Goal: Transaction & Acquisition: Purchase product/service

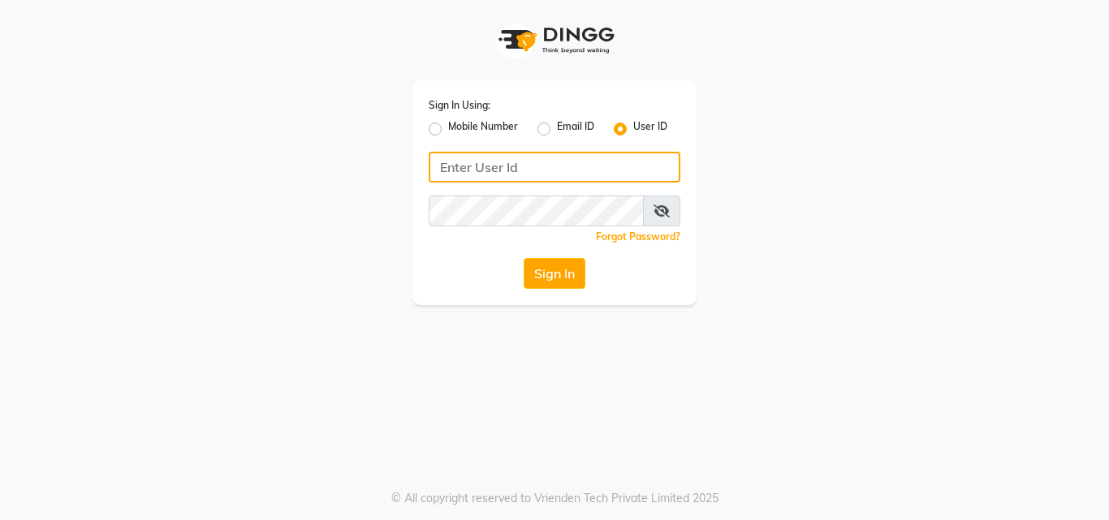
type input "[PERSON_NAME]"
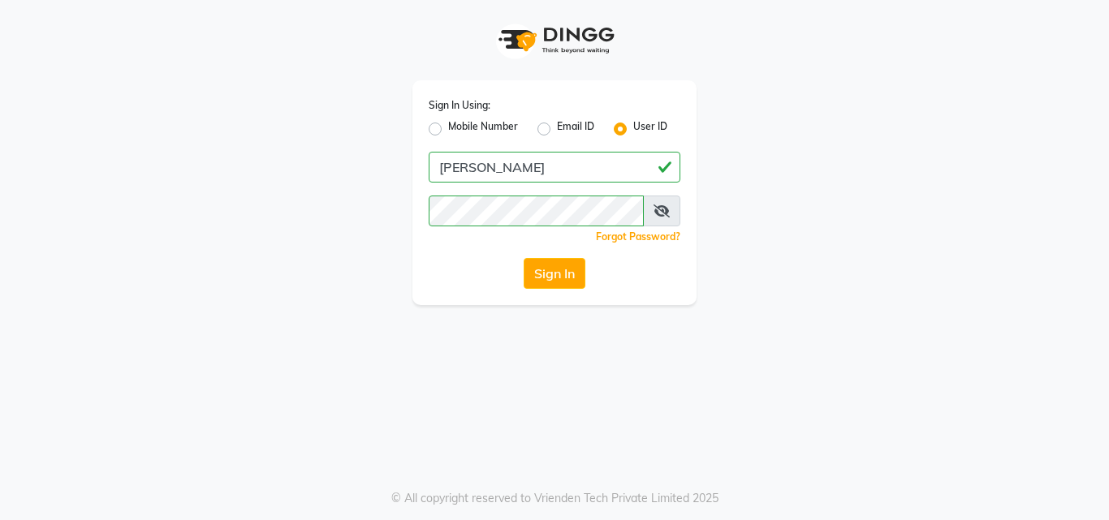
click at [660, 213] on icon at bounding box center [661, 211] width 16 height 13
click at [555, 266] on button "Sign In" at bounding box center [554, 273] width 62 height 31
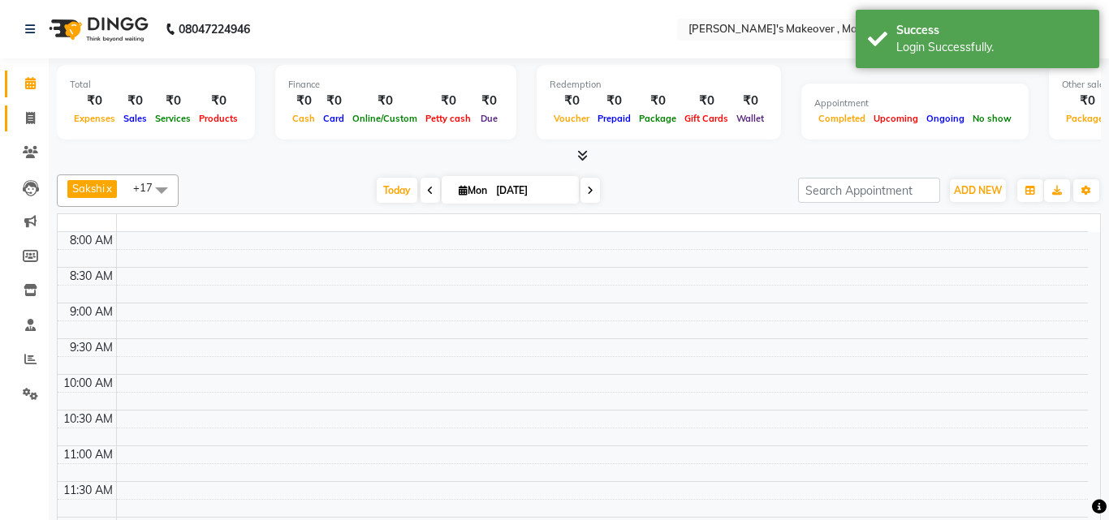
click at [21, 114] on span at bounding box center [30, 119] width 28 height 19
select select "en"
select select "service"
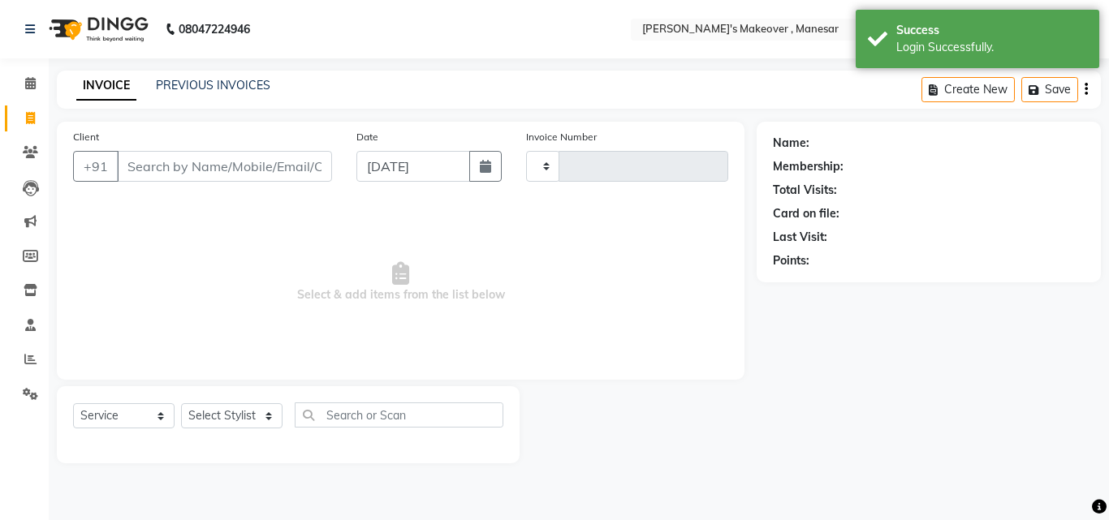
type input "3959"
select select "820"
click at [174, 164] on input "Client" at bounding box center [224, 166] width 215 height 31
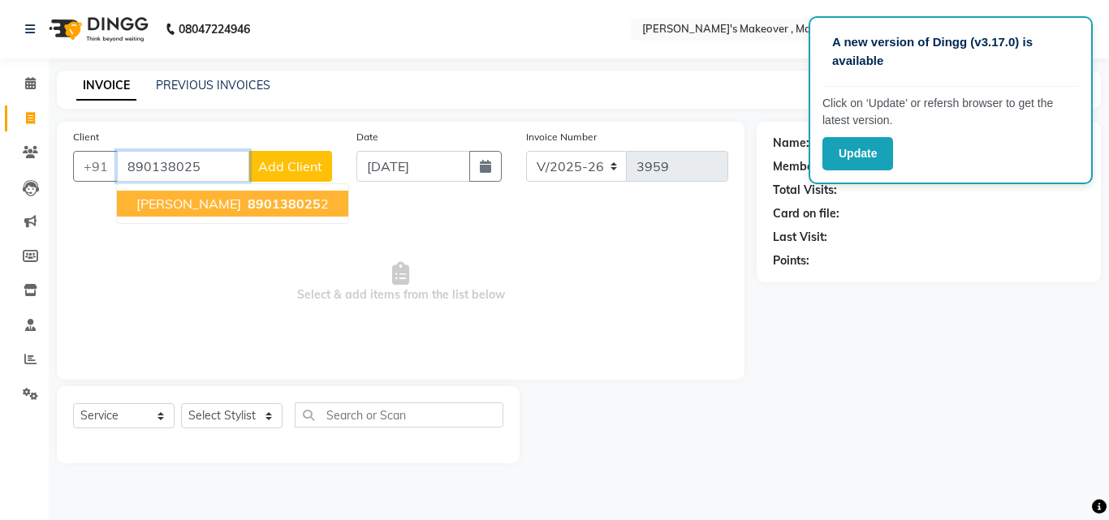
click at [212, 214] on button "Deepti 890138025 2" at bounding box center [232, 204] width 231 height 26
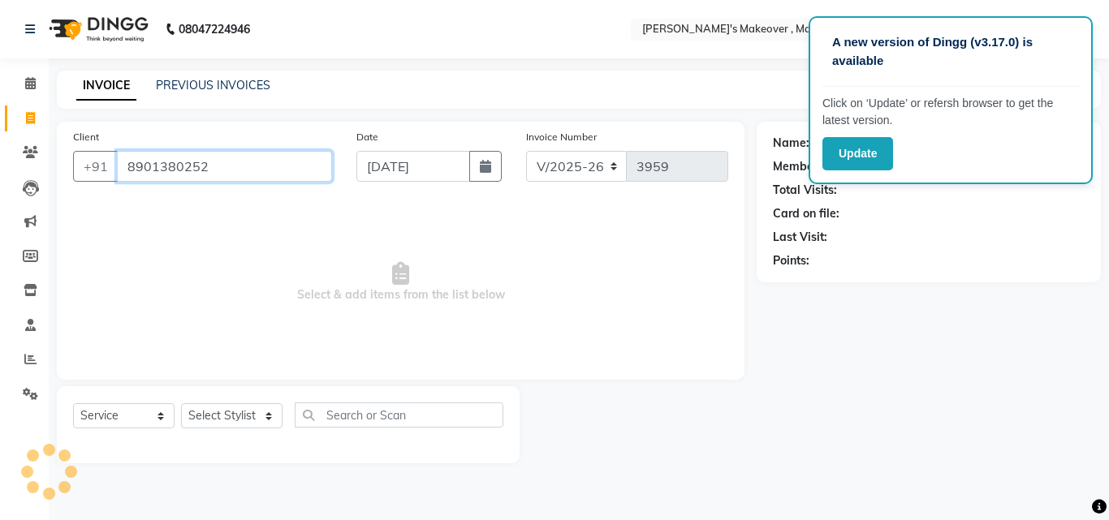
type input "8901380252"
select select "1: Object"
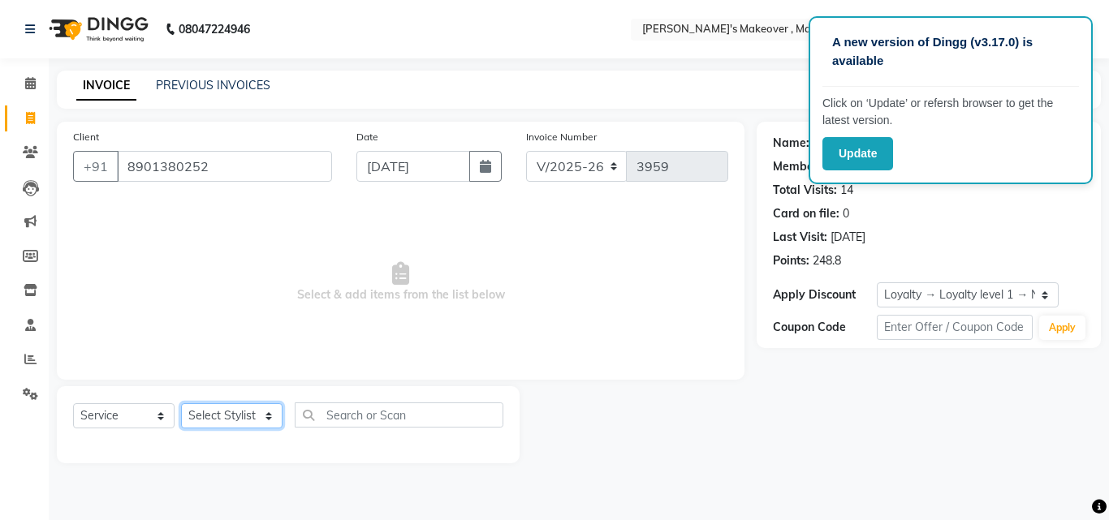
click at [227, 425] on select "Select Stylist Danish Shavej [PERSON_NAME] Krishna [PERSON_NAME] [PERSON_NAME] …" at bounding box center [231, 415] width 101 height 25
select select "87304"
click at [181, 403] on select "Select Stylist Danish Shavej [PERSON_NAME] Krishna [PERSON_NAME] [PERSON_NAME] …" at bounding box center [231, 415] width 101 height 25
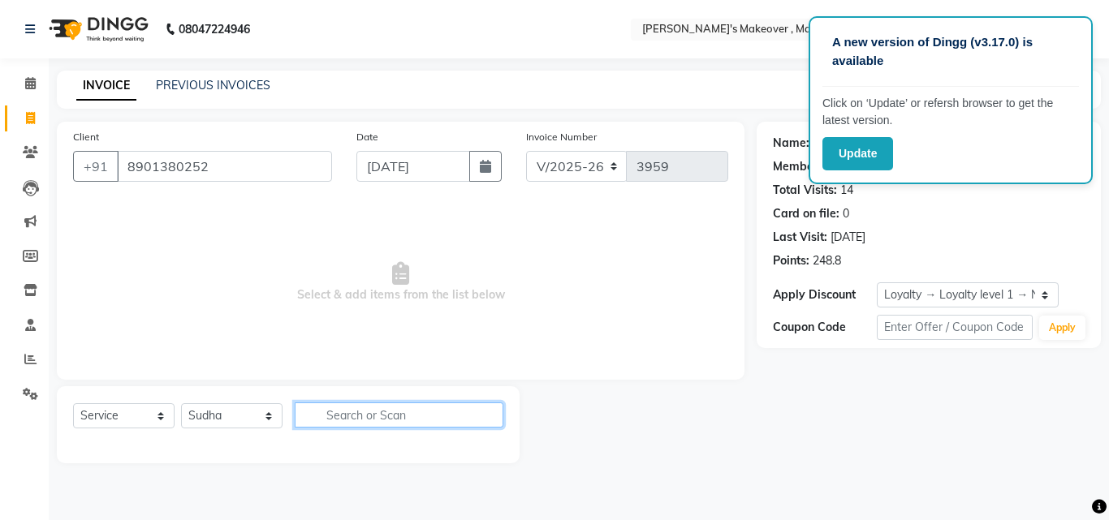
click at [381, 416] on input "text" at bounding box center [399, 415] width 209 height 25
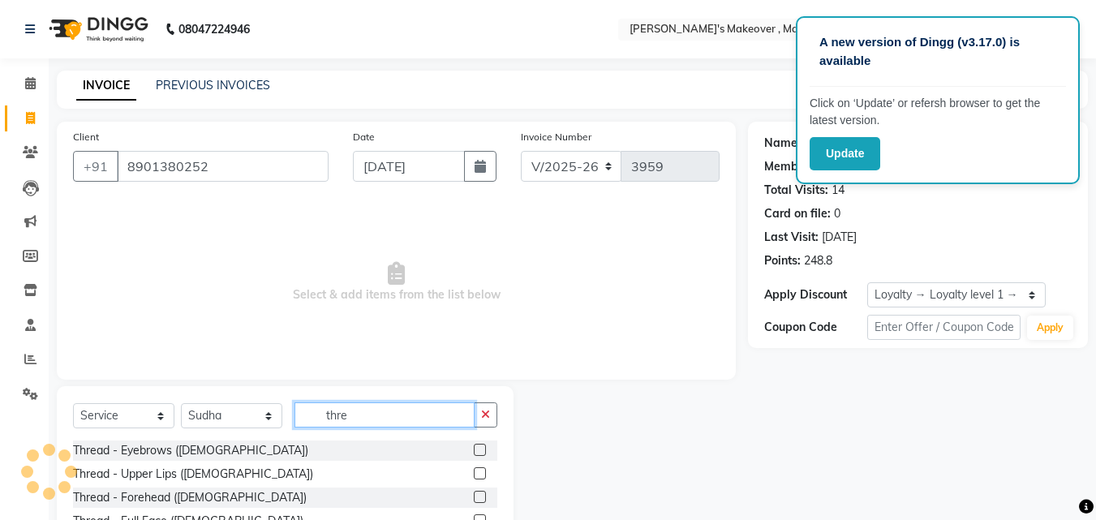
type input "thre"
click at [474, 451] on label at bounding box center [480, 450] width 12 height 12
click at [474, 451] on input "checkbox" at bounding box center [479, 451] width 11 height 11
drag, startPoint x: 470, startPoint y: 451, endPoint x: 437, endPoint y: 435, distance: 37.0
click at [474, 451] on label at bounding box center [480, 450] width 12 height 12
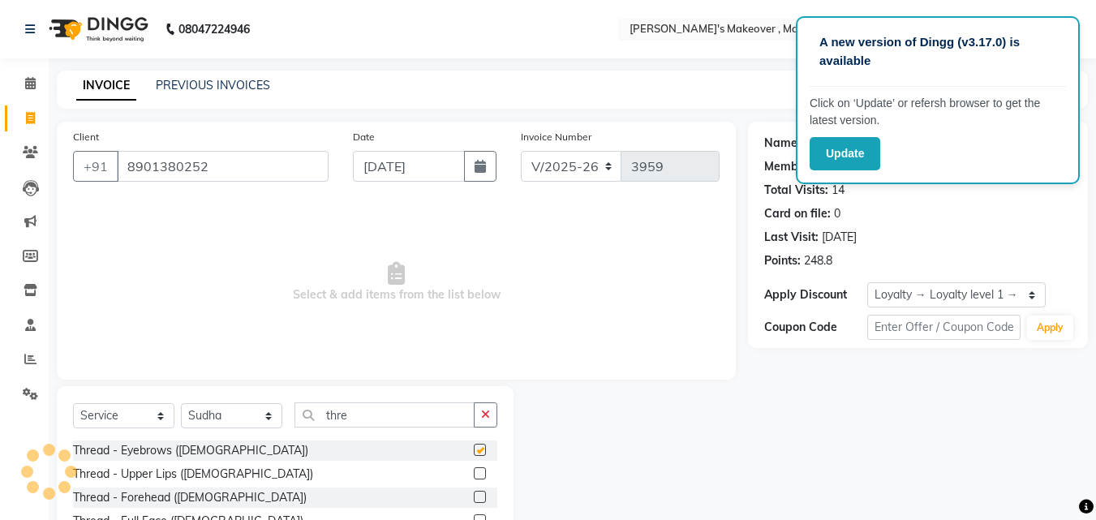
click at [474, 451] on input "checkbox" at bounding box center [479, 451] width 11 height 11
checkbox input "false"
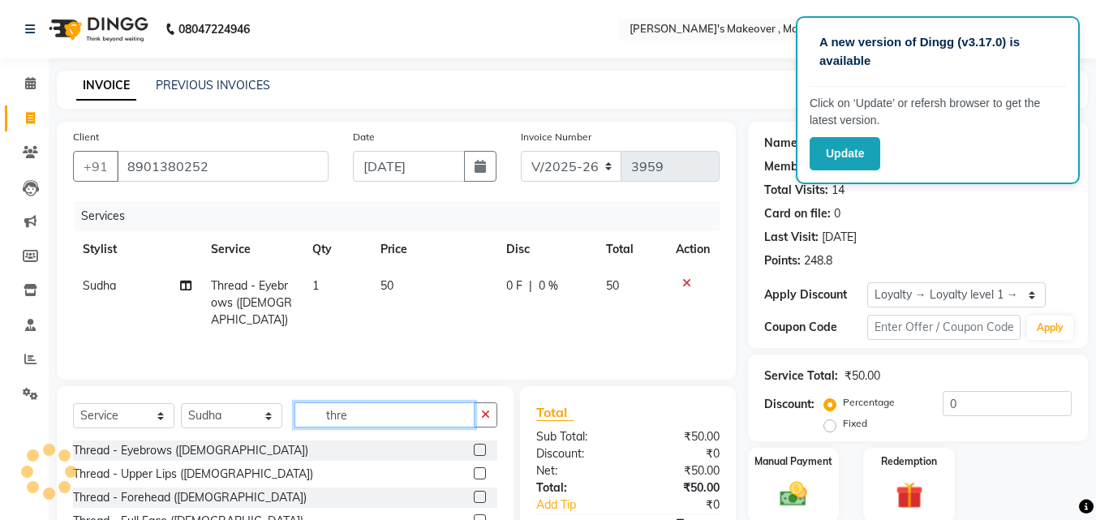
click at [394, 417] on input "thre" at bounding box center [385, 415] width 180 height 25
type input "t"
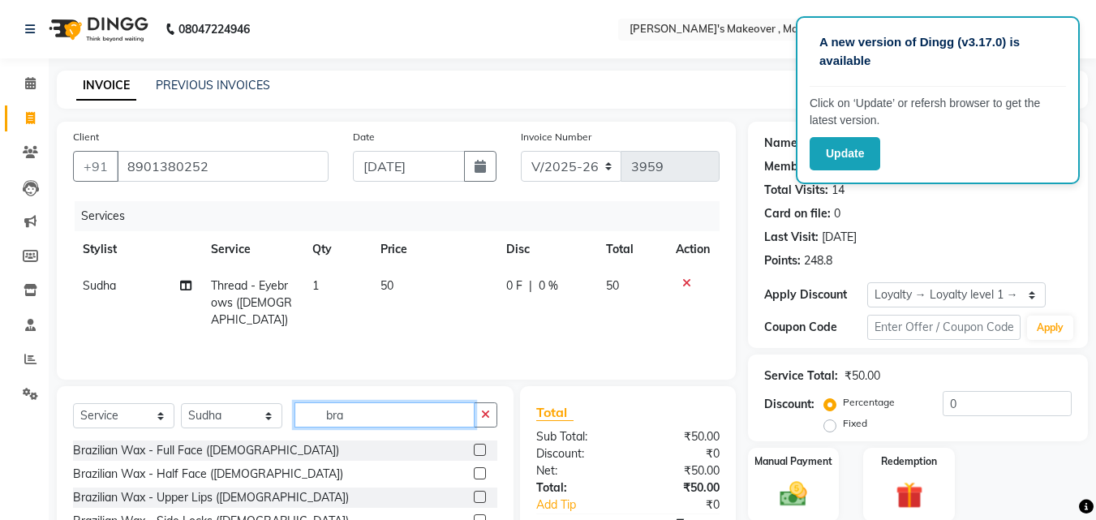
type input "bra"
click at [474, 451] on label at bounding box center [480, 450] width 12 height 12
click at [474, 451] on input "checkbox" at bounding box center [479, 451] width 11 height 11
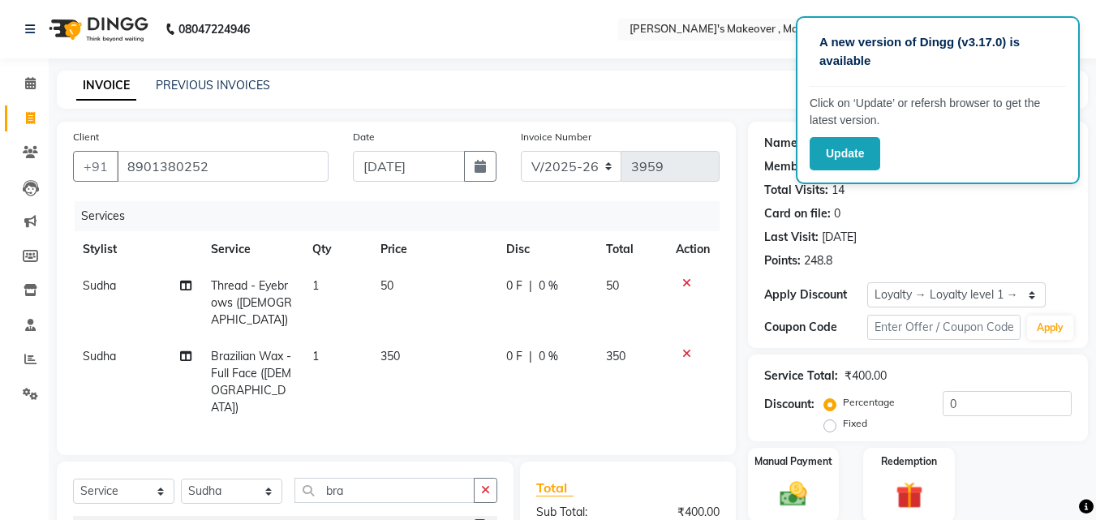
checkbox input "false"
click at [392, 478] on input "bra" at bounding box center [385, 490] width 180 height 25
type input "b"
click at [390, 478] on input "text" at bounding box center [396, 490] width 203 height 25
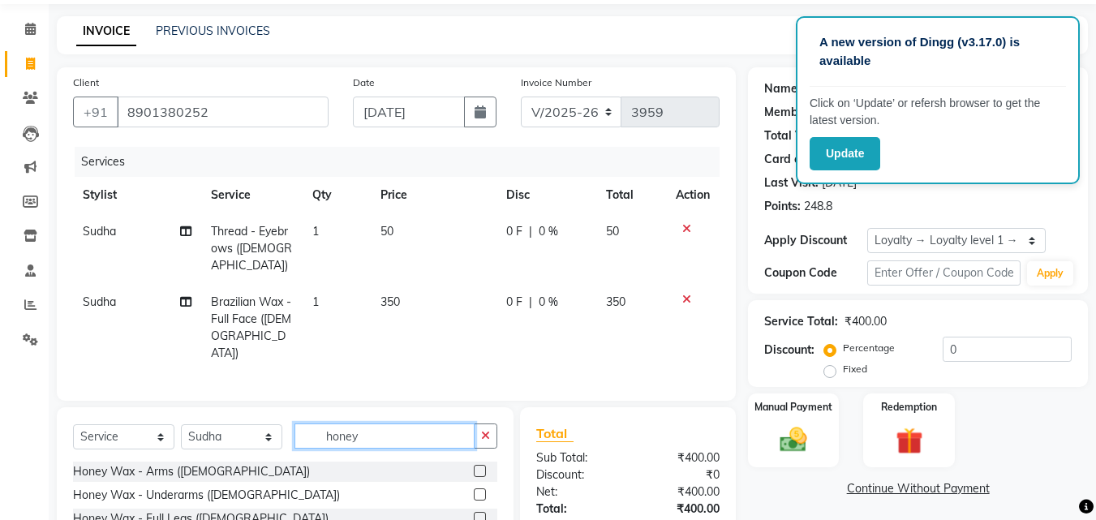
scroll to position [183, 0]
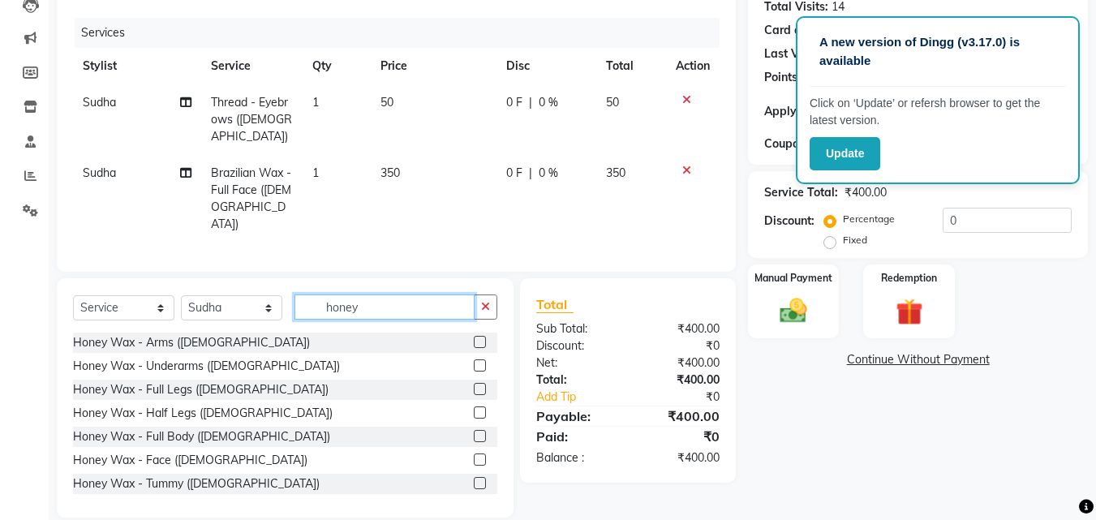
type input "honey"
click at [1074, 389] on div "Name: Deepti Membership: No Active Membership Total Visits: 14 Card on file: 0 …" at bounding box center [924, 227] width 352 height 579
click at [1067, 394] on div "Name: Deepti Membership: No Active Membership Total Visits: 14 Card on file: 0 …" at bounding box center [924, 227] width 352 height 579
click at [474, 336] on label at bounding box center [480, 342] width 12 height 12
click at [474, 338] on input "checkbox" at bounding box center [479, 343] width 11 height 11
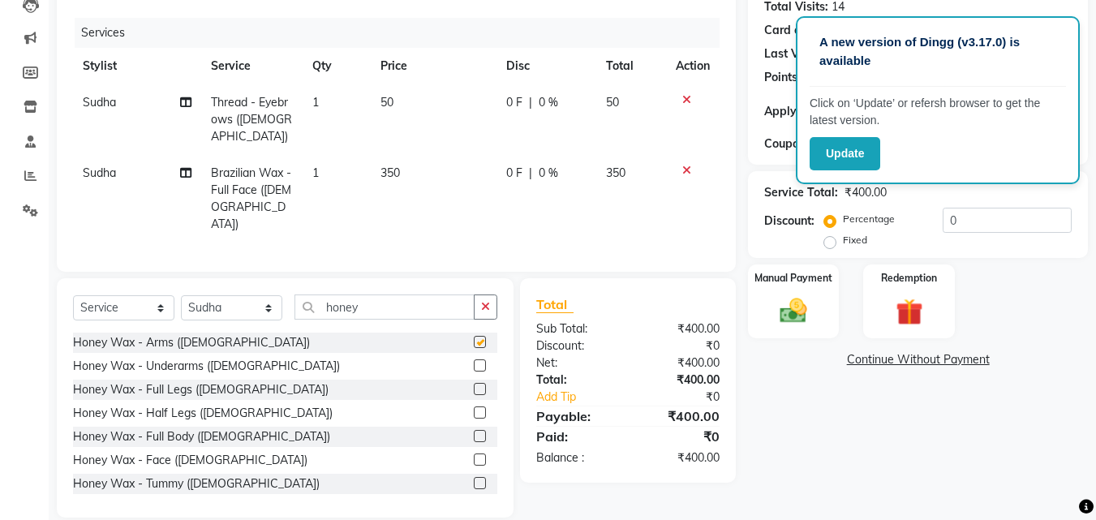
click at [469, 321] on div "Select Service Product Membership Package Voucher Prepaid Gift Card Select Styl…" at bounding box center [285, 397] width 457 height 239
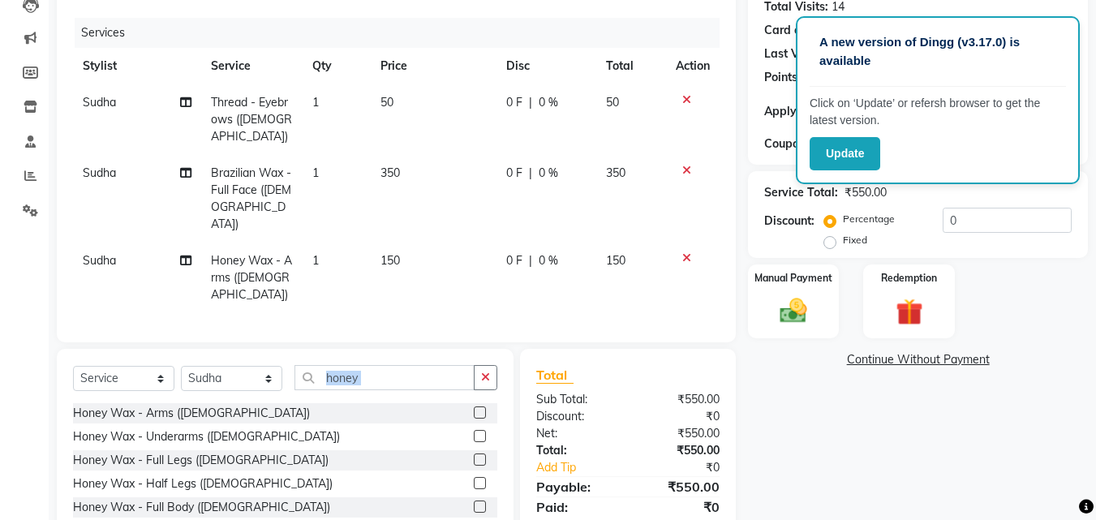
checkbox input "false"
click at [474, 430] on label at bounding box center [480, 436] width 12 height 12
click at [474, 432] on input "checkbox" at bounding box center [479, 437] width 11 height 11
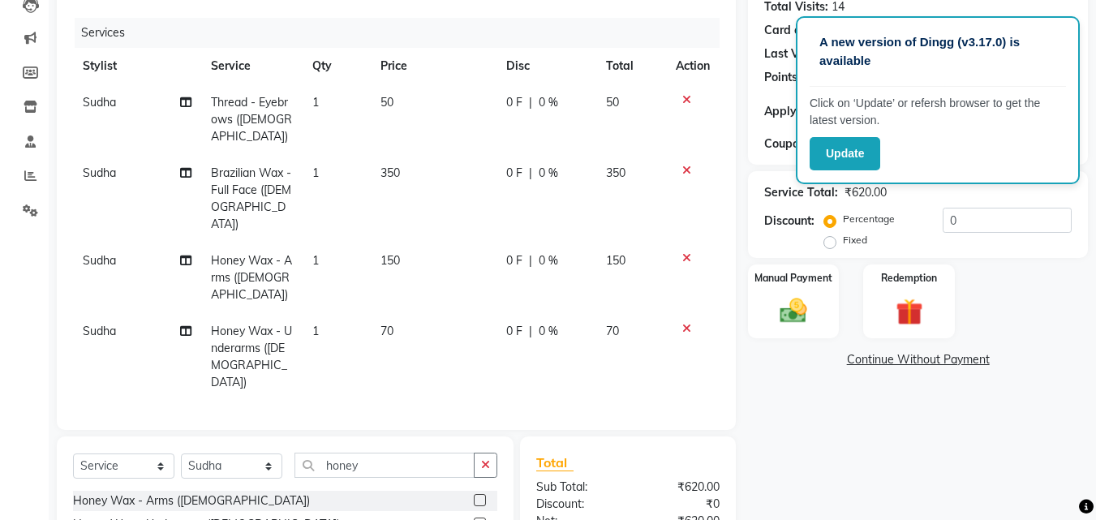
checkbox input "false"
checkbox input "true"
click at [474, 506] on label at bounding box center [480, 500] width 12 height 12
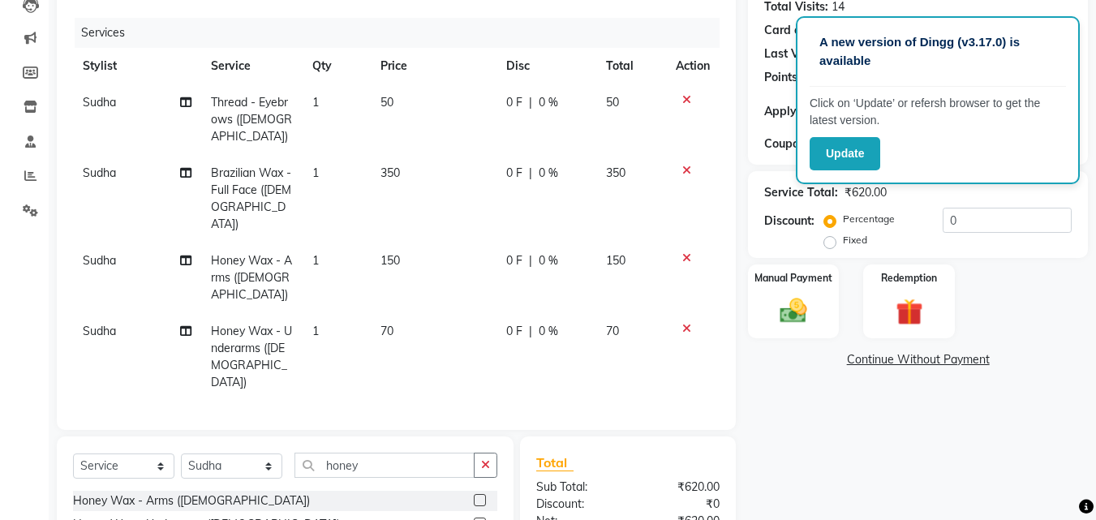
click at [474, 506] on input "checkbox" at bounding box center [479, 501] width 11 height 11
checkbox input "true"
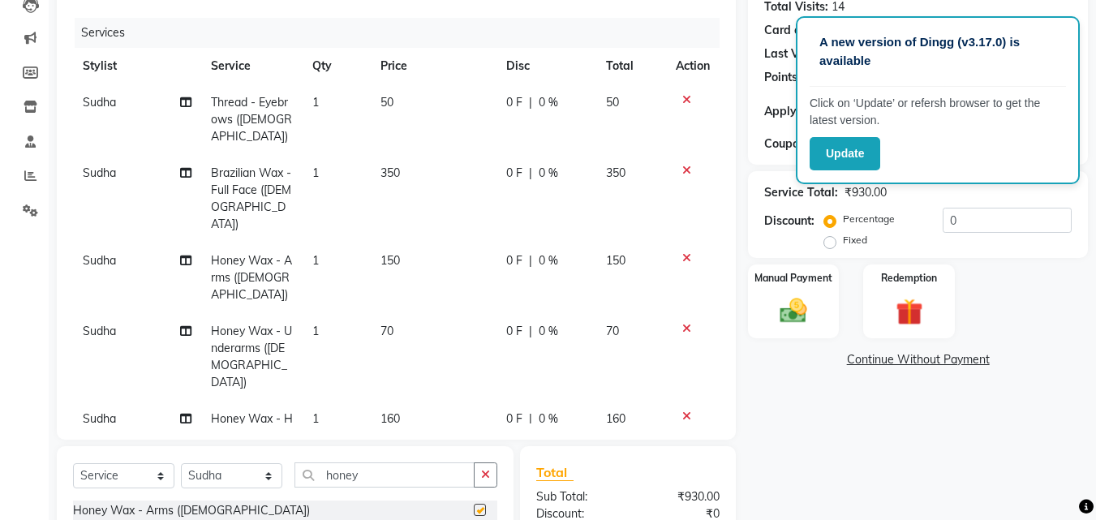
checkbox input "false"
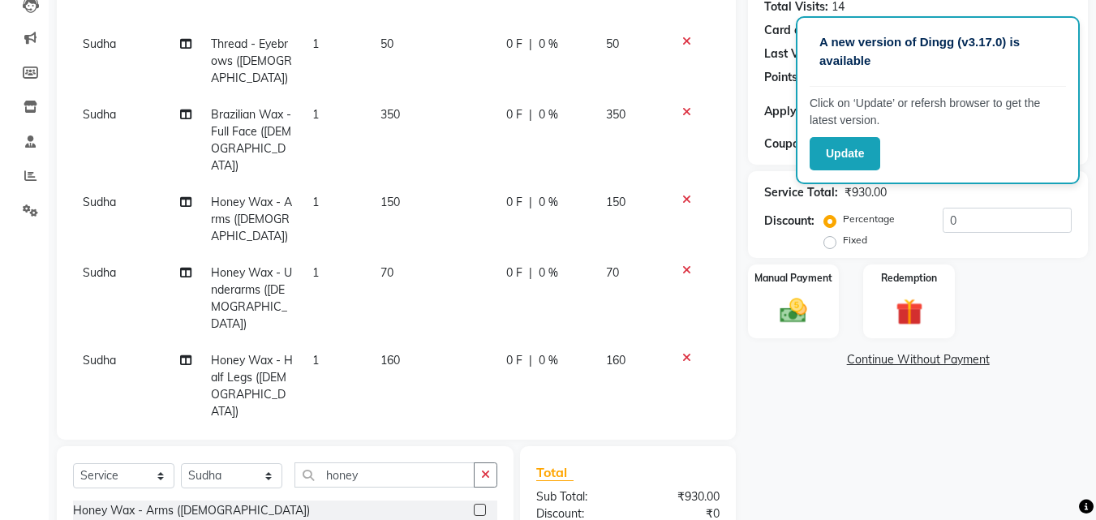
drag, startPoint x: 718, startPoint y: 232, endPoint x: 737, endPoint y: 360, distance: 129.6
click at [737, 360] on div "Client +91 8901380252 Date 01-09-2025 Invoice Number V/2025 V/2025-26 3959 Serv…" at bounding box center [397, 311] width 704 height 747
click at [396, 482] on input "honey" at bounding box center [385, 475] width 180 height 25
click at [396, 481] on input "honey" at bounding box center [385, 475] width 180 height 25
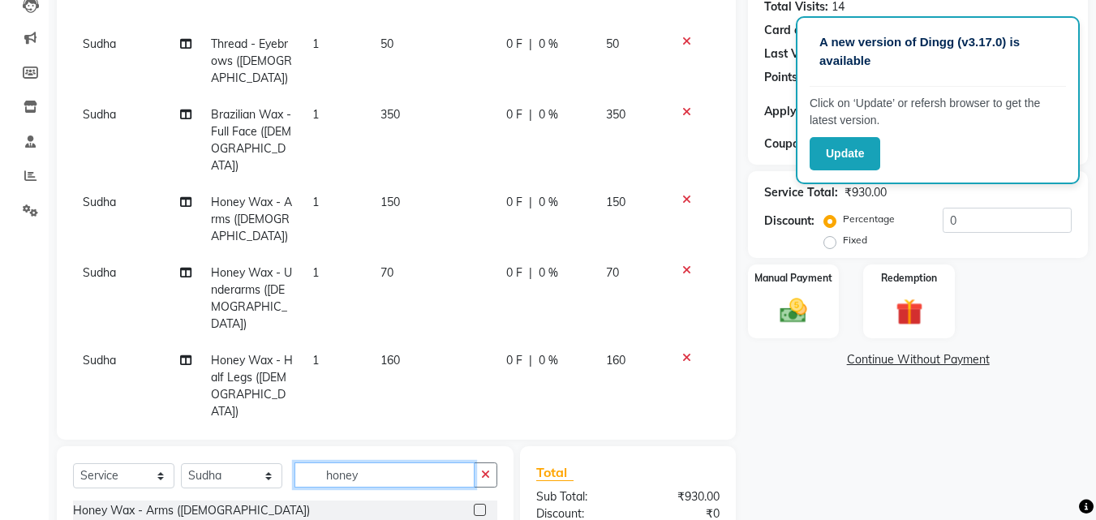
click at [396, 481] on input "honey" at bounding box center [385, 475] width 180 height 25
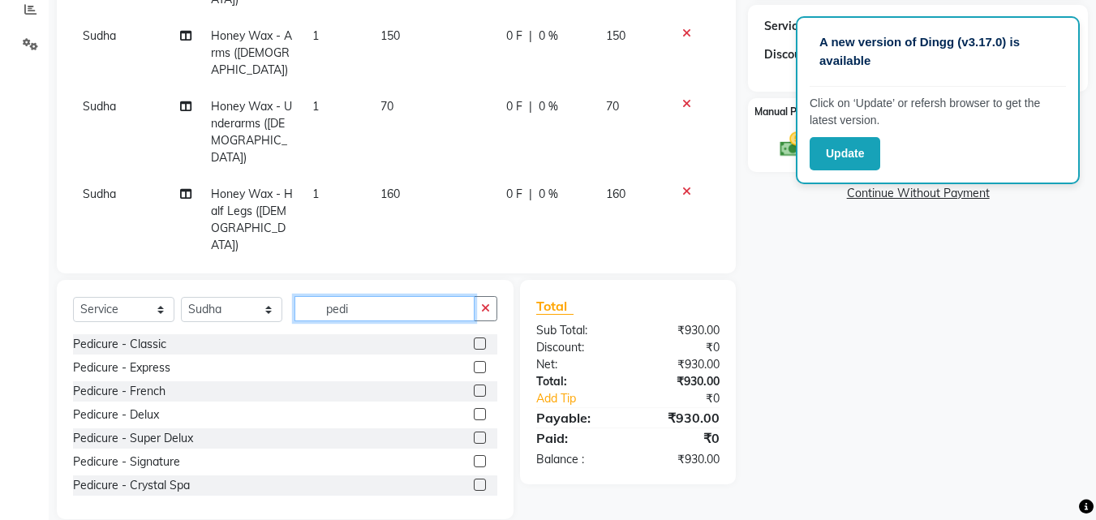
type input "pedi"
click at [474, 342] on label at bounding box center [480, 344] width 12 height 12
click at [474, 342] on input "checkbox" at bounding box center [479, 344] width 11 height 11
checkbox input "false"
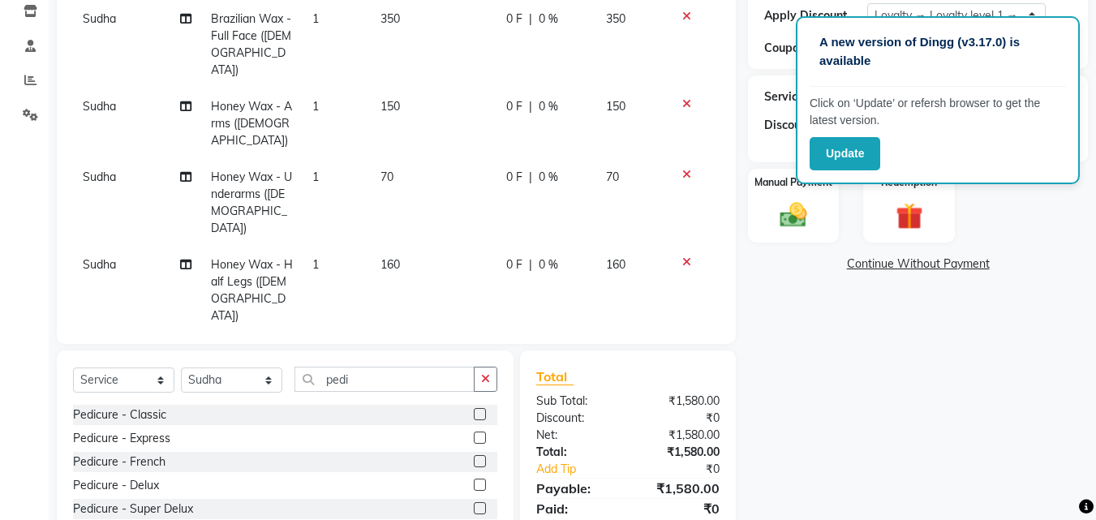
scroll to position [243, 0]
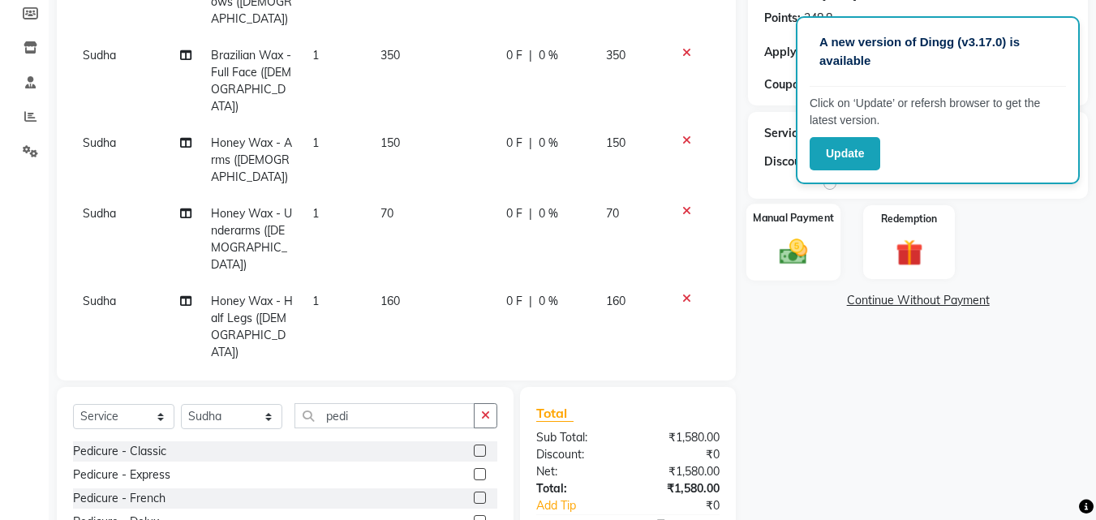
click at [797, 237] on img at bounding box center [793, 251] width 45 height 32
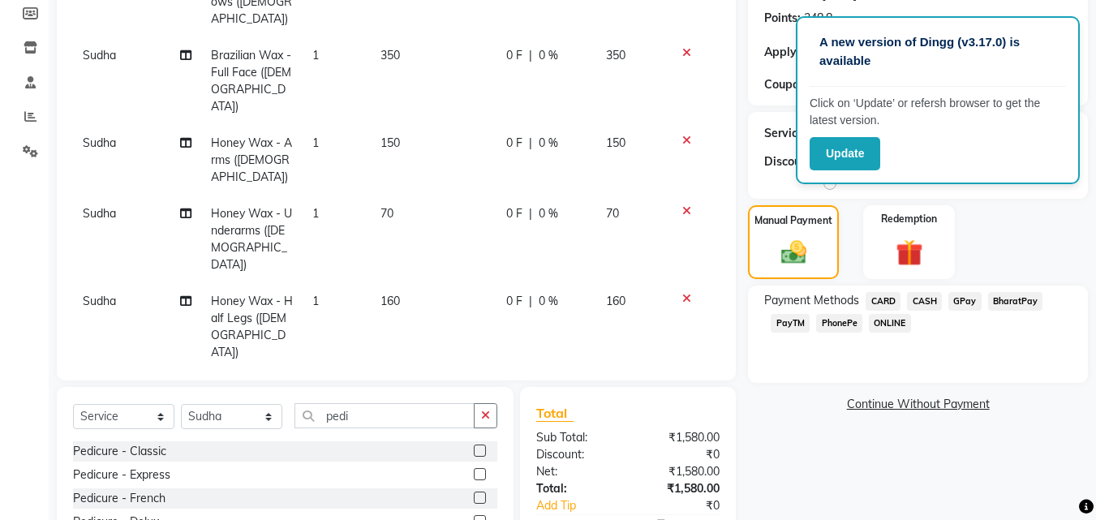
scroll to position [131, 0]
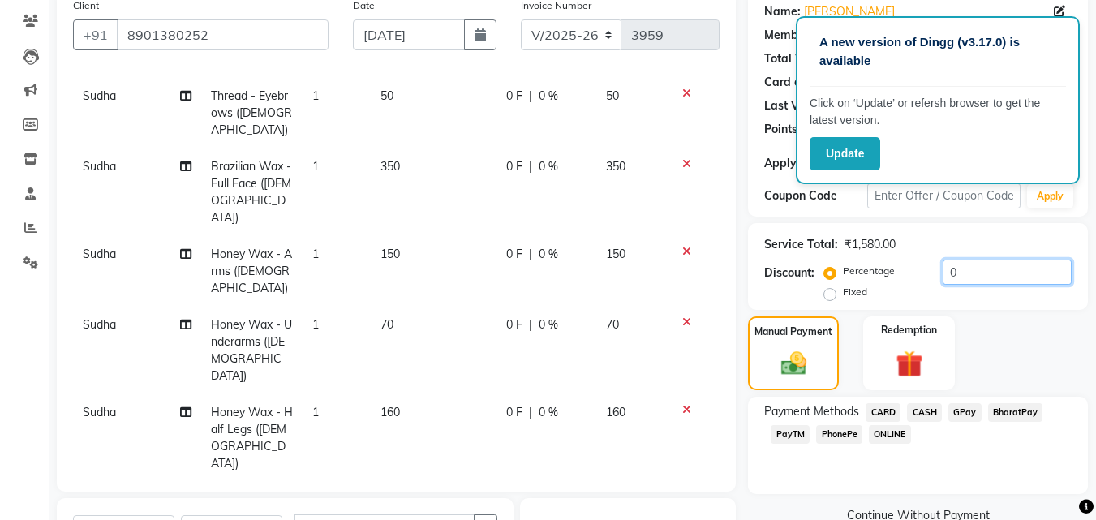
click at [967, 273] on input "0" at bounding box center [1007, 272] width 129 height 25
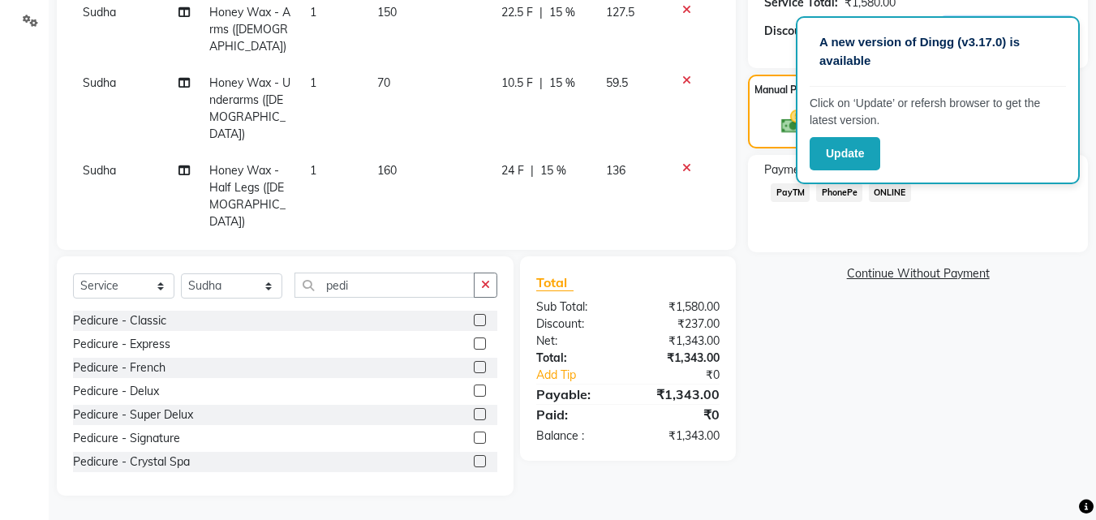
scroll to position [334, 0]
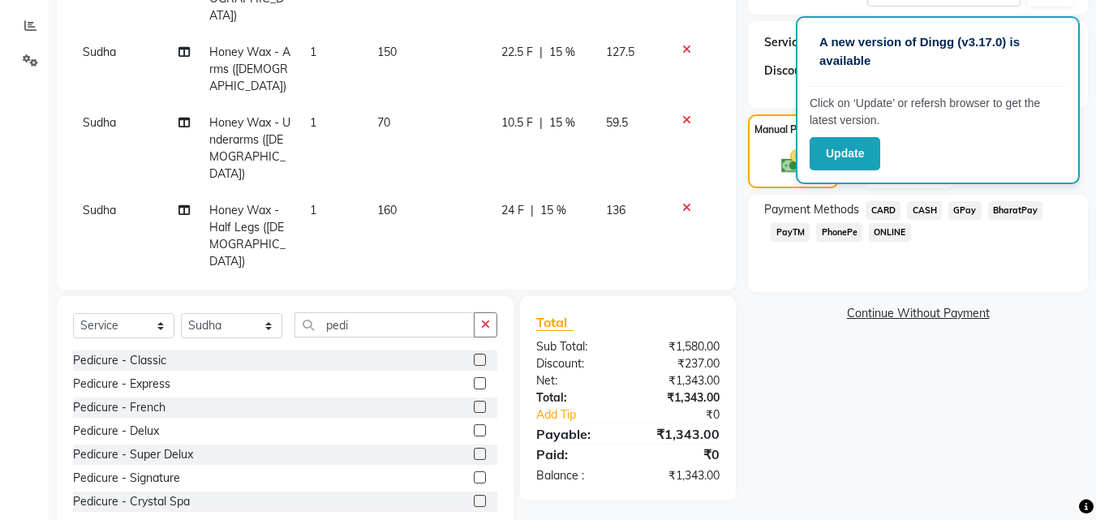
type input "15"
click at [846, 236] on span "PhonePe" at bounding box center [839, 232] width 46 height 19
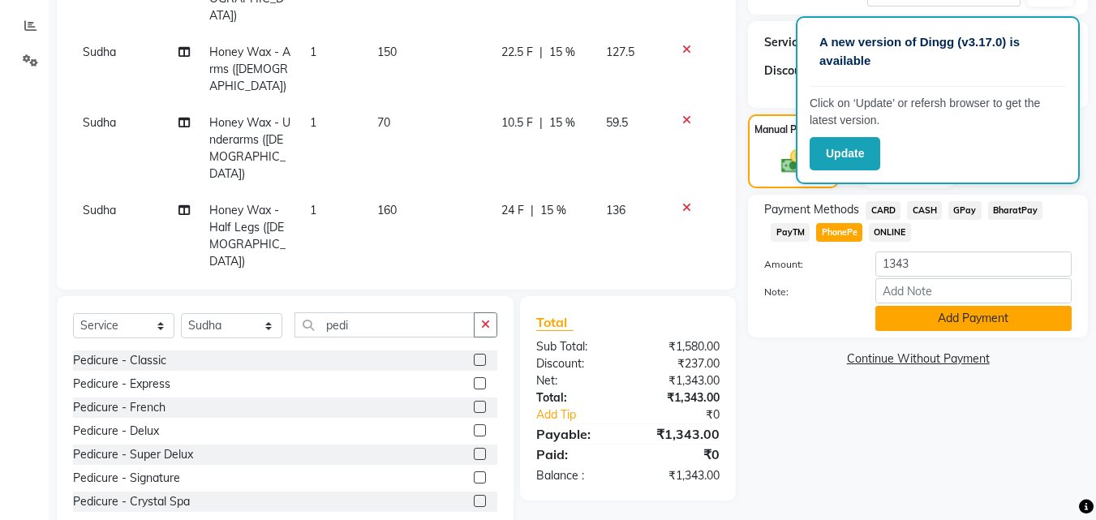
click at [906, 324] on button "Add Payment" at bounding box center [974, 318] width 196 height 25
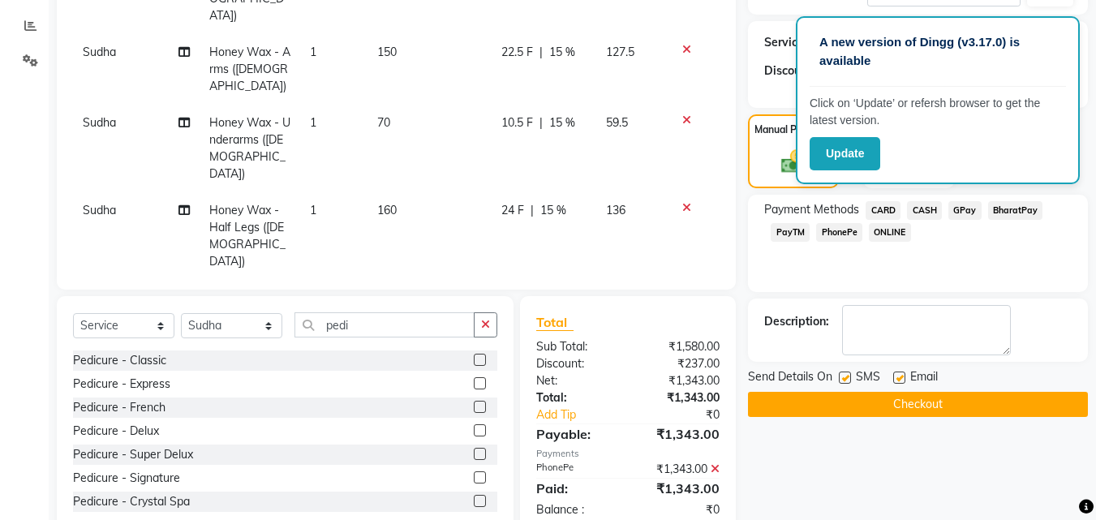
click at [850, 377] on label at bounding box center [845, 378] width 12 height 12
click at [850, 377] on input "checkbox" at bounding box center [844, 378] width 11 height 11
click at [850, 377] on label at bounding box center [845, 378] width 12 height 12
click at [850, 377] on input "checkbox" at bounding box center [844, 378] width 11 height 11
click at [850, 377] on label at bounding box center [845, 378] width 12 height 12
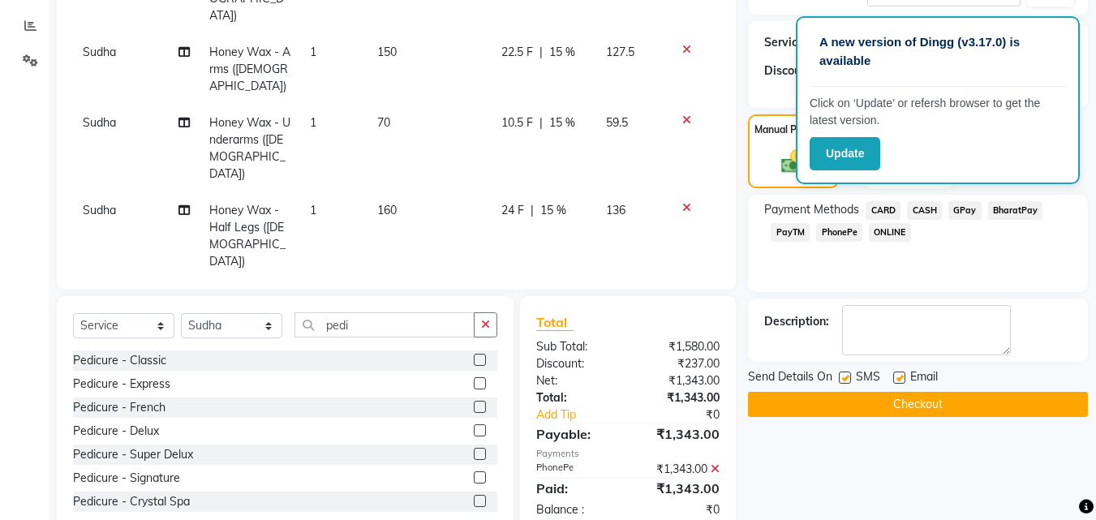
click at [850, 377] on input "checkbox" at bounding box center [844, 378] width 11 height 11
checkbox input "false"
click at [897, 377] on label at bounding box center [899, 378] width 12 height 12
click at [897, 377] on input "checkbox" at bounding box center [898, 378] width 11 height 11
checkbox input "false"
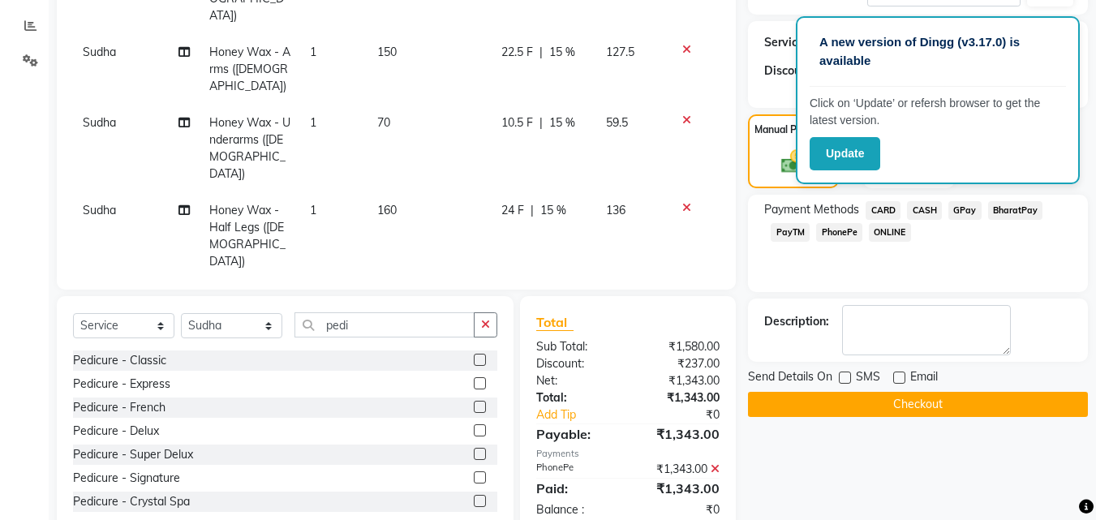
click at [954, 403] on button "Checkout" at bounding box center [918, 404] width 340 height 25
click at [954, 403] on div "Checkout" at bounding box center [918, 404] width 340 height 25
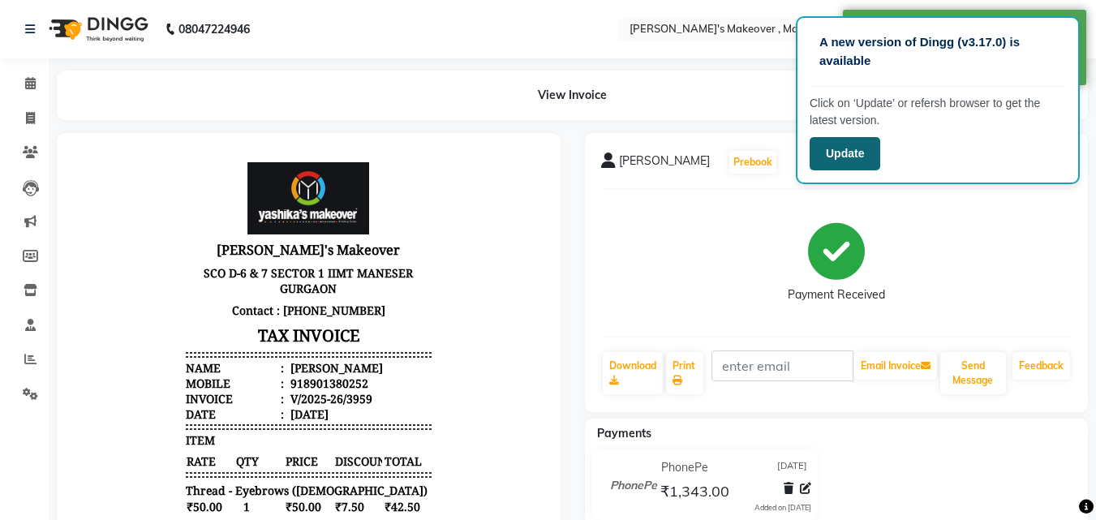
click at [848, 157] on button "Update" at bounding box center [845, 153] width 71 height 33
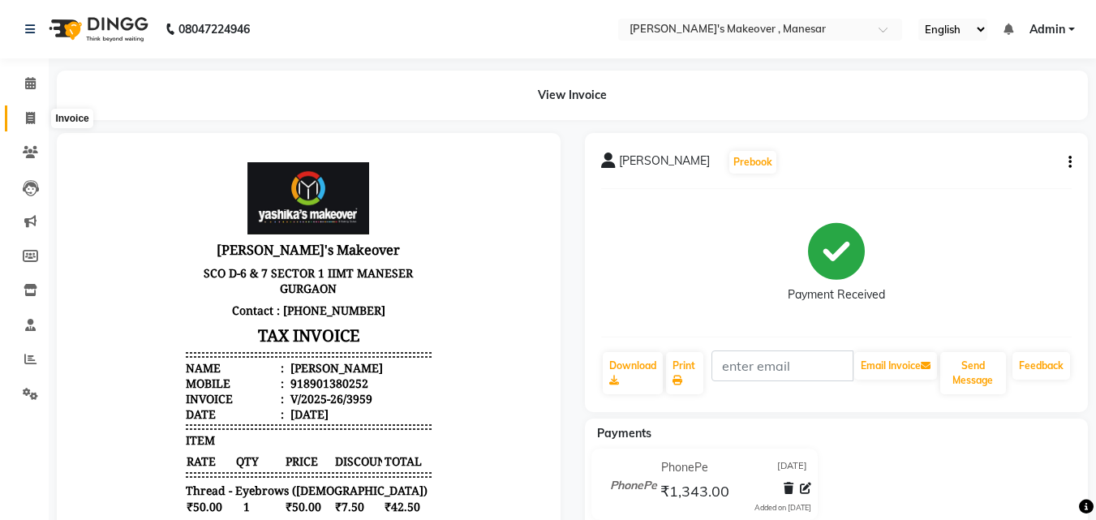
click at [28, 113] on icon at bounding box center [30, 118] width 9 height 12
select select "service"
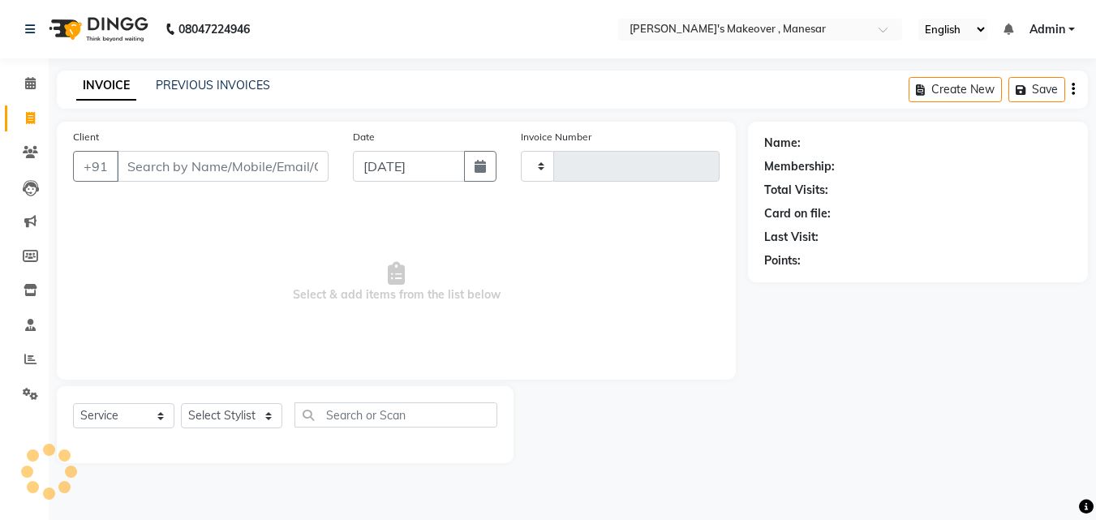
click at [190, 174] on input "Client" at bounding box center [223, 166] width 212 height 31
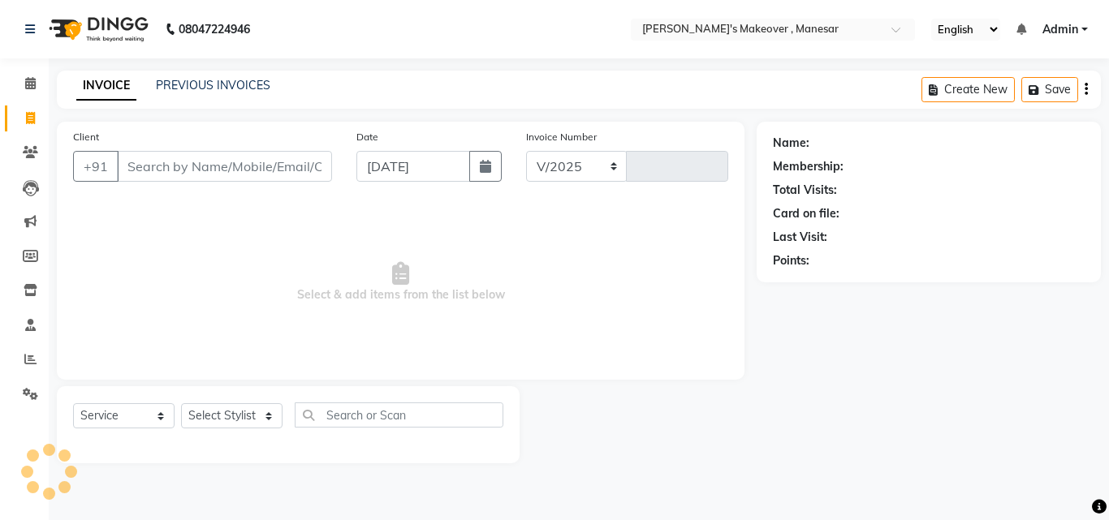
select select "820"
type input "3960"
type input "9718100041"
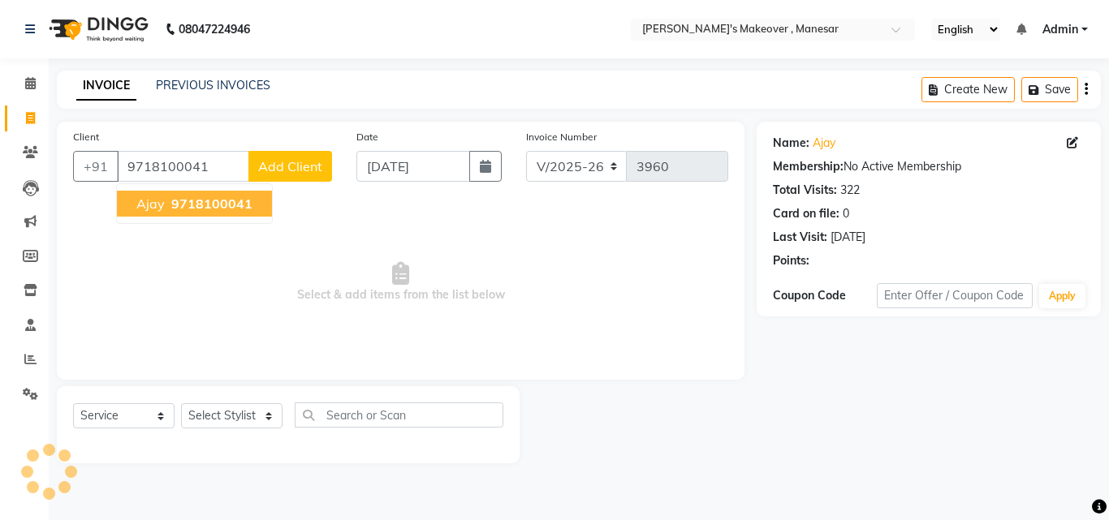
click at [219, 213] on button "Ajay 9718100041" at bounding box center [194, 204] width 155 height 26
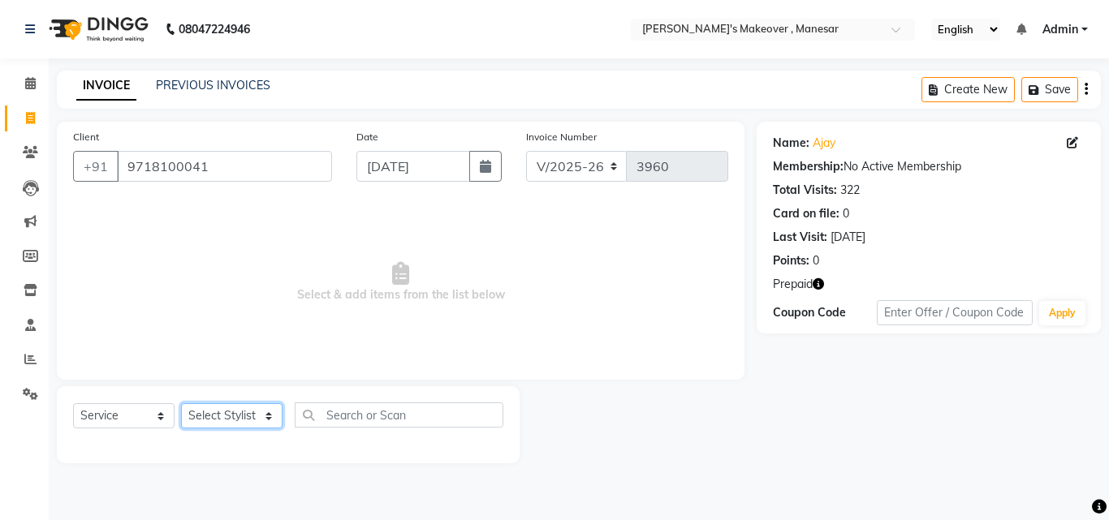
click at [222, 414] on select "Select Stylist Danish Shavej [PERSON_NAME] Krishna [PERSON_NAME] [PERSON_NAME] …" at bounding box center [231, 415] width 101 height 25
select select "14414"
click at [181, 403] on select "Select Stylist Danish Shavej [PERSON_NAME] Krishna [PERSON_NAME] [PERSON_NAME] …" at bounding box center [231, 415] width 101 height 25
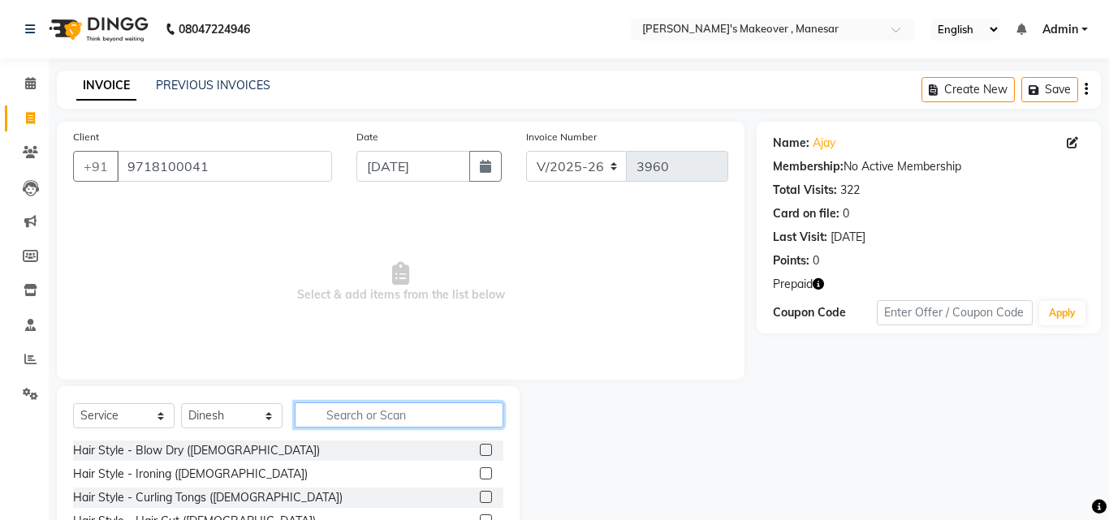
click at [367, 407] on input "text" at bounding box center [399, 415] width 209 height 25
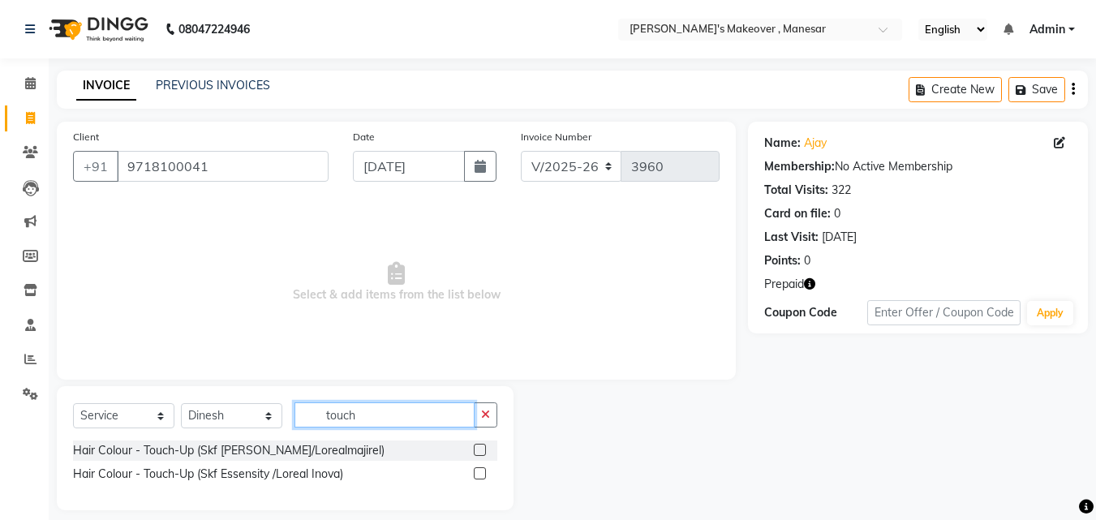
type input "touch"
click at [476, 474] on label at bounding box center [480, 473] width 12 height 12
click at [476, 474] on input "checkbox" at bounding box center [479, 474] width 11 height 11
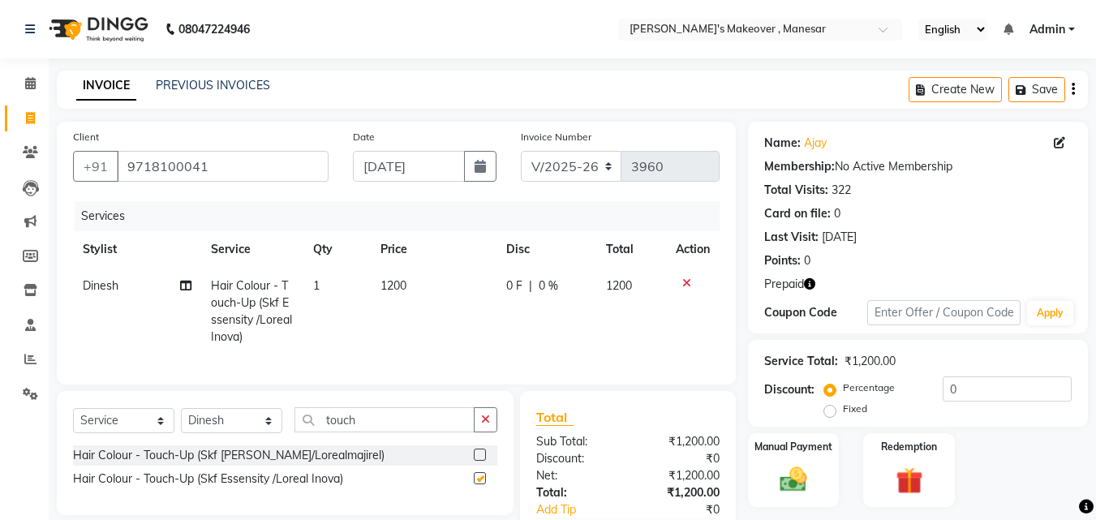
checkbox input "false"
click at [519, 276] on td "0 F | 0 %" at bounding box center [547, 312] width 100 height 88
select select "14414"
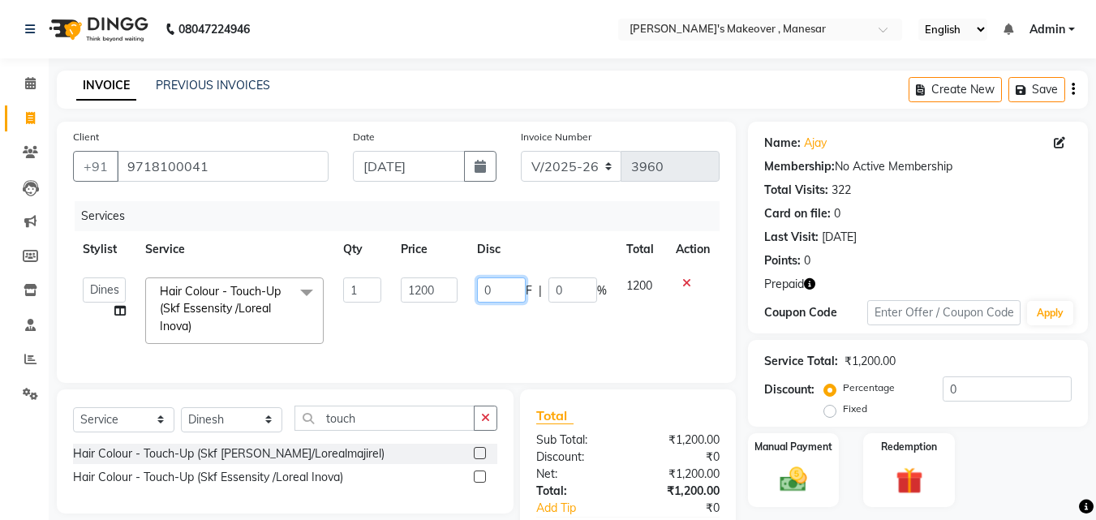
click at [510, 285] on input "0" at bounding box center [501, 290] width 49 height 25
type input "50"
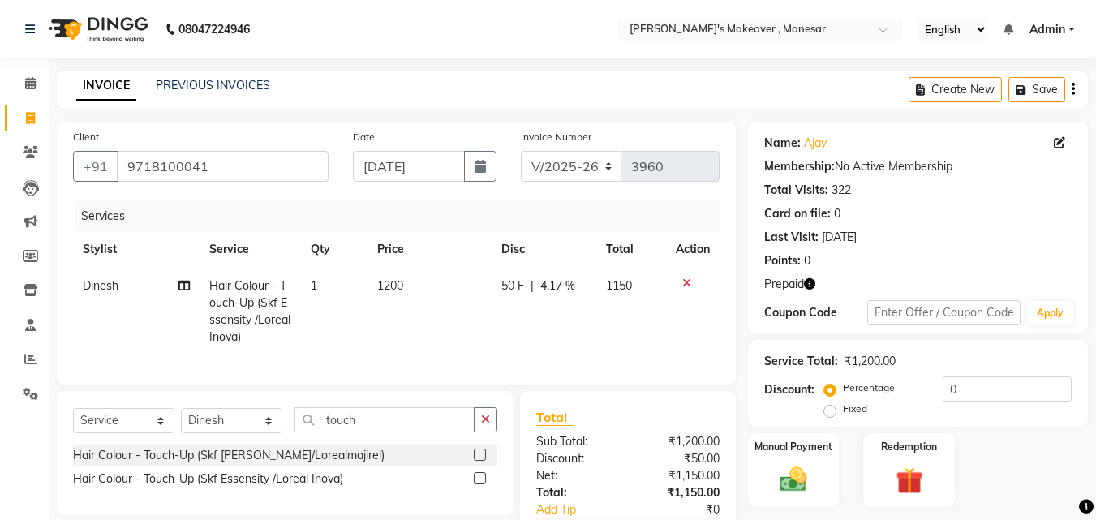
click at [509, 321] on td "50 F | 4.17 %" at bounding box center [544, 312] width 105 height 88
select select "14414"
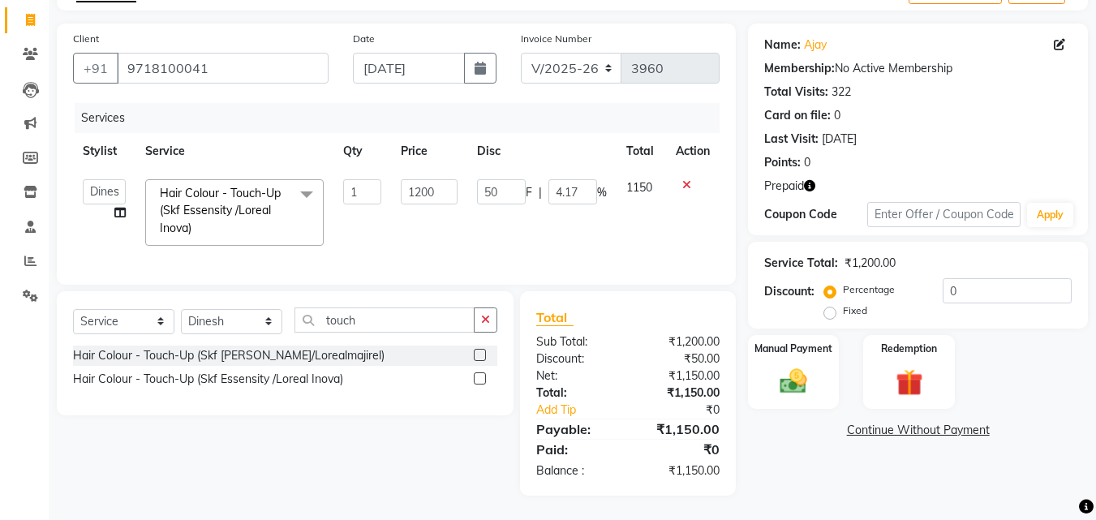
scroll to position [110, 0]
click at [585, 179] on input "4.17" at bounding box center [573, 191] width 49 height 25
type input "4"
type input "50"
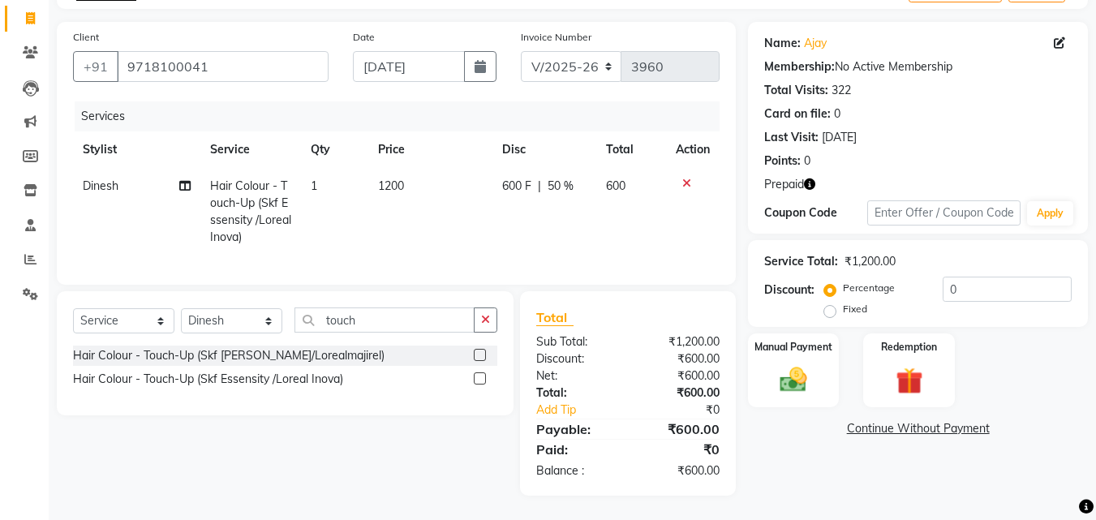
click at [527, 217] on td "600 F | 50 %" at bounding box center [545, 212] width 104 height 88
select select "14414"
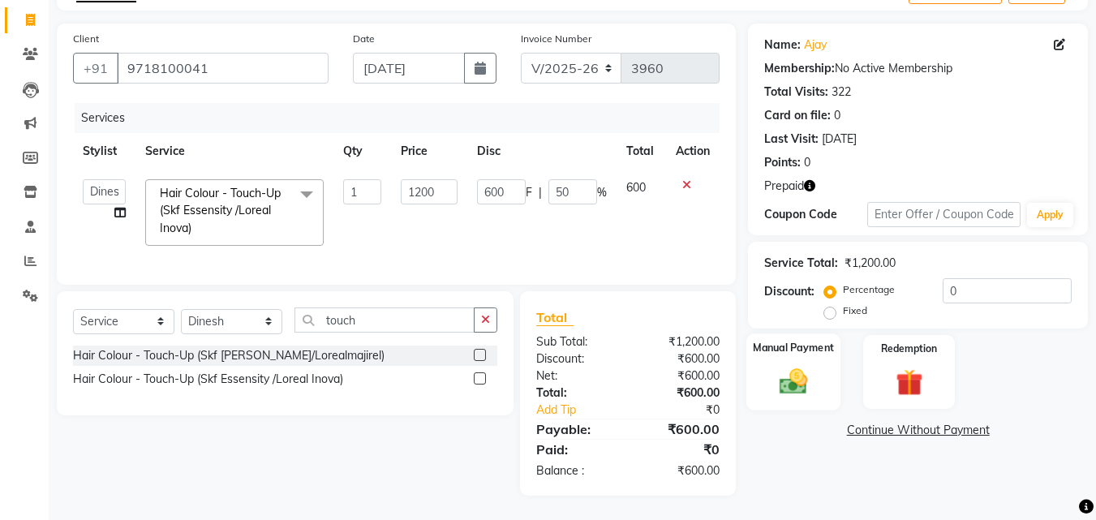
click at [782, 352] on div "Manual Payment" at bounding box center [794, 372] width 95 height 77
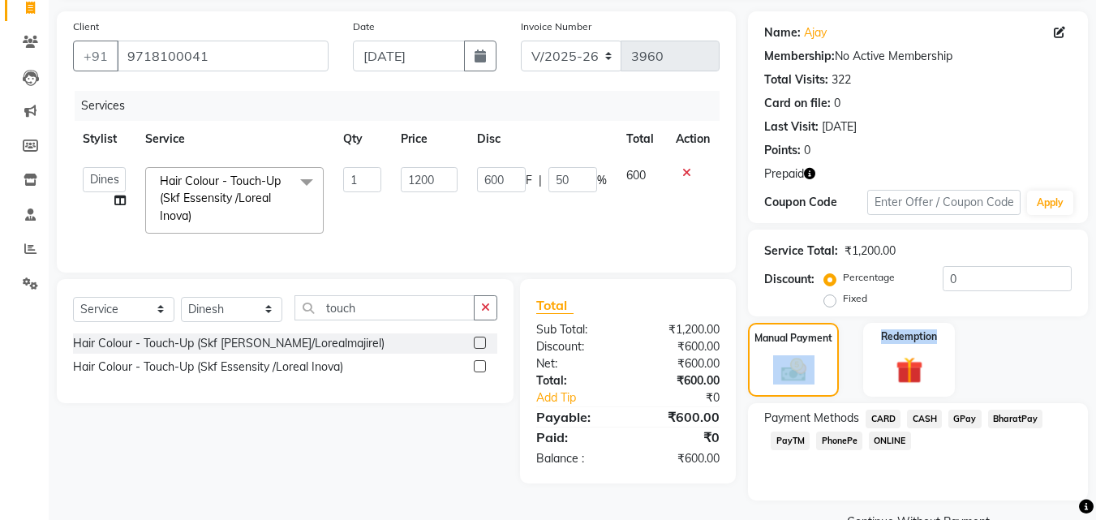
click at [916, 419] on span "CASH" at bounding box center [924, 419] width 35 height 19
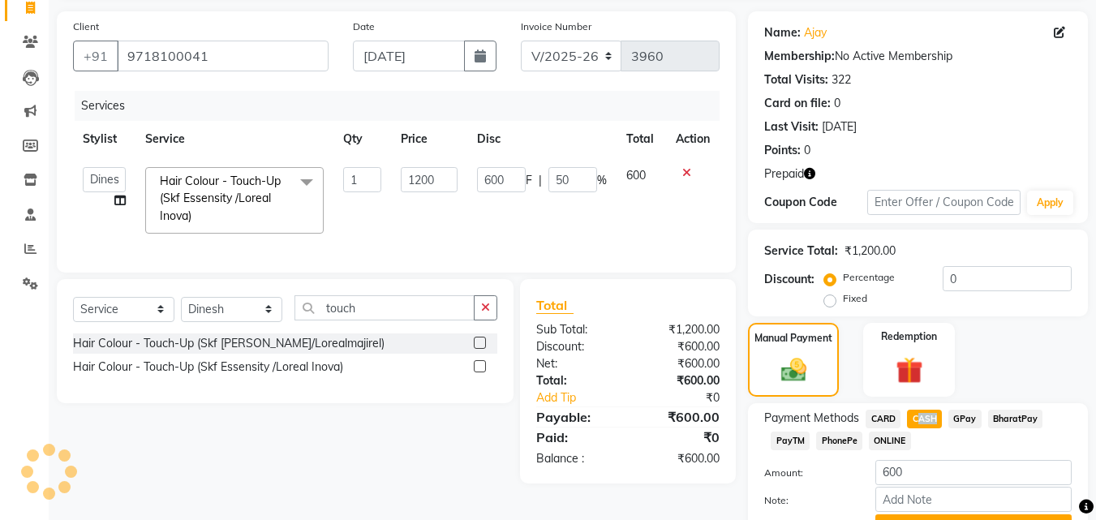
click at [899, 516] on button "Add Payment" at bounding box center [974, 527] width 196 height 25
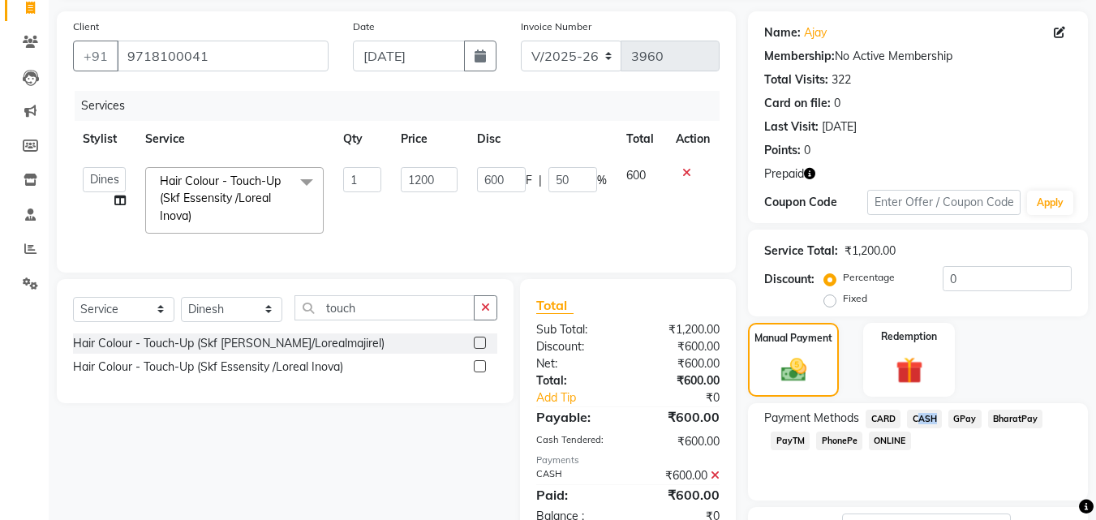
scroll to position [240, 0]
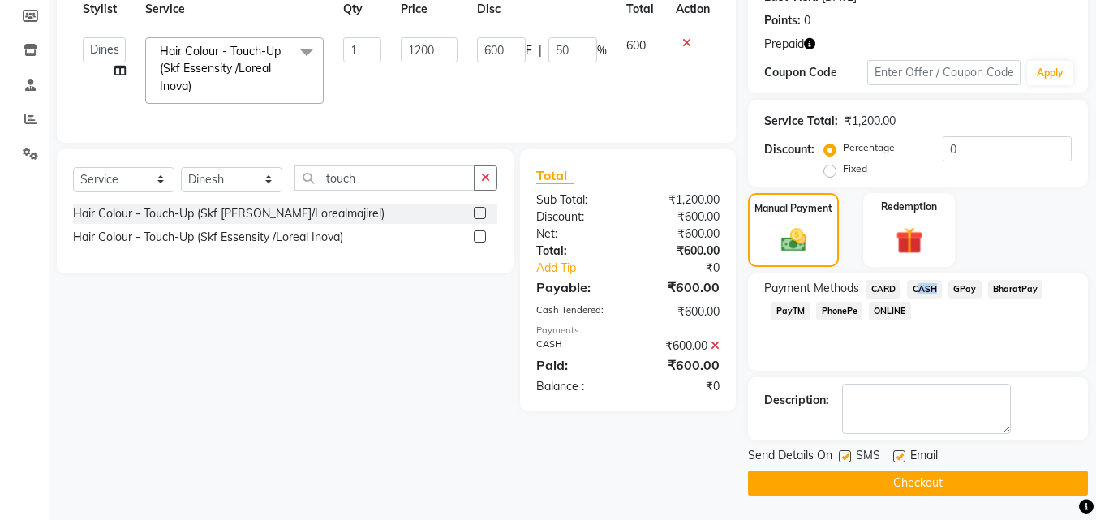
click at [850, 459] on label at bounding box center [845, 456] width 12 height 12
click at [850, 459] on input "checkbox" at bounding box center [844, 457] width 11 height 11
click at [850, 459] on label at bounding box center [845, 456] width 12 height 12
click at [850, 459] on input "checkbox" at bounding box center [844, 457] width 11 height 11
click at [847, 458] on label at bounding box center [845, 456] width 12 height 12
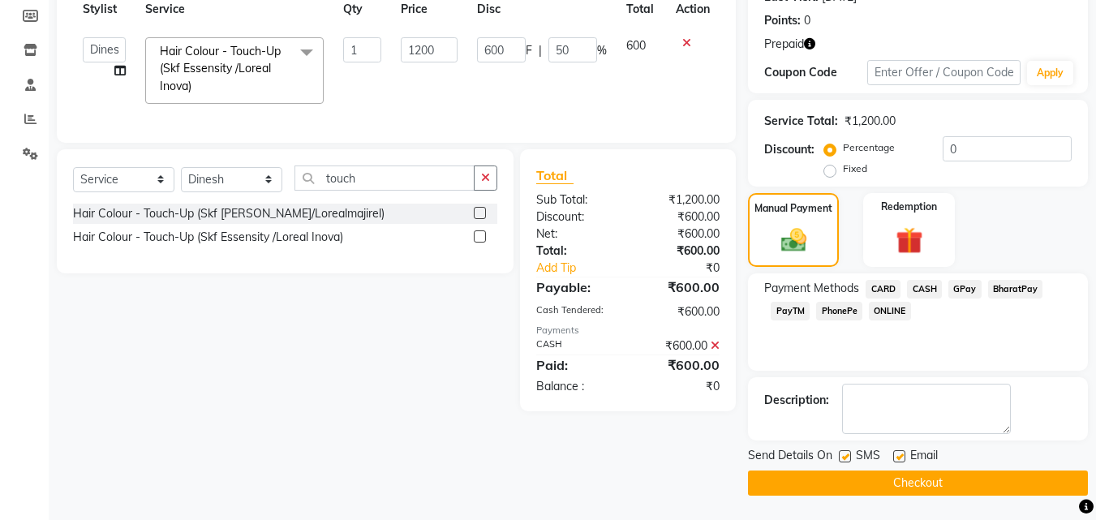
click at [847, 458] on input "checkbox" at bounding box center [844, 457] width 11 height 11
click at [847, 458] on label at bounding box center [845, 456] width 12 height 12
click at [847, 458] on input "checkbox" at bounding box center [844, 457] width 11 height 11
click at [847, 458] on label at bounding box center [845, 456] width 12 height 12
click at [847, 458] on input "checkbox" at bounding box center [844, 457] width 11 height 11
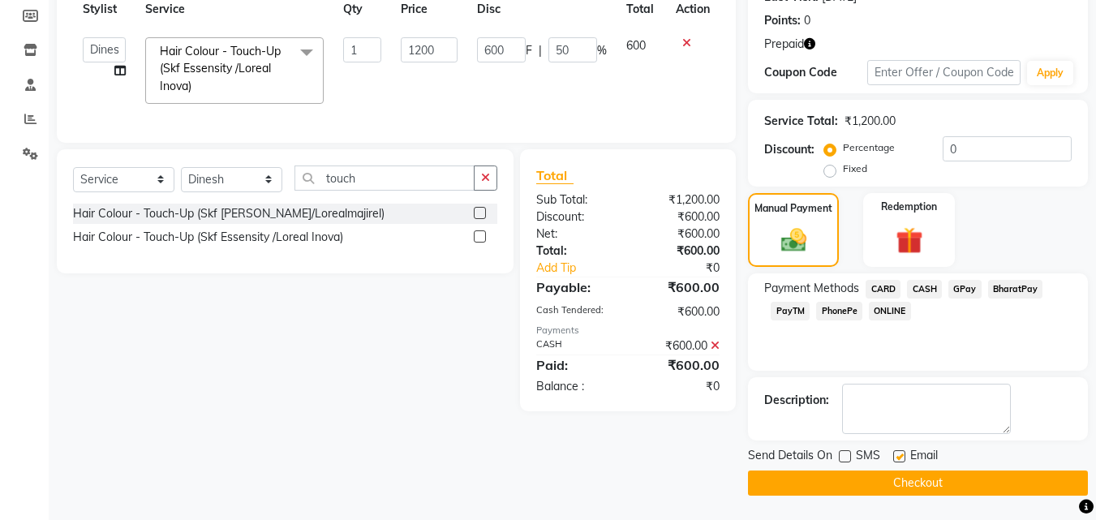
click at [847, 458] on label at bounding box center [845, 456] width 12 height 12
click at [847, 458] on input "checkbox" at bounding box center [844, 457] width 11 height 11
click at [847, 458] on label at bounding box center [845, 456] width 12 height 12
click at [847, 458] on input "checkbox" at bounding box center [844, 457] width 11 height 11
checkbox input "false"
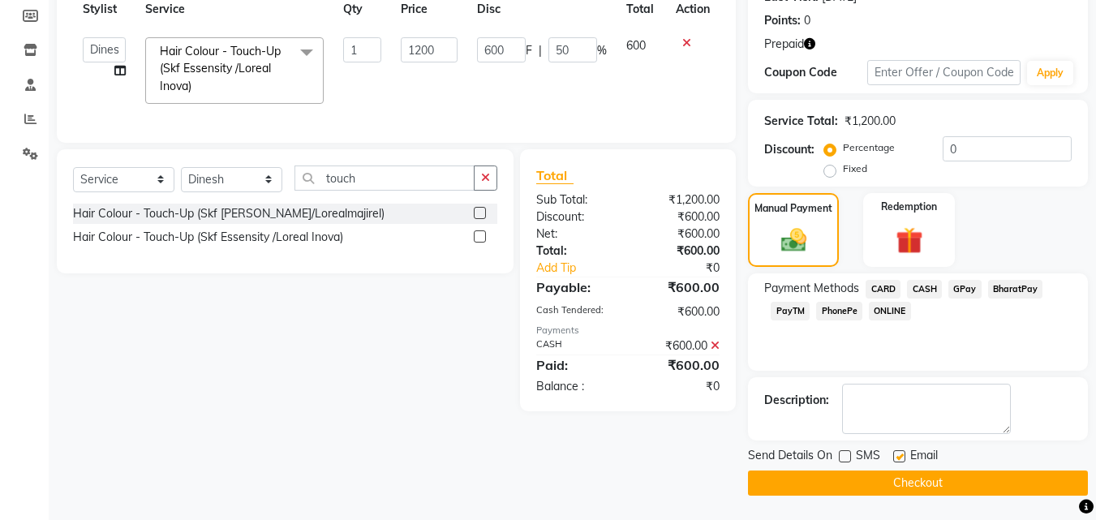
click at [901, 457] on label at bounding box center [899, 456] width 12 height 12
click at [901, 457] on input "checkbox" at bounding box center [898, 457] width 11 height 11
checkbox input "false"
click at [904, 490] on button "Checkout" at bounding box center [918, 483] width 340 height 25
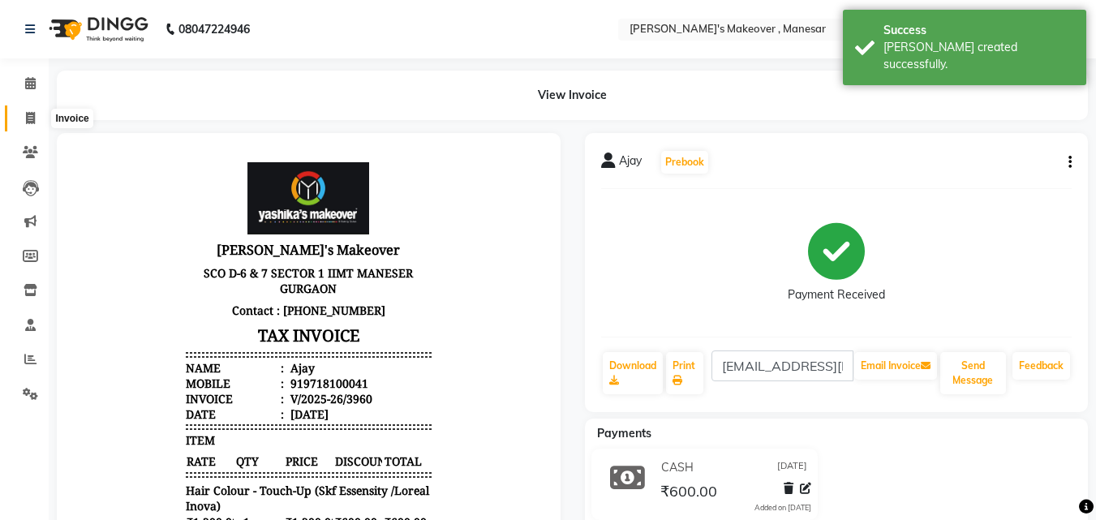
click at [32, 122] on icon at bounding box center [30, 118] width 9 height 12
select select "service"
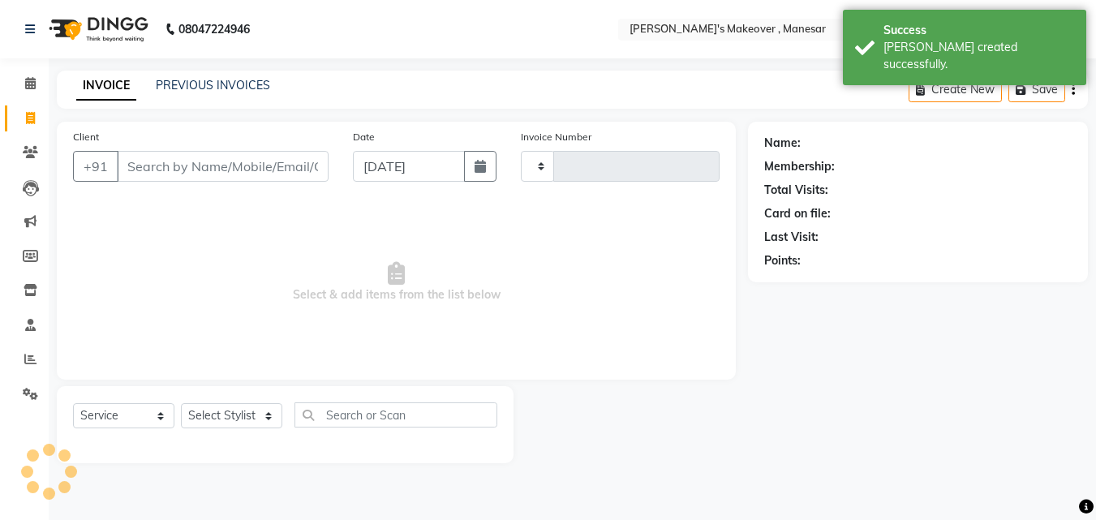
type input "3961"
select select "820"
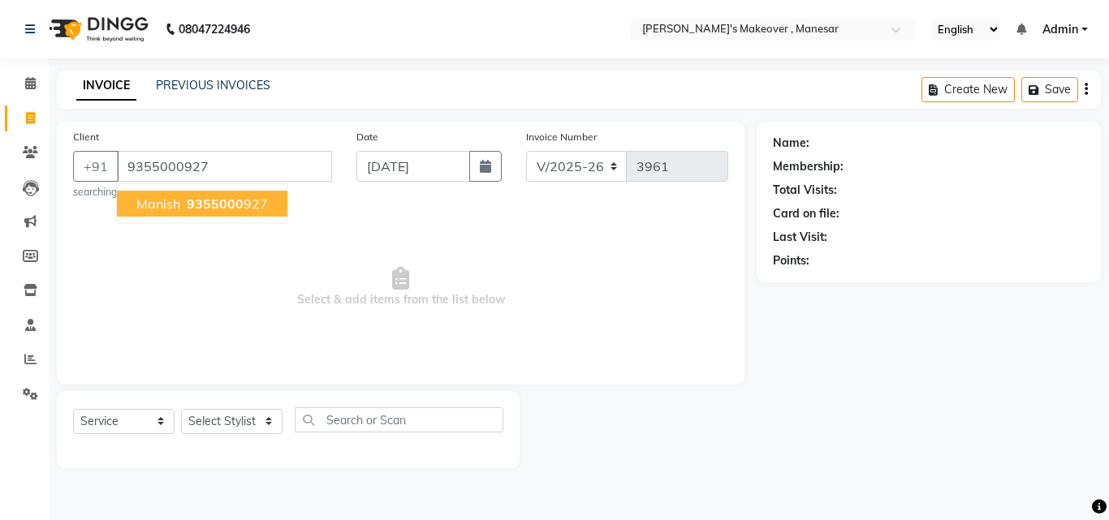
type input "9355000927"
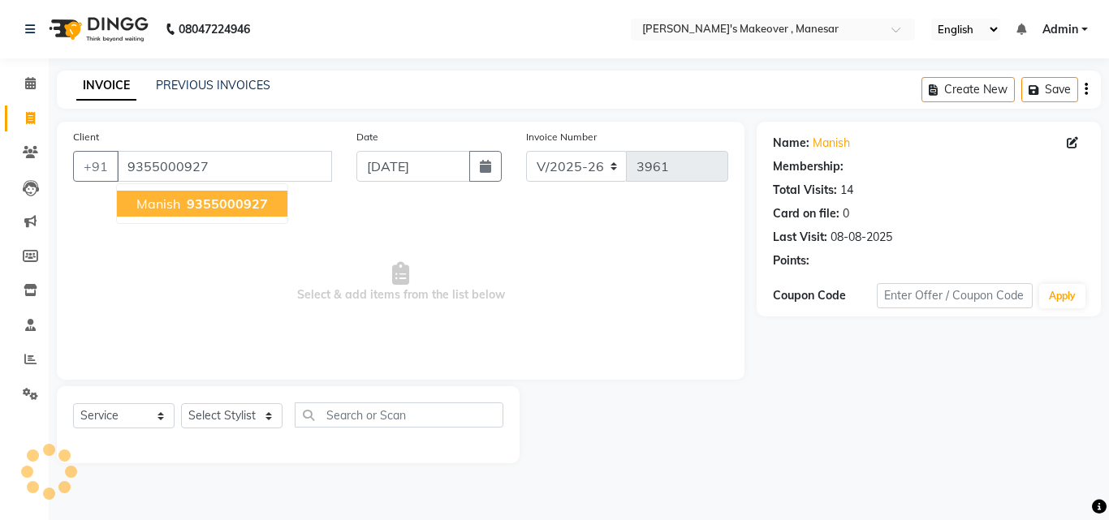
select select "1: Object"
click at [200, 200] on span "9355000927" at bounding box center [227, 204] width 81 height 16
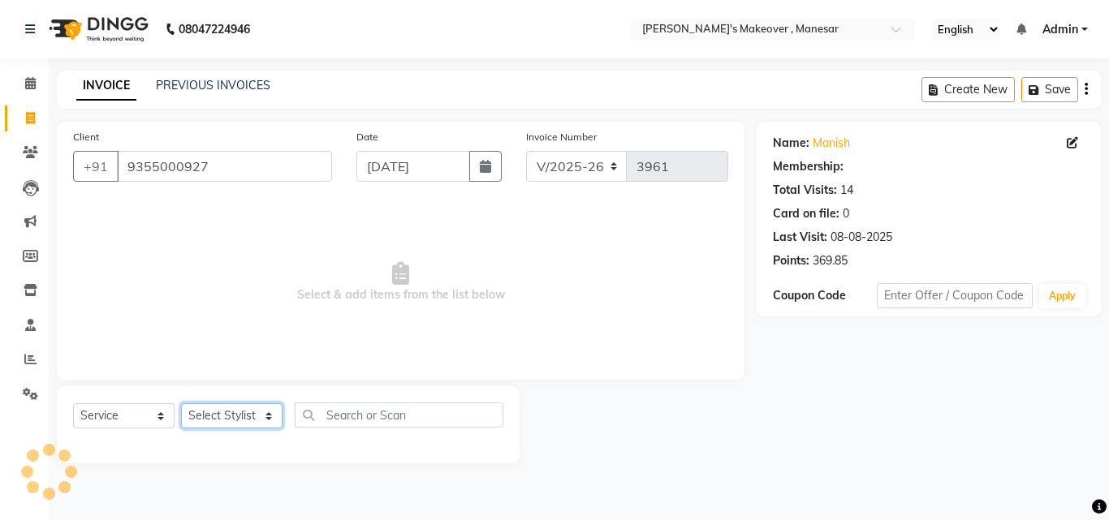
click at [212, 423] on select "Select Stylist Danish Shavej [PERSON_NAME] Krishna [PERSON_NAME] [PERSON_NAME] …" at bounding box center [231, 415] width 101 height 25
select select "1: Object"
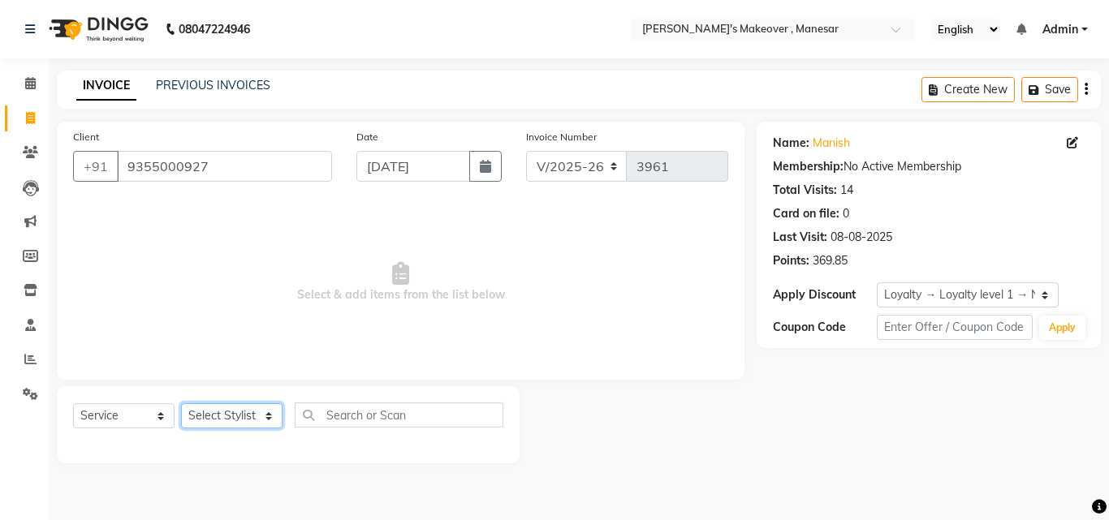
select select "14414"
click at [181, 403] on select "Select Stylist Danish Shavej [PERSON_NAME] Krishna [PERSON_NAME] [PERSON_NAME] …" at bounding box center [231, 415] width 101 height 25
drag, startPoint x: 213, startPoint y: 403, endPoint x: 343, endPoint y: 414, distance: 131.1
click at [214, 121] on main "INVOICE PREVIOUS INVOICES Create New Save Client [PHONE_NUMBER] Date [DATE] Inv…" at bounding box center [579, 279] width 1060 height 417
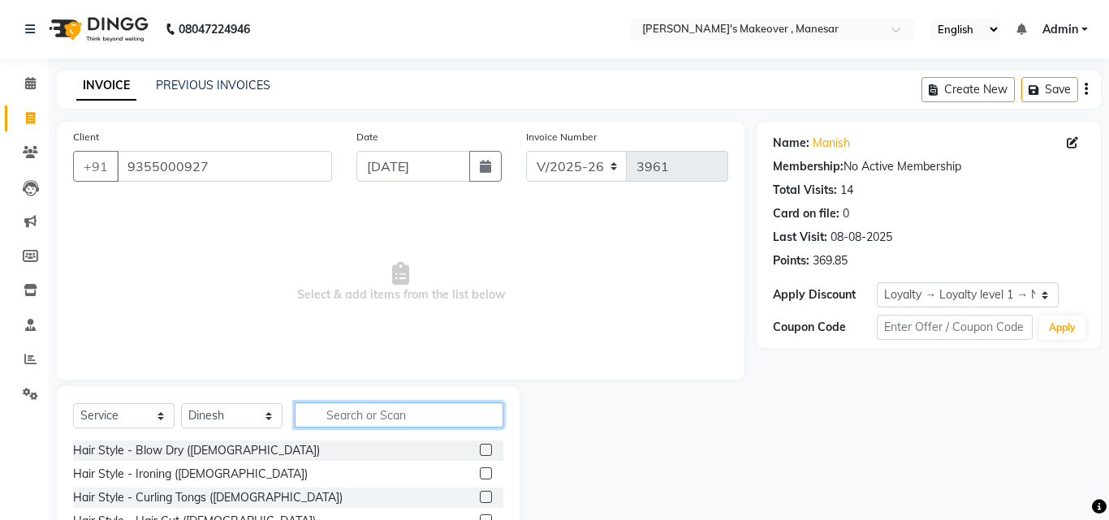
click at [347, 411] on input "text" at bounding box center [399, 415] width 209 height 25
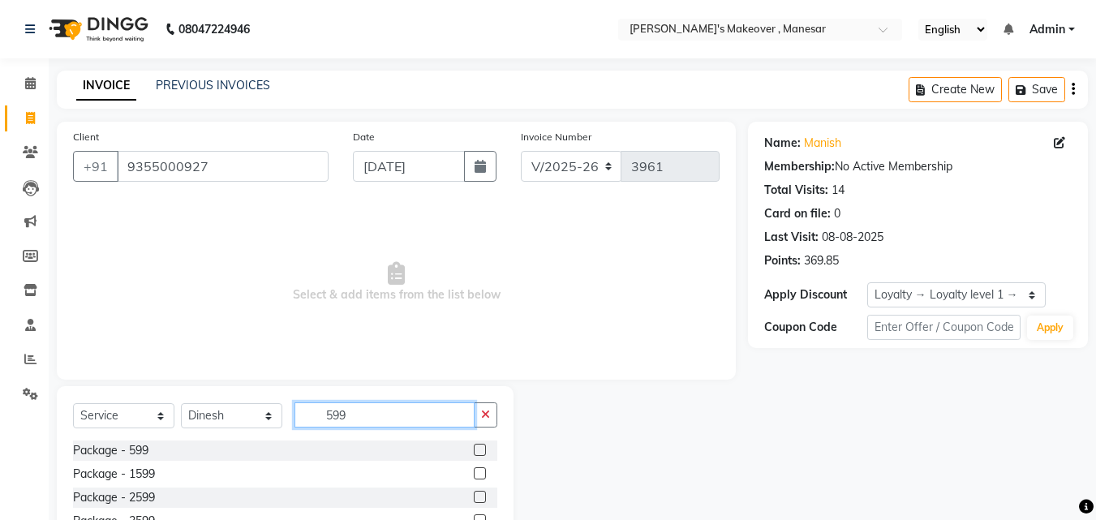
type input "599"
click at [474, 449] on label at bounding box center [480, 450] width 12 height 12
click at [474, 449] on input "checkbox" at bounding box center [479, 451] width 11 height 11
click at [474, 449] on label at bounding box center [480, 450] width 12 height 12
click at [474, 449] on input "checkbox" at bounding box center [479, 451] width 11 height 11
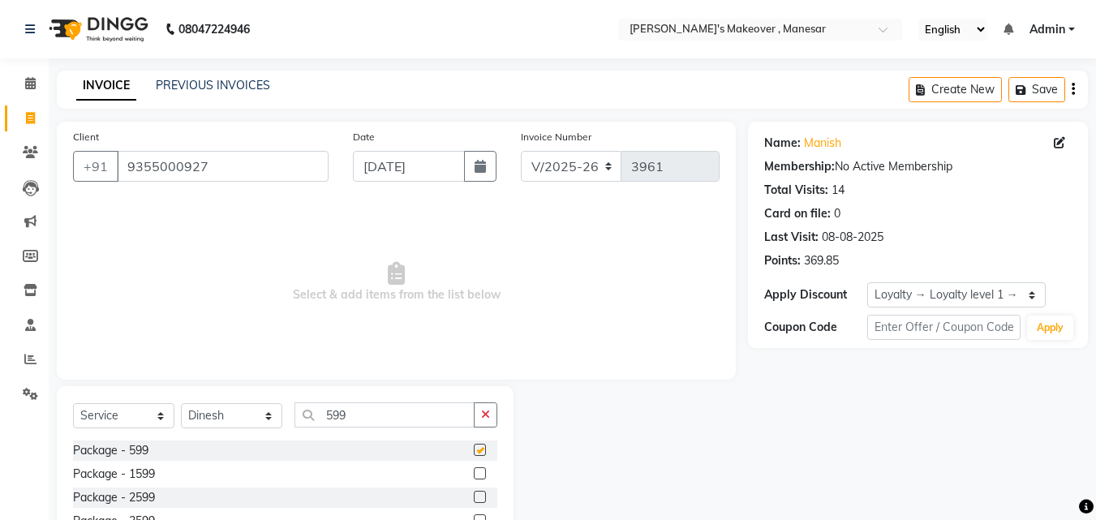
checkbox input "false"
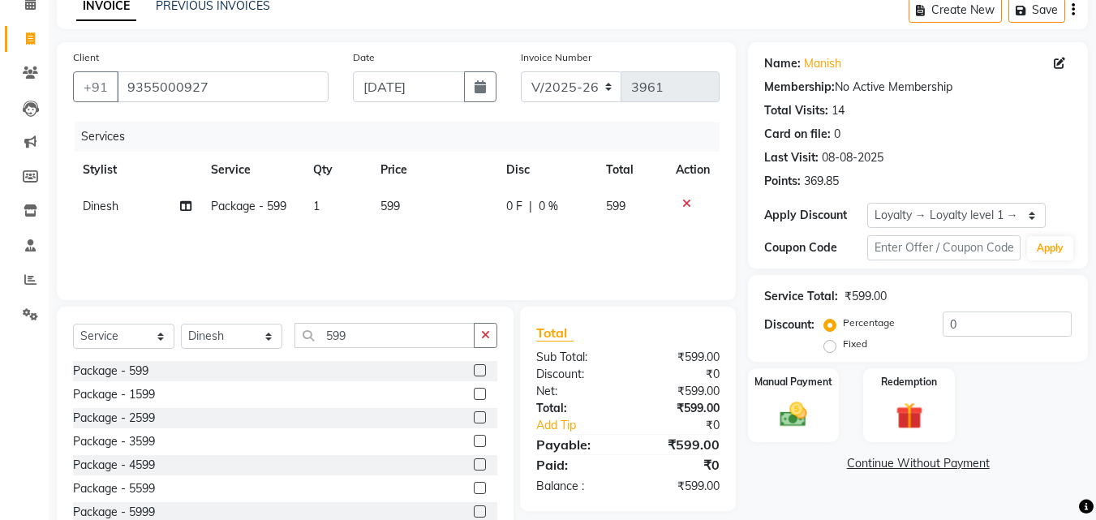
scroll to position [130, 0]
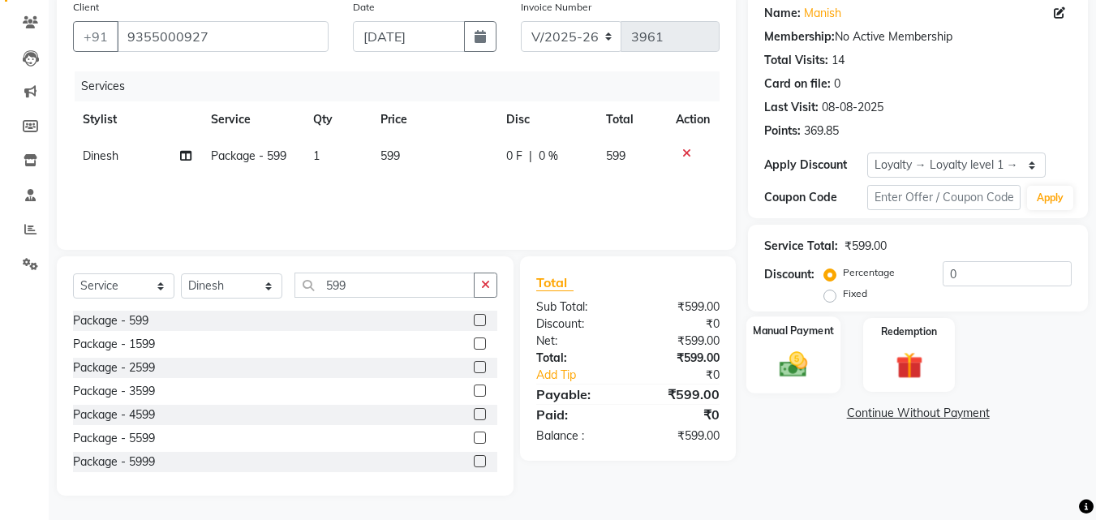
click at [788, 356] on img at bounding box center [793, 364] width 45 height 32
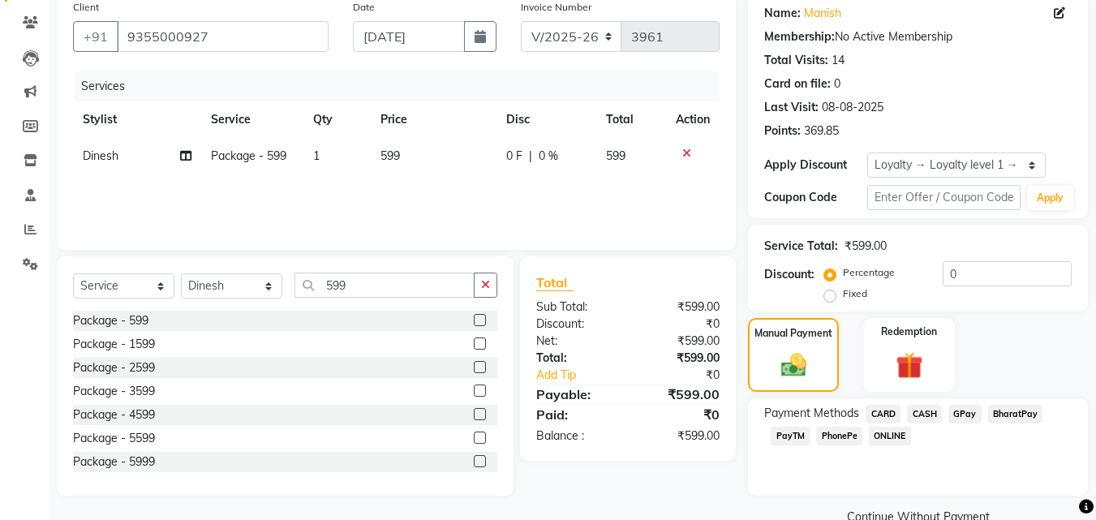
click at [847, 443] on span "PhonePe" at bounding box center [839, 436] width 46 height 19
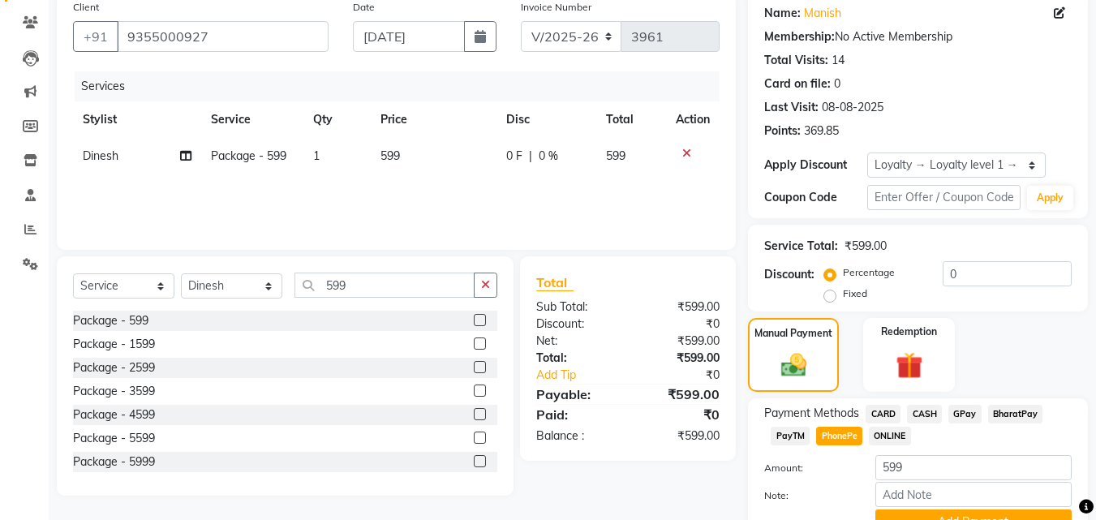
scroll to position [209, 0]
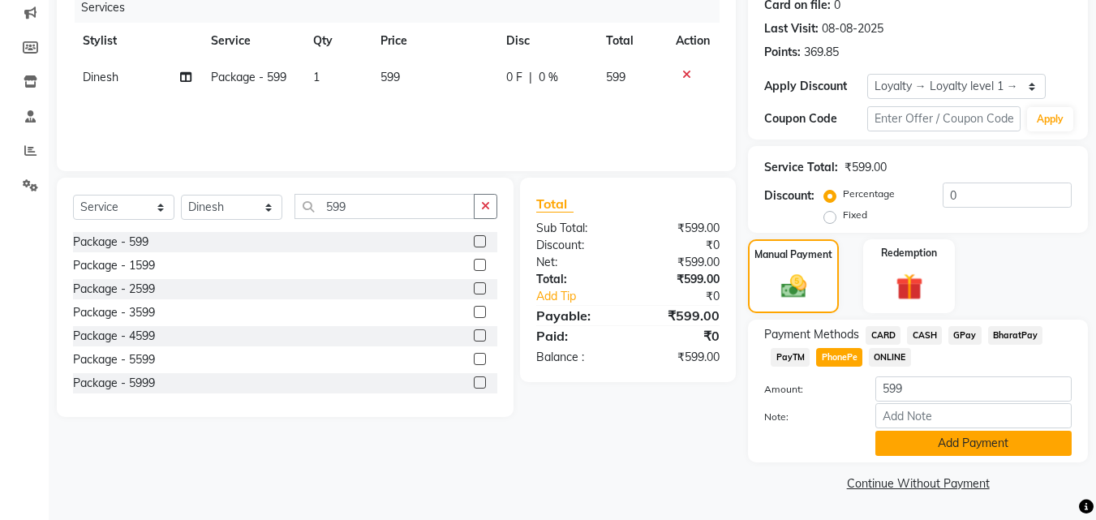
click at [1016, 437] on button "Add Payment" at bounding box center [974, 443] width 196 height 25
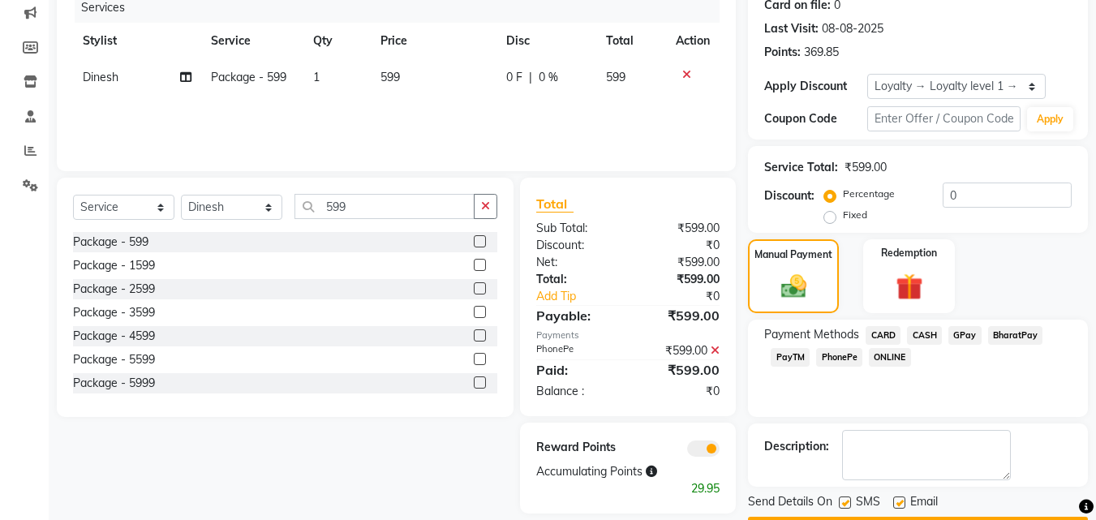
scroll to position [255, 0]
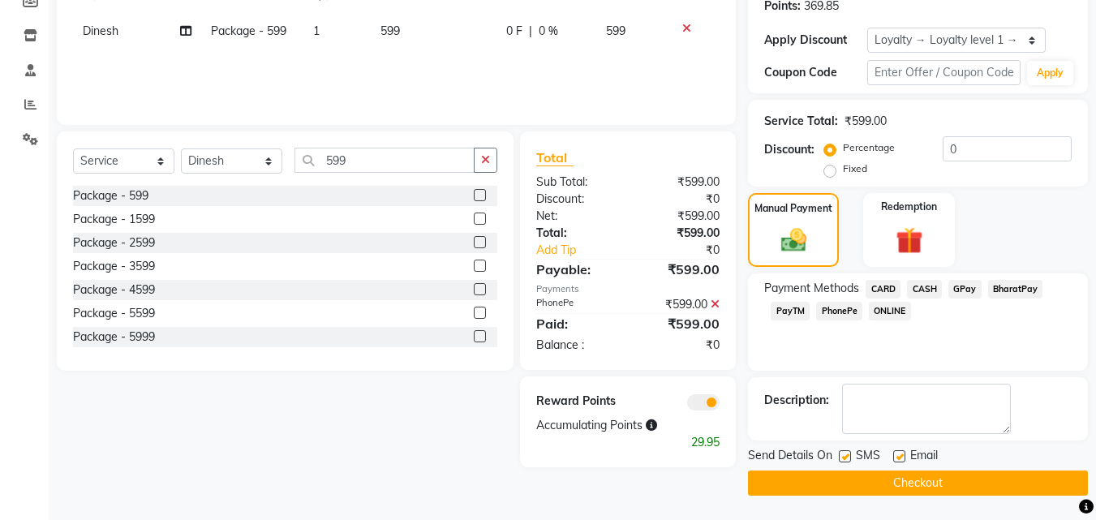
click at [848, 456] on label at bounding box center [845, 456] width 12 height 12
click at [848, 456] on input "checkbox" at bounding box center [844, 457] width 11 height 11
checkbox input "false"
click at [896, 458] on label at bounding box center [899, 456] width 12 height 12
click at [896, 458] on input "checkbox" at bounding box center [898, 457] width 11 height 11
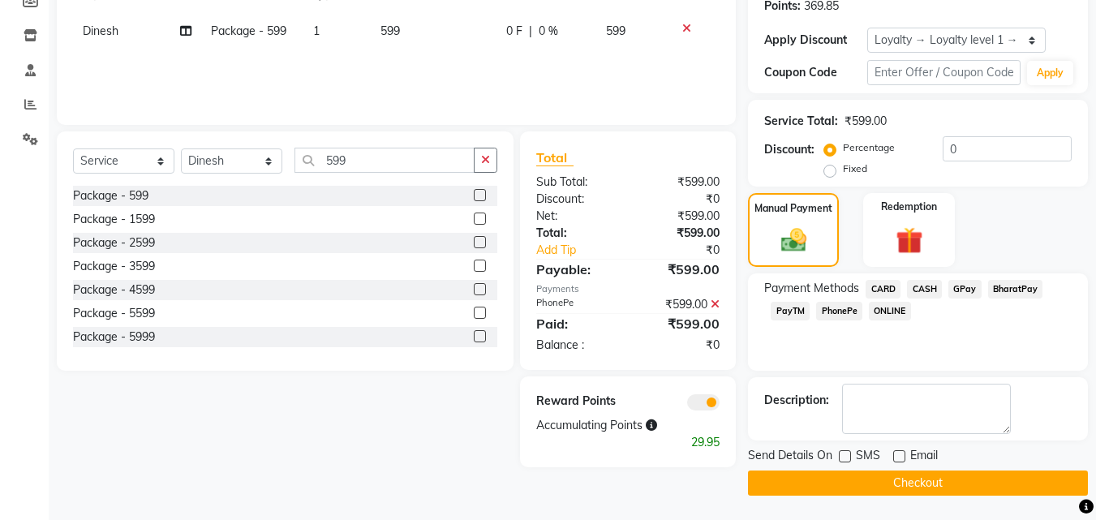
click at [896, 458] on label at bounding box center [899, 456] width 12 height 12
click at [896, 458] on input "checkbox" at bounding box center [898, 457] width 11 height 11
click at [895, 456] on label at bounding box center [899, 456] width 12 height 12
click at [895, 456] on input "checkbox" at bounding box center [898, 457] width 11 height 11
checkbox input "false"
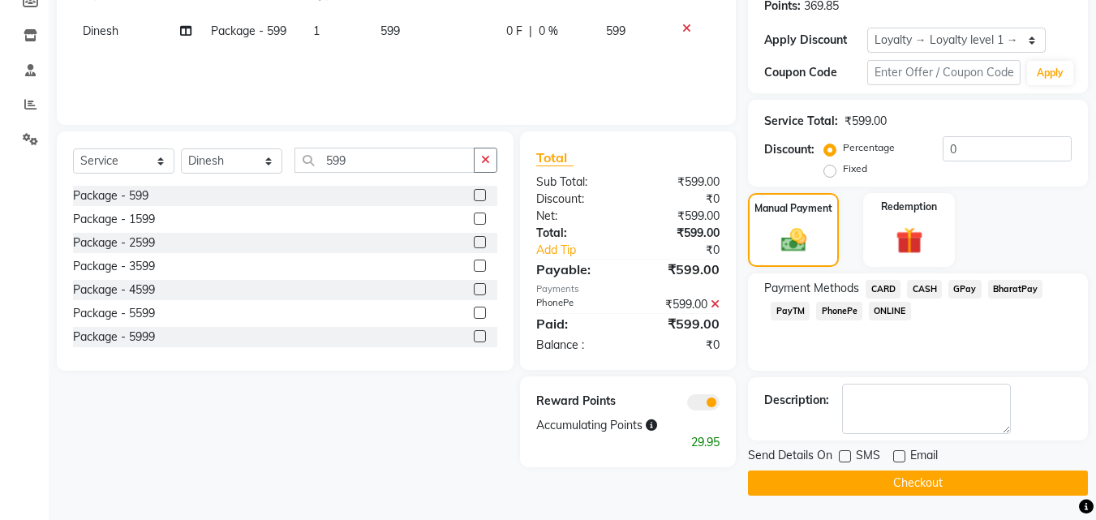
drag, startPoint x: 883, startPoint y: 469, endPoint x: 880, endPoint y: 478, distance: 9.5
click at [881, 473] on div "Send Details On SMS Email Checkout" at bounding box center [918, 471] width 340 height 49
click at [880, 478] on button "Checkout" at bounding box center [918, 483] width 340 height 25
click at [880, 478] on div "Checkout" at bounding box center [918, 483] width 340 height 25
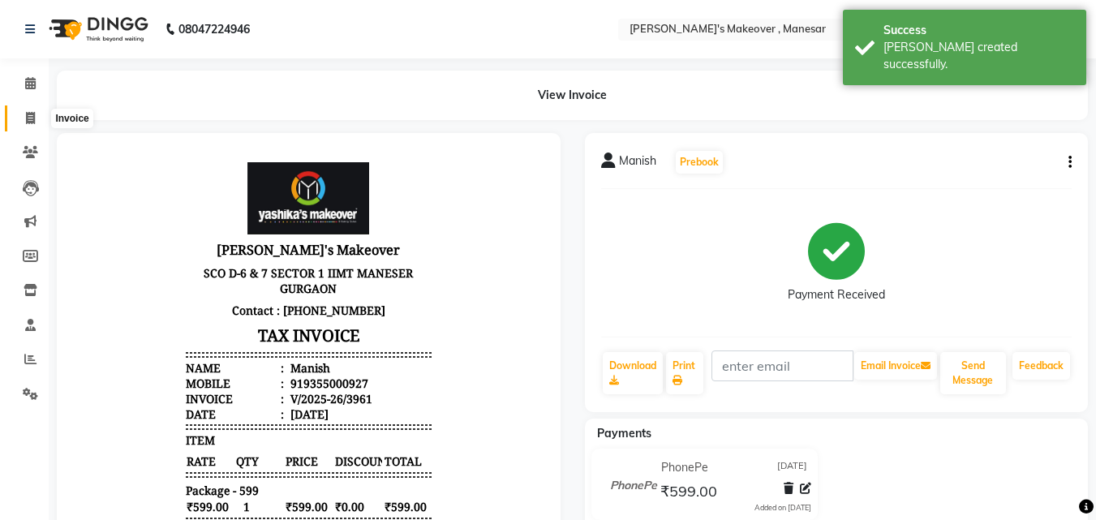
click at [28, 110] on span at bounding box center [30, 119] width 28 height 19
drag, startPoint x: 28, startPoint y: 110, endPoint x: 54, endPoint y: 126, distance: 29.5
click at [28, 110] on span at bounding box center [30, 119] width 28 height 19
select select "service"
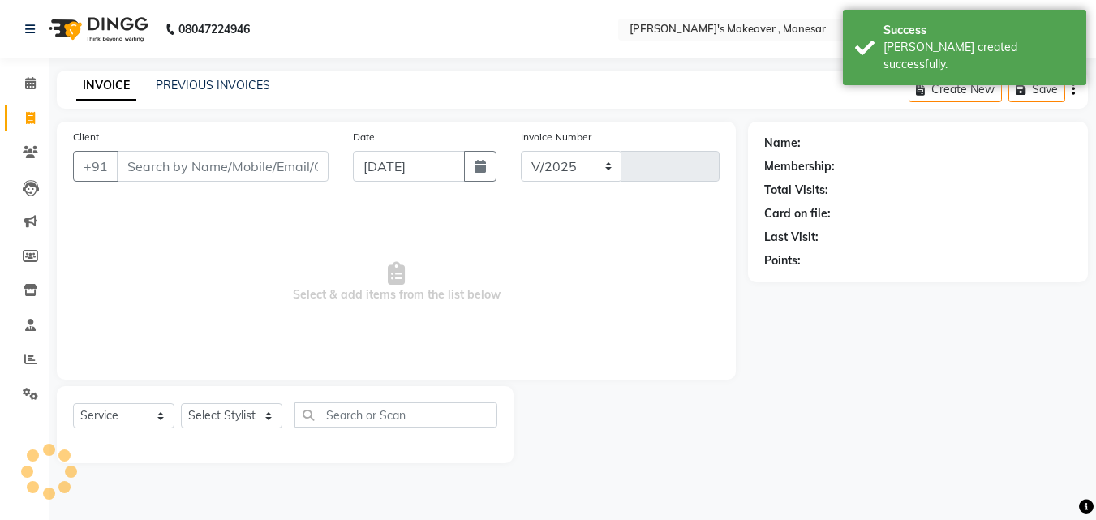
click at [157, 158] on input "Client" at bounding box center [223, 166] width 212 height 31
select select "820"
type input "3962"
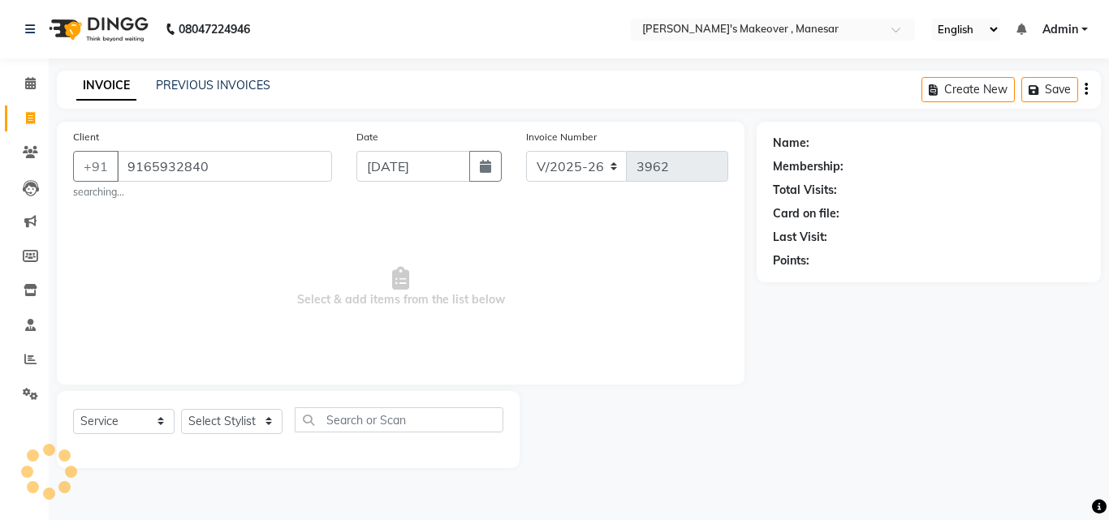
type input "9165932840"
select select "1: Object"
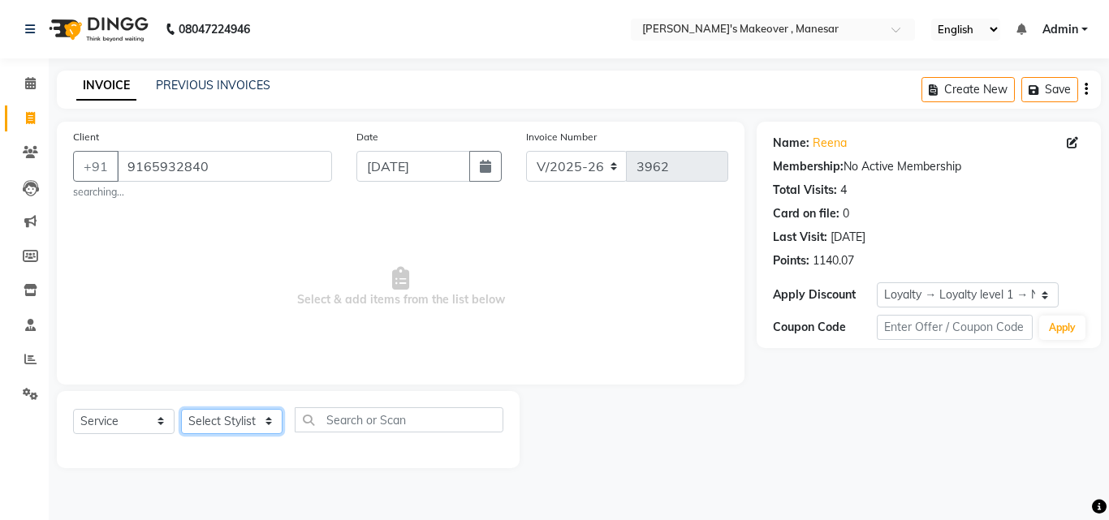
click at [239, 425] on select "Select Stylist Danish Shavej [PERSON_NAME] Krishna [PERSON_NAME] [PERSON_NAME] …" at bounding box center [231, 421] width 101 height 25
select select "87304"
click at [181, 409] on select "Select Stylist Danish Shavej [PERSON_NAME] Krishna [PERSON_NAME] [PERSON_NAME] …" at bounding box center [231, 421] width 101 height 25
click at [220, 392] on div "Select Service Product Membership Package Voucher Prepaid Gift Card Select Styl…" at bounding box center [288, 429] width 463 height 77
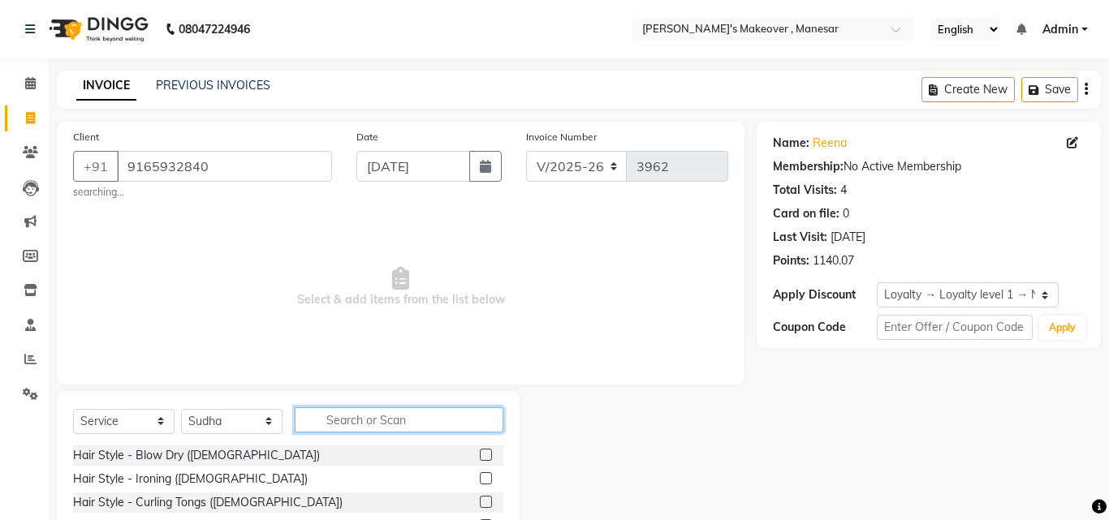
click at [364, 422] on input "text" at bounding box center [399, 419] width 209 height 25
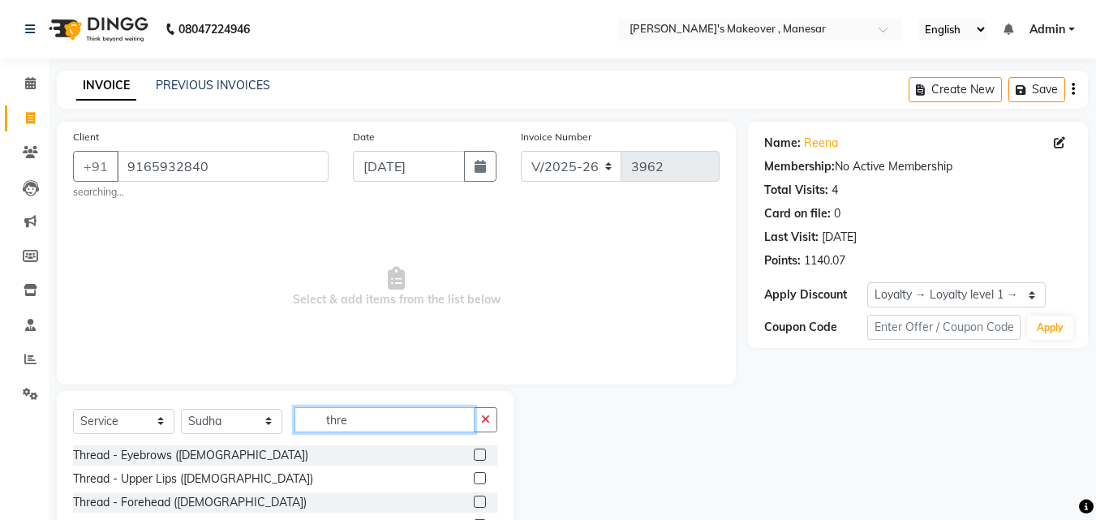
type input "thre"
click at [474, 456] on label at bounding box center [480, 455] width 12 height 12
click at [474, 456] on input "checkbox" at bounding box center [479, 455] width 11 height 11
drag, startPoint x: 469, startPoint y: 456, endPoint x: 441, endPoint y: 461, distance: 28.8
click at [474, 456] on label at bounding box center [480, 455] width 12 height 12
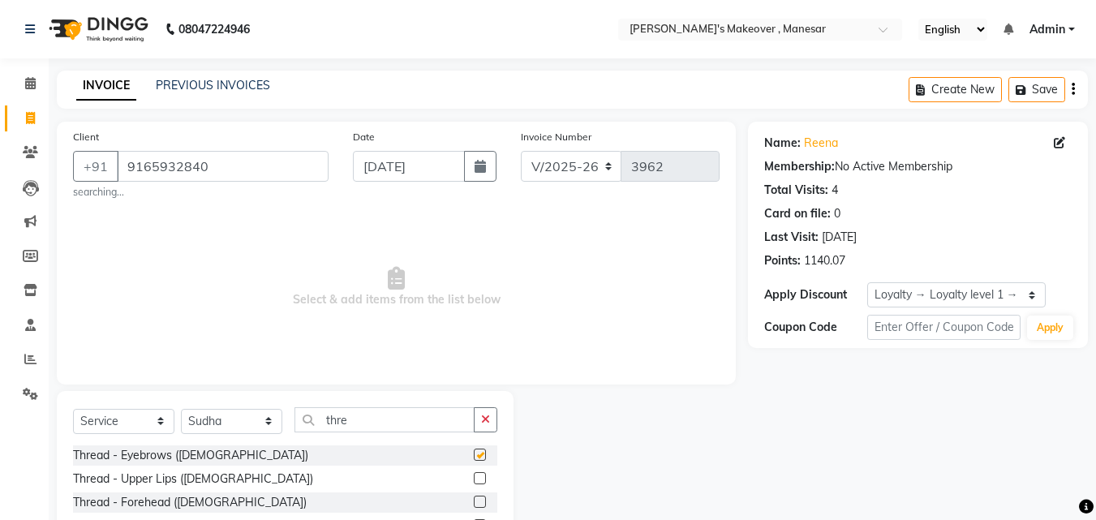
click at [474, 456] on input "checkbox" at bounding box center [479, 455] width 11 height 11
checkbox input "false"
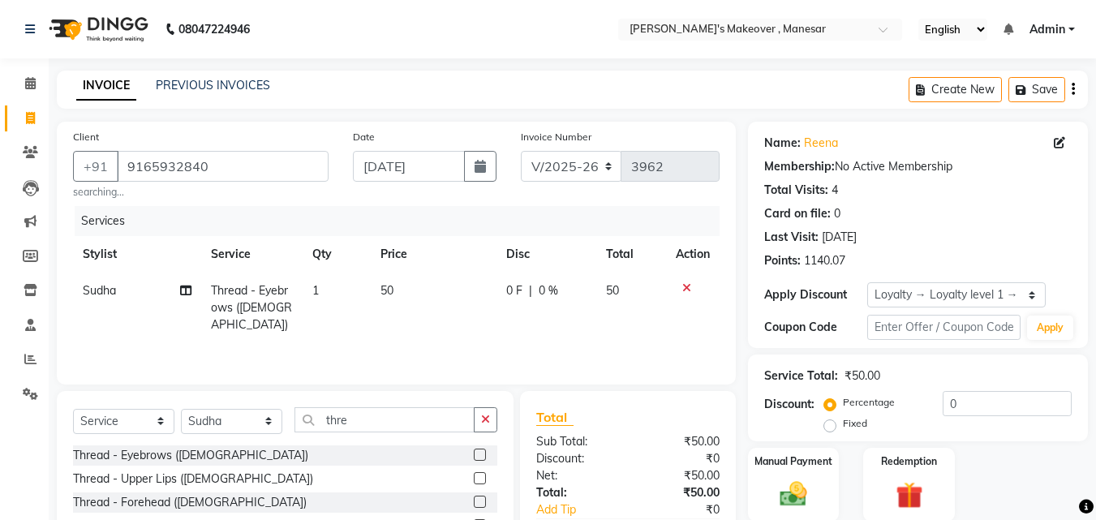
click at [474, 501] on label at bounding box center [480, 502] width 12 height 12
click at [474, 501] on input "checkbox" at bounding box center [479, 502] width 11 height 11
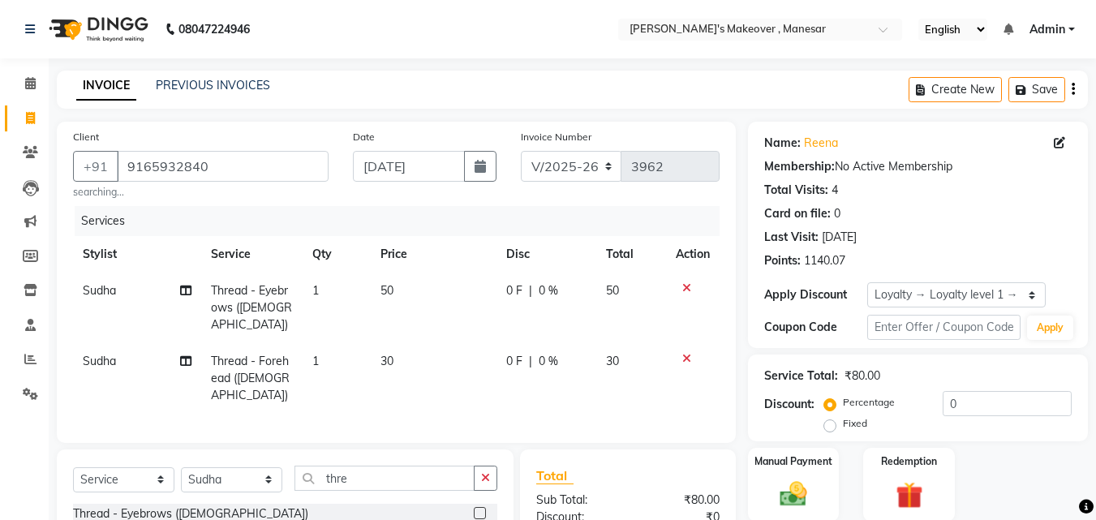
checkbox input "false"
click at [225, 467] on select "Select Stylist Danish Shavej [PERSON_NAME] Krishna [PERSON_NAME] [PERSON_NAME] …" at bounding box center [231, 479] width 101 height 25
select select "52619"
click at [181, 467] on select "Select Stylist Danish Shavej [PERSON_NAME] Krishna [PERSON_NAME] [PERSON_NAME] …" at bounding box center [231, 479] width 101 height 25
click at [231, 309] on span "Thread - Eyebrows ([DEMOGRAPHIC_DATA])" at bounding box center [251, 307] width 81 height 49
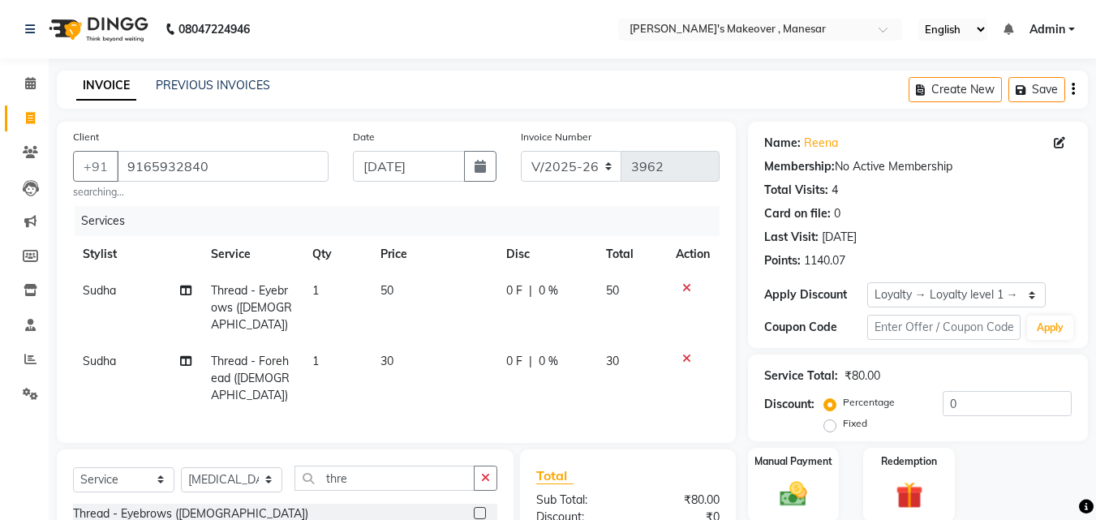
select select "87304"
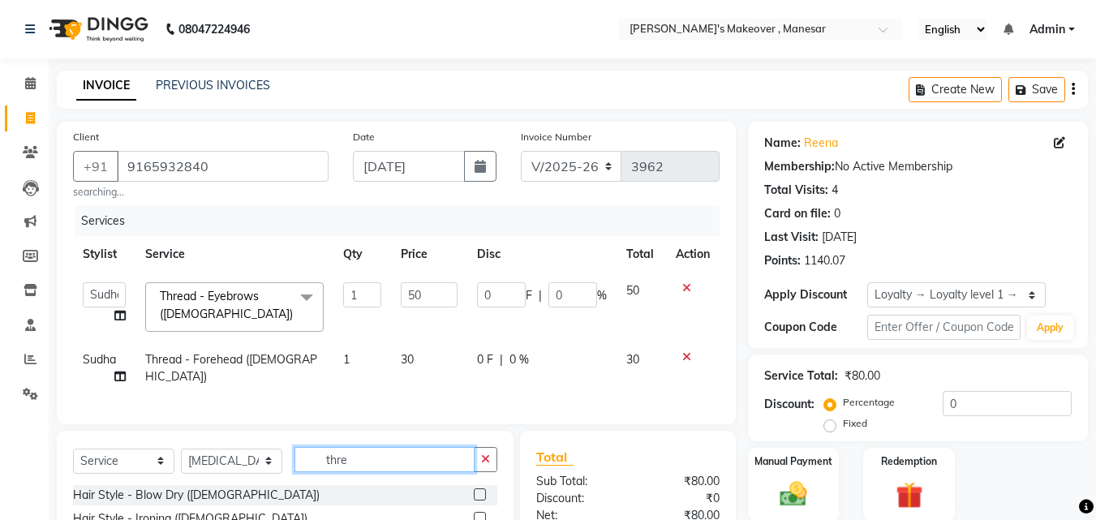
click at [364, 472] on input "thre" at bounding box center [385, 459] width 180 height 25
type input "thre"
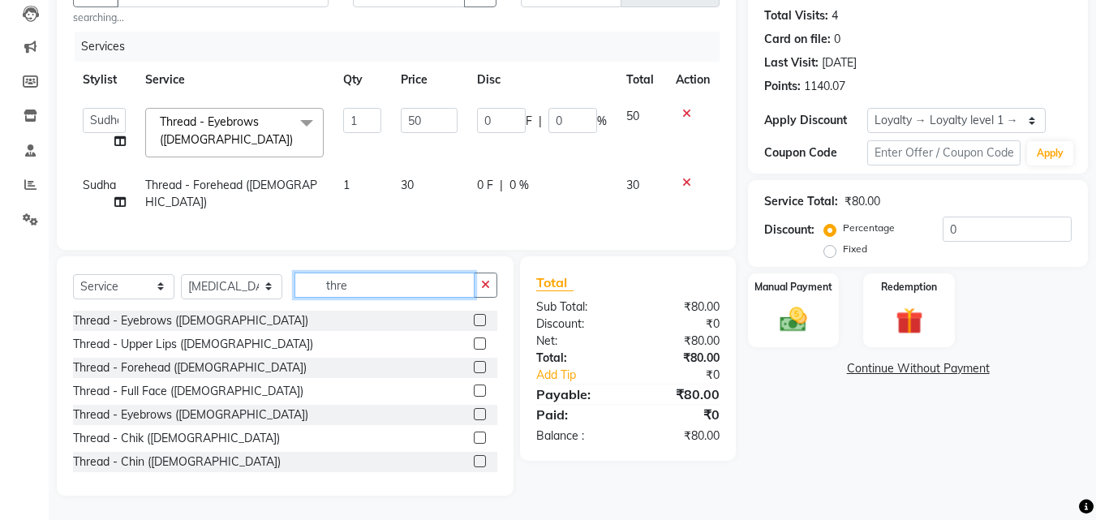
scroll to position [184, 0]
click at [474, 321] on label at bounding box center [480, 320] width 12 height 12
click at [474, 321] on input "checkbox" at bounding box center [479, 321] width 11 height 11
click at [469, 298] on input "thre" at bounding box center [385, 285] width 180 height 25
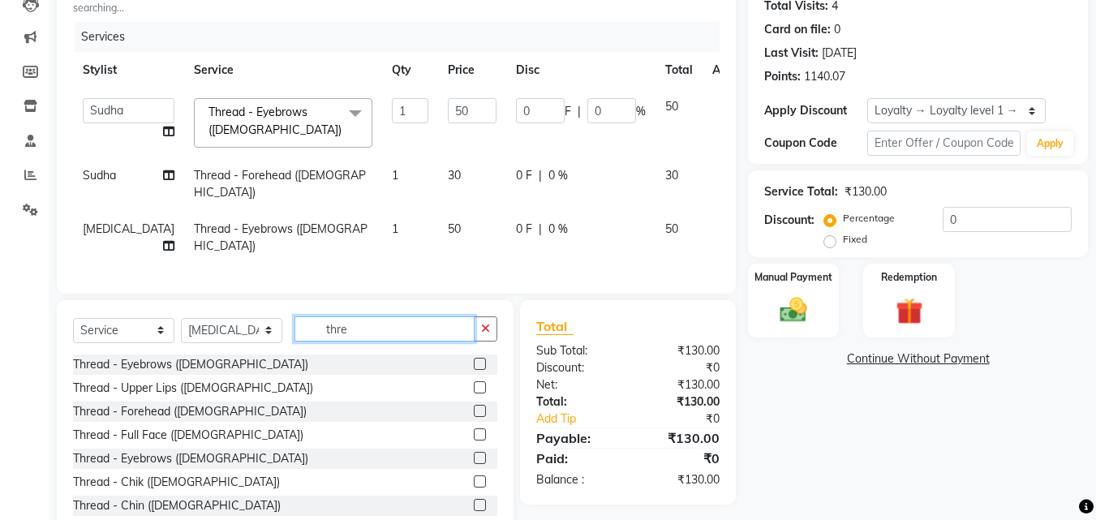
checkbox input "false"
click at [474, 409] on label at bounding box center [480, 411] width 12 height 12
click at [474, 409] on input "checkbox" at bounding box center [479, 412] width 11 height 11
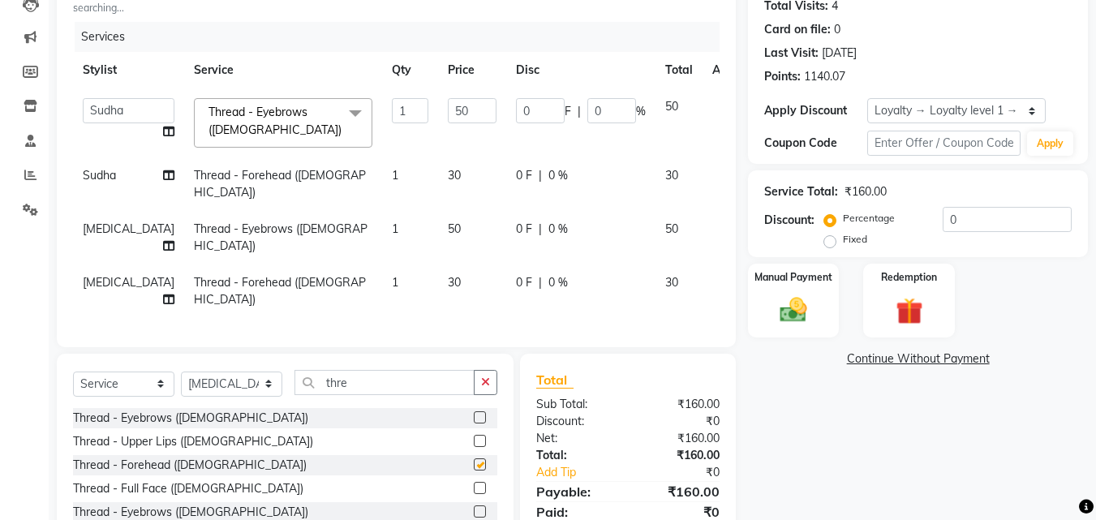
checkbox input "false"
click at [385, 370] on input "thre" at bounding box center [385, 382] width 180 height 25
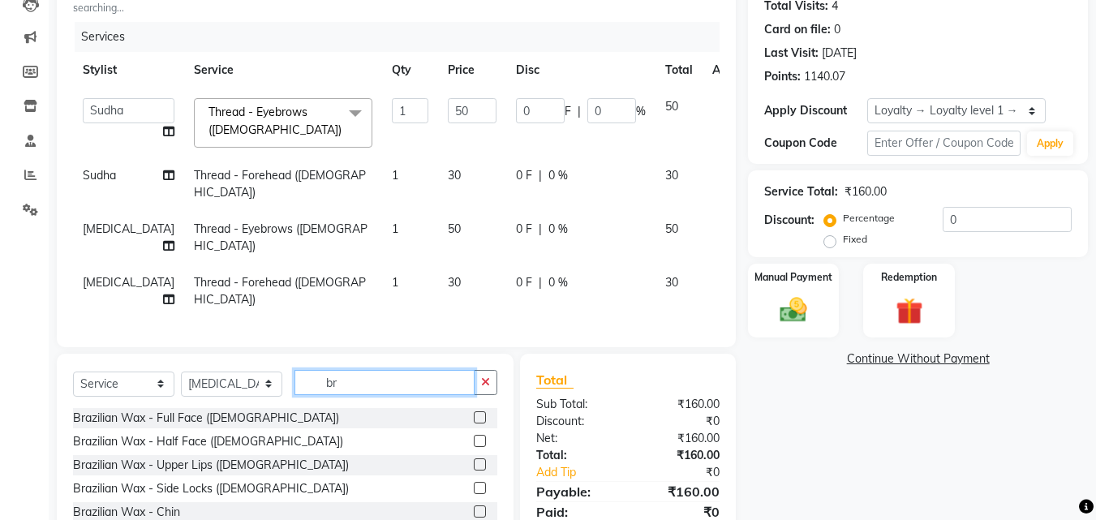
type input "b"
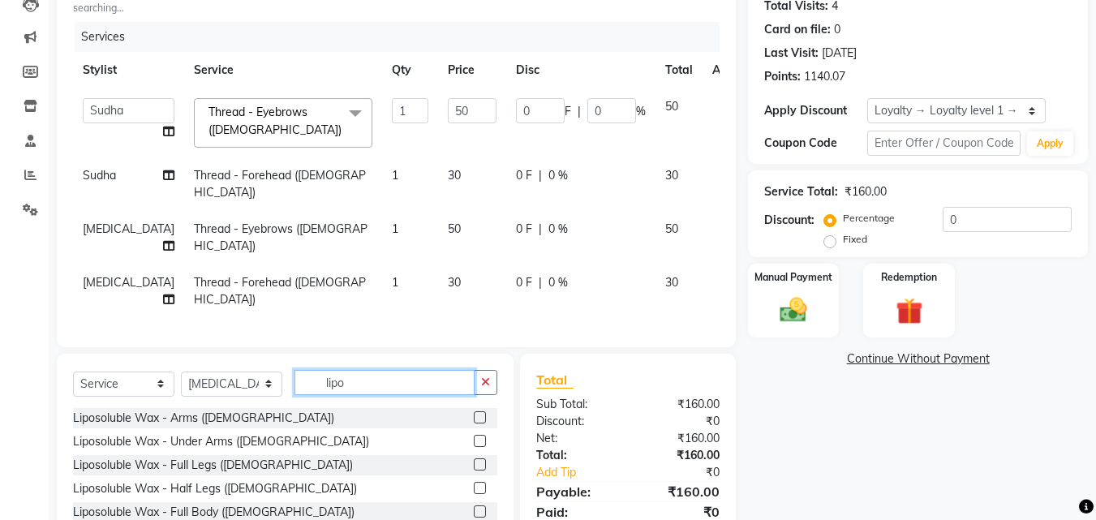
type input "lipo"
click at [474, 435] on label at bounding box center [480, 441] width 12 height 12
click at [474, 437] on input "checkbox" at bounding box center [479, 442] width 11 height 11
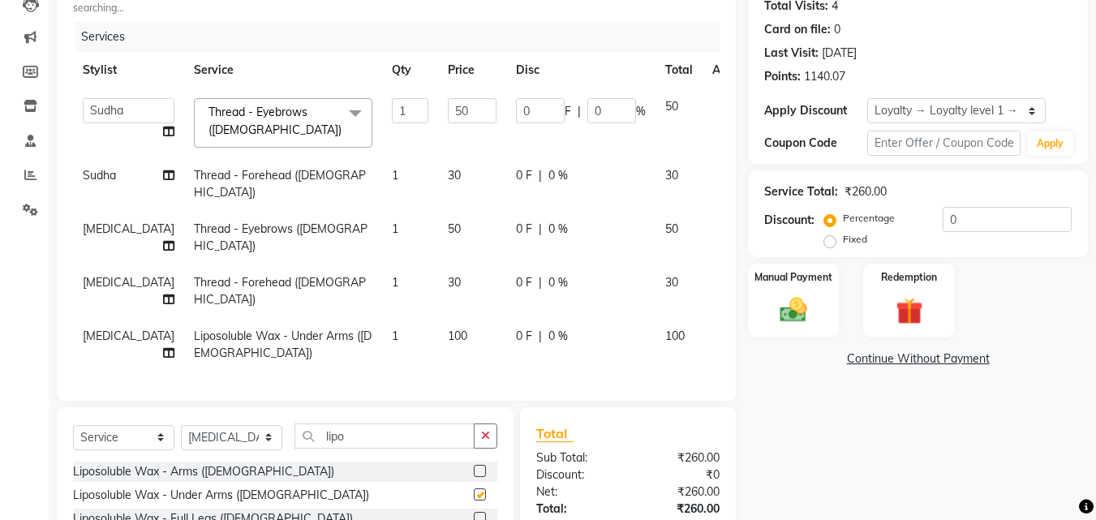
checkbox input "false"
click at [804, 300] on img at bounding box center [793, 310] width 45 height 32
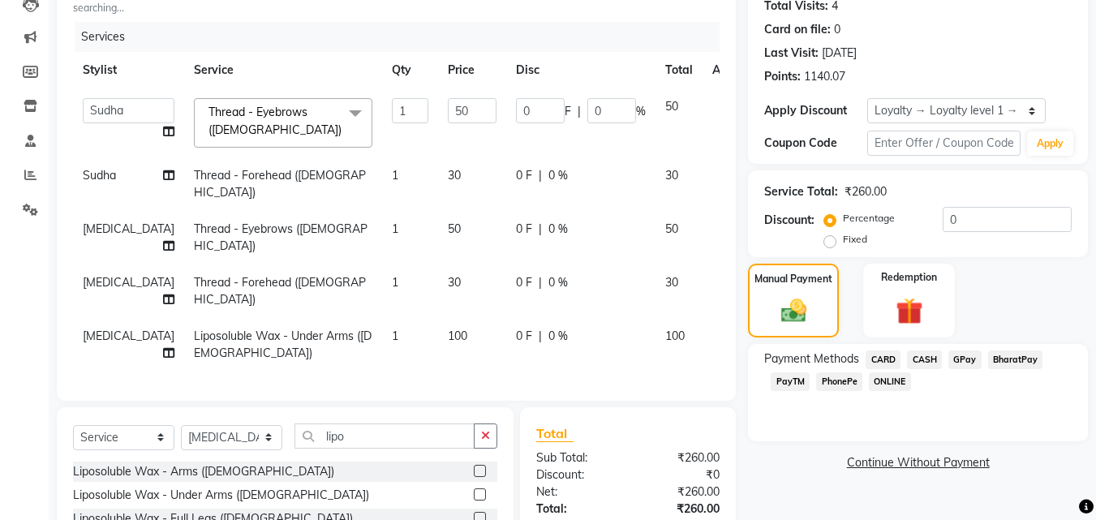
click at [844, 381] on span "PhonePe" at bounding box center [839, 381] width 46 height 19
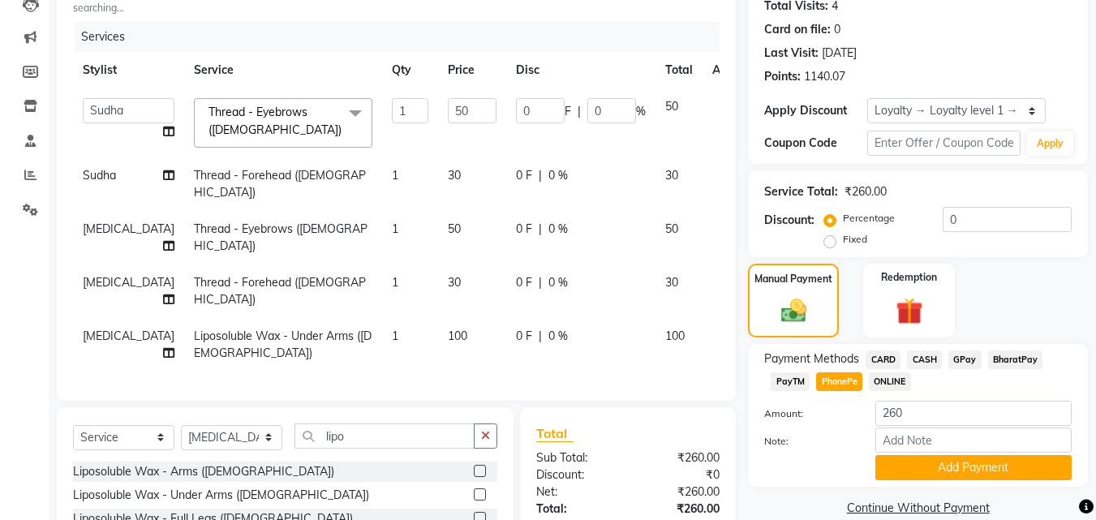
scroll to position [313, 0]
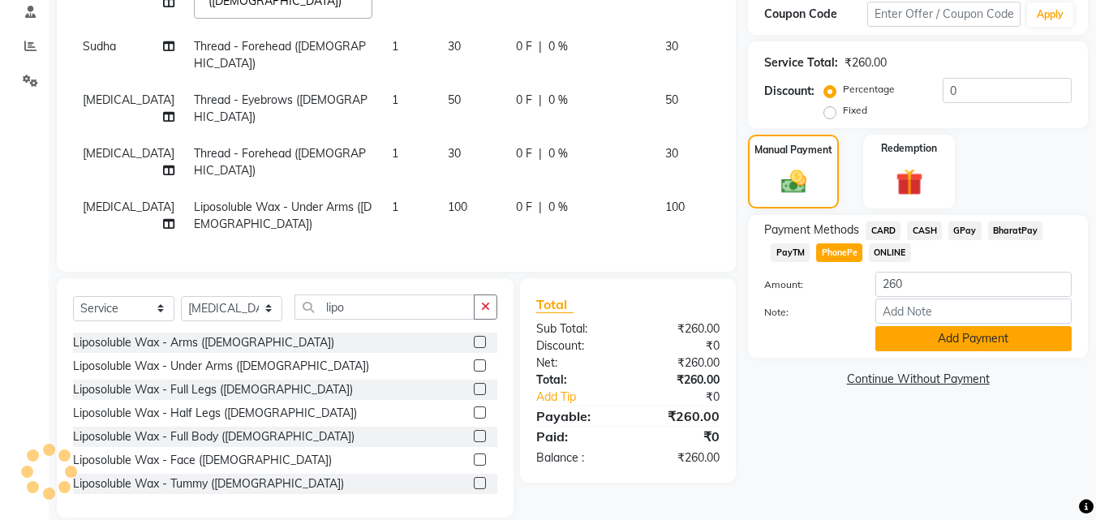
click at [989, 332] on button "Add Payment" at bounding box center [974, 338] width 196 height 25
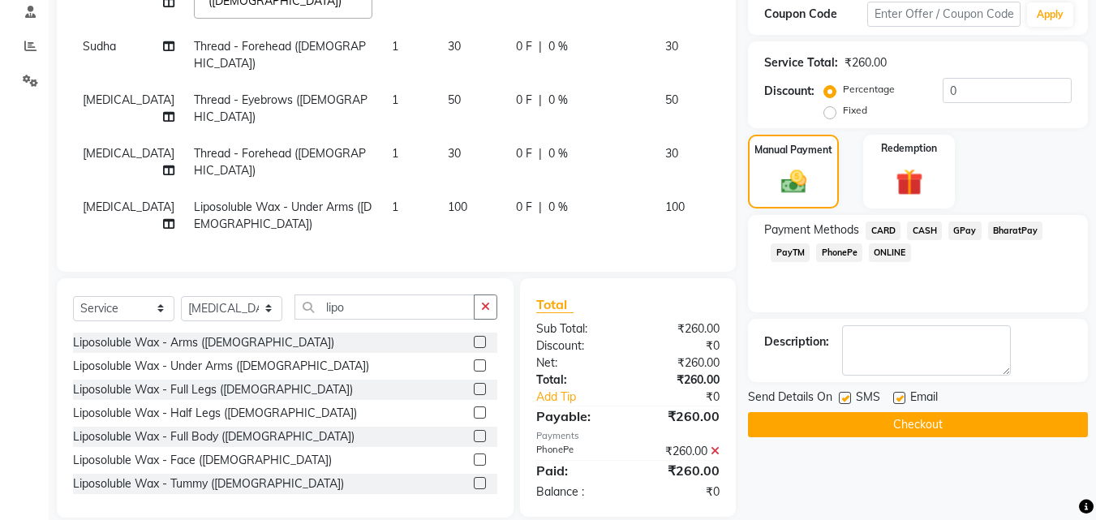
scroll to position [348, 0]
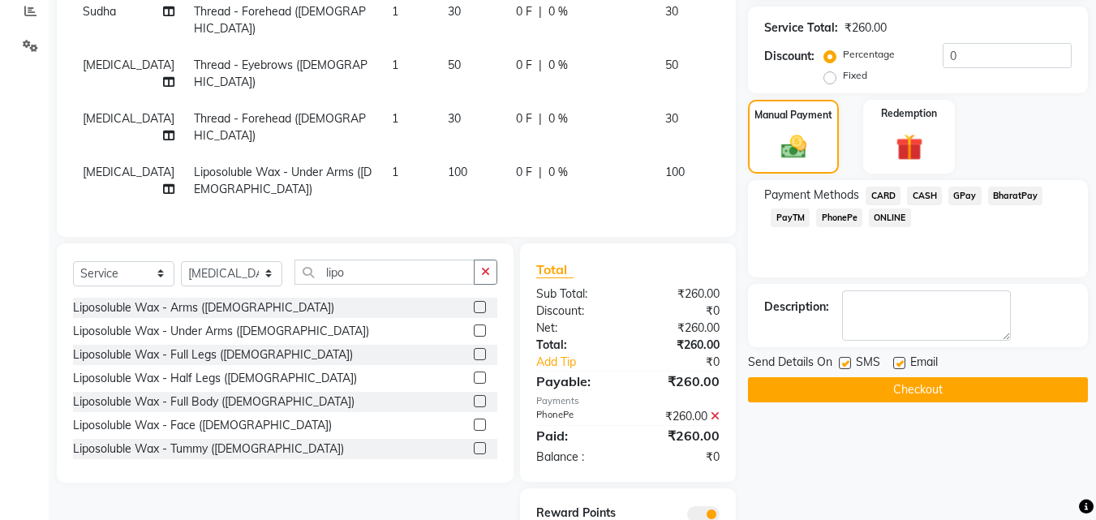
click at [850, 362] on label at bounding box center [845, 363] width 12 height 12
click at [850, 362] on input "checkbox" at bounding box center [844, 364] width 11 height 11
click at [850, 362] on label at bounding box center [845, 363] width 12 height 12
click at [850, 362] on input "checkbox" at bounding box center [844, 364] width 11 height 11
click at [850, 362] on label at bounding box center [845, 363] width 12 height 12
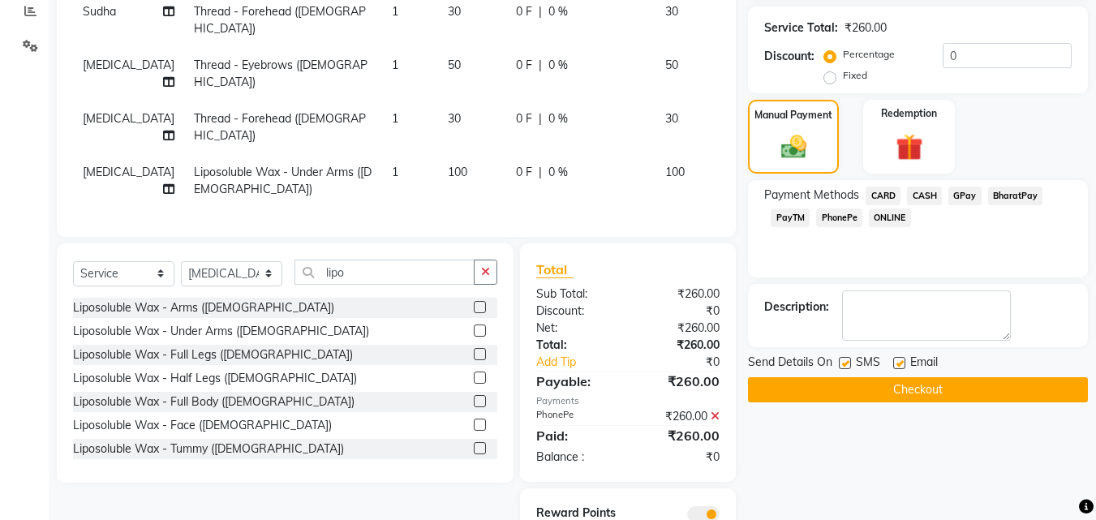
click at [850, 362] on input "checkbox" at bounding box center [844, 364] width 11 height 11
checkbox input "false"
click at [901, 362] on label at bounding box center [899, 363] width 12 height 12
click at [901, 362] on input "checkbox" at bounding box center [898, 364] width 11 height 11
click at [901, 362] on label at bounding box center [899, 363] width 12 height 12
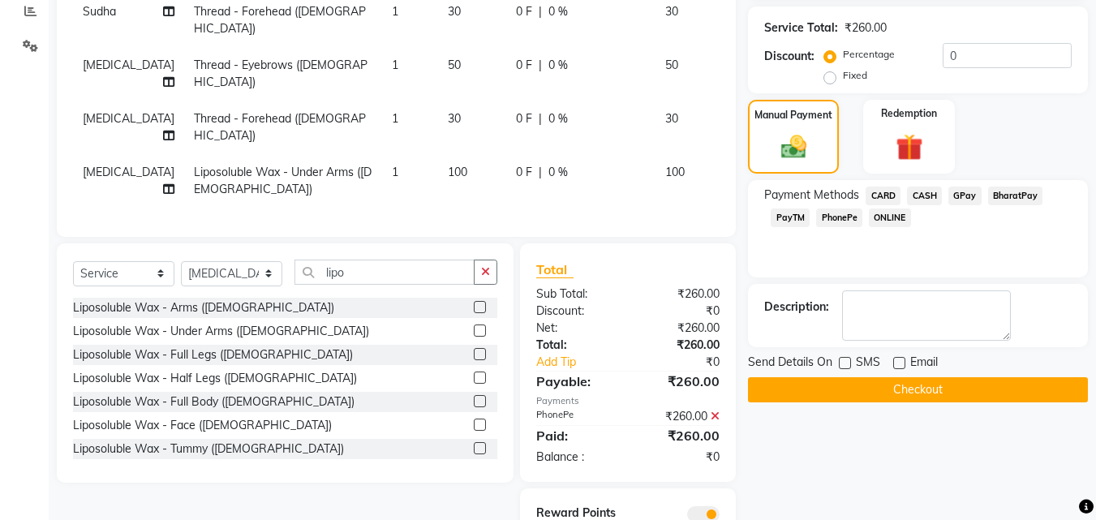
click at [901, 362] on input "checkbox" at bounding box center [898, 364] width 11 height 11
click at [901, 362] on label at bounding box center [899, 363] width 12 height 12
click at [901, 362] on input "checkbox" at bounding box center [898, 364] width 11 height 11
checkbox input "false"
click at [890, 390] on button "Checkout" at bounding box center [918, 389] width 340 height 25
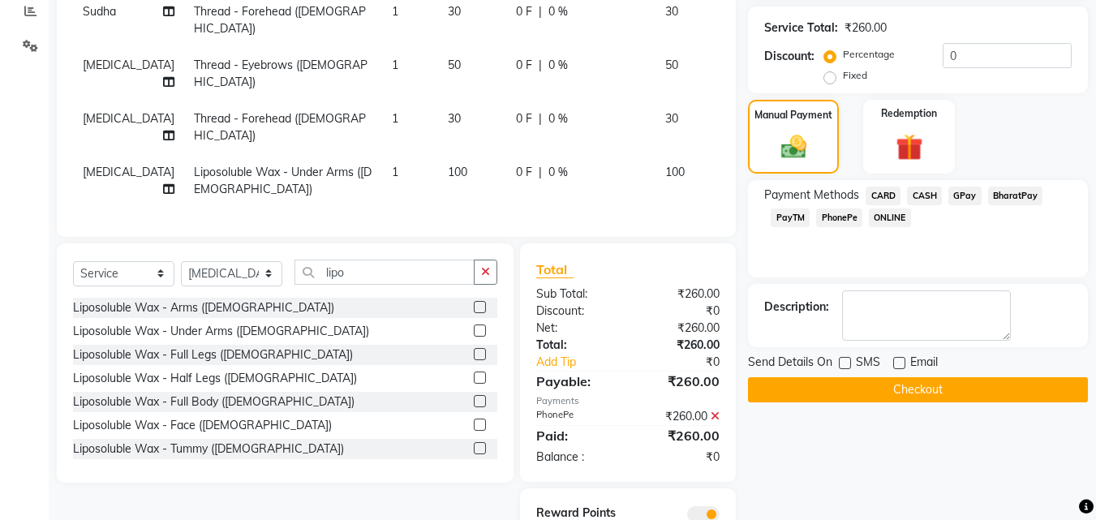
click at [890, 390] on div "Checkout" at bounding box center [918, 389] width 340 height 25
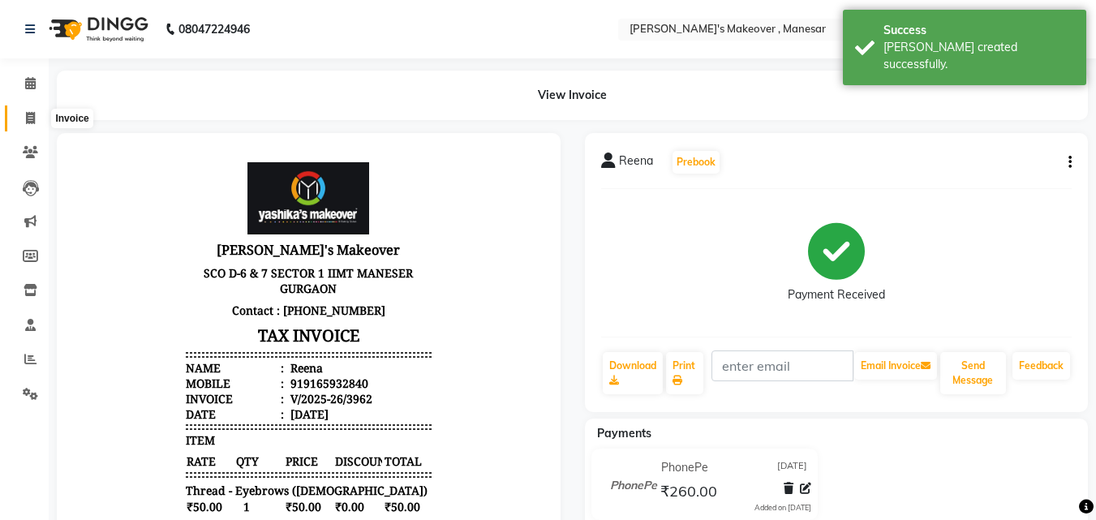
click at [23, 119] on span at bounding box center [30, 119] width 28 height 19
select select "service"
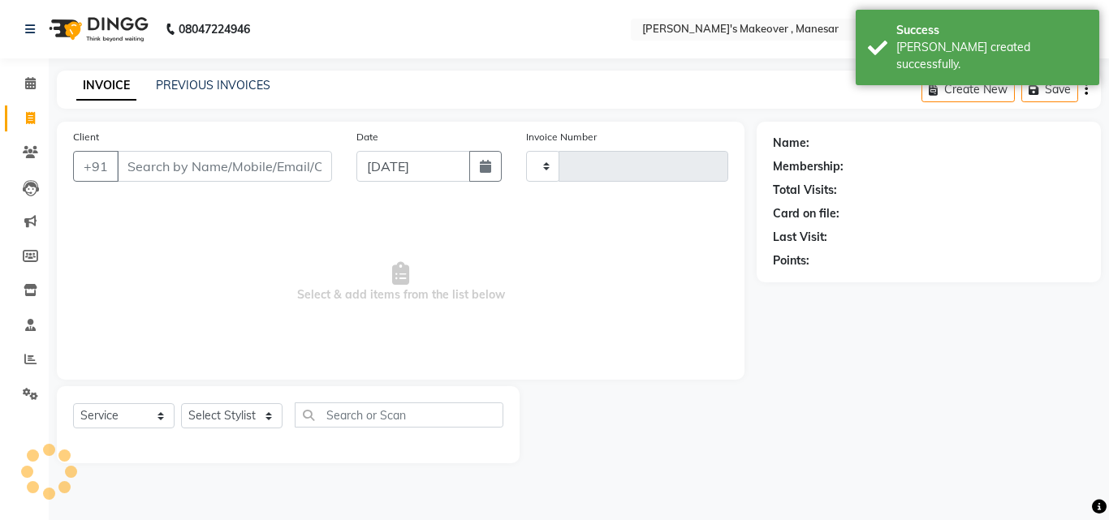
click at [170, 162] on input "Client" at bounding box center [224, 166] width 215 height 31
type input "3963"
select select "820"
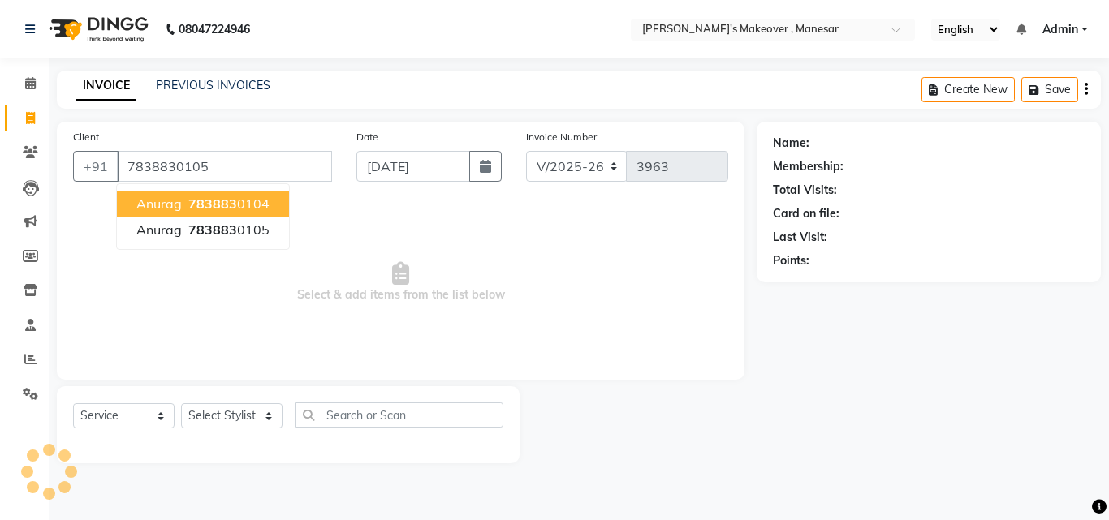
type input "7838830105"
select select "1: Object"
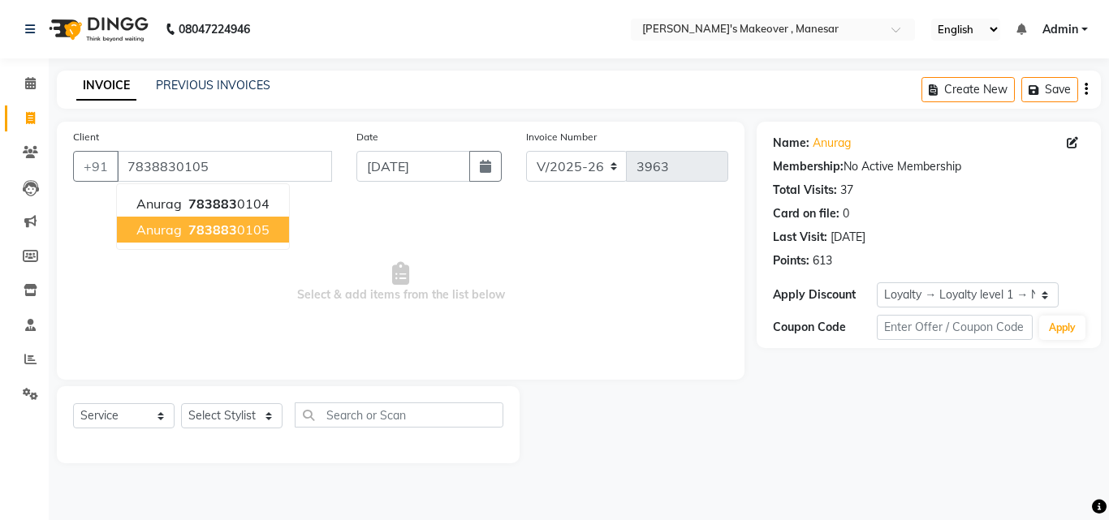
click at [233, 231] on span "783883" at bounding box center [212, 230] width 49 height 16
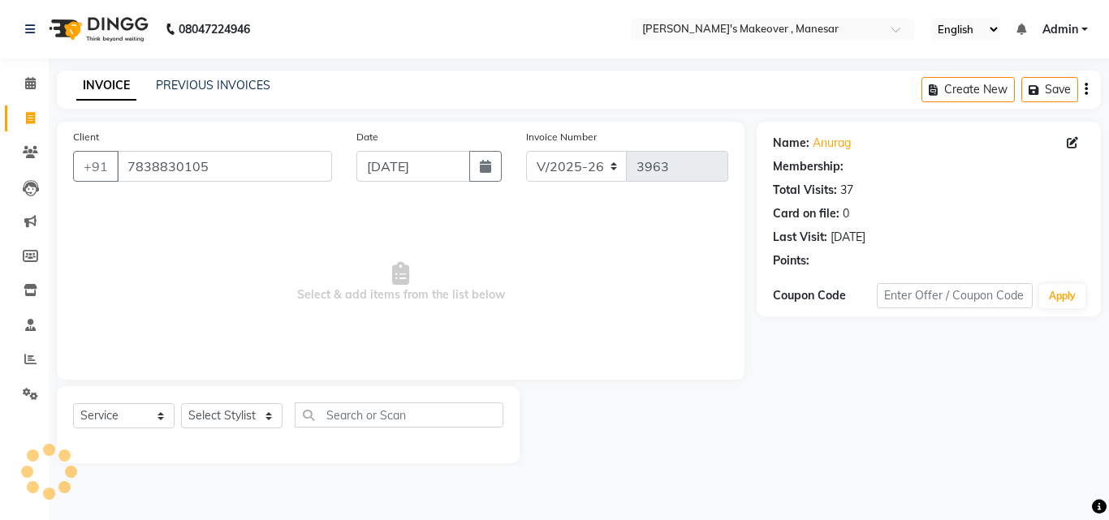
select select "1: Object"
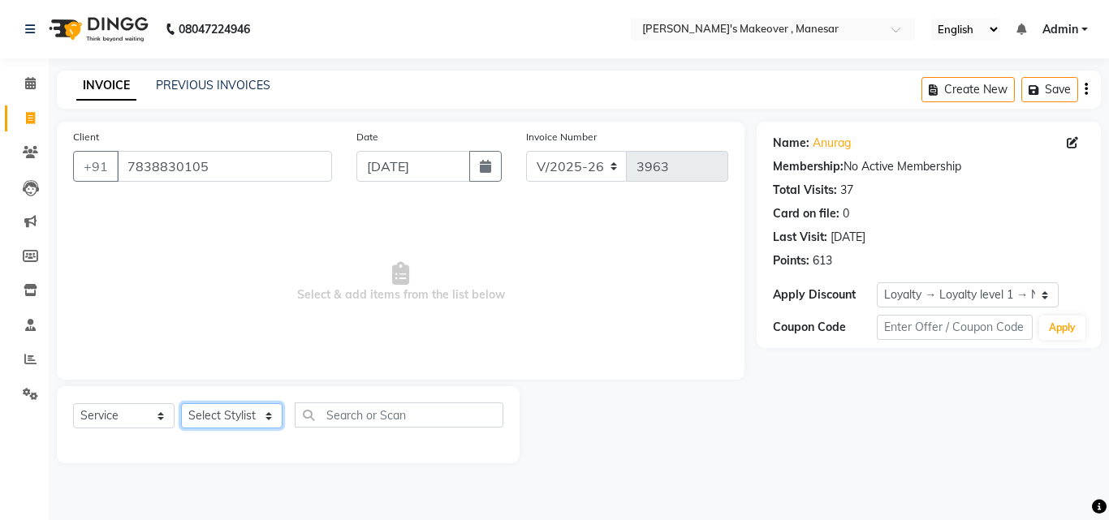
click at [210, 409] on select "Select Stylist Danish Shavej [PERSON_NAME] Krishna [PERSON_NAME] [PERSON_NAME] …" at bounding box center [231, 415] width 101 height 25
select select "69485"
click at [181, 403] on select "Select Stylist Danish Shavej [PERSON_NAME] Krishna [PERSON_NAME] [PERSON_NAME] …" at bounding box center [231, 415] width 101 height 25
click at [198, 90] on link "PREVIOUS INVOICES" at bounding box center [213, 85] width 114 height 15
click at [677, 118] on main "INVOICE PREVIOUS INVOICES Create New Save Client [PHONE_NUMBER] Date [DATE] Inv…" at bounding box center [579, 279] width 1060 height 417
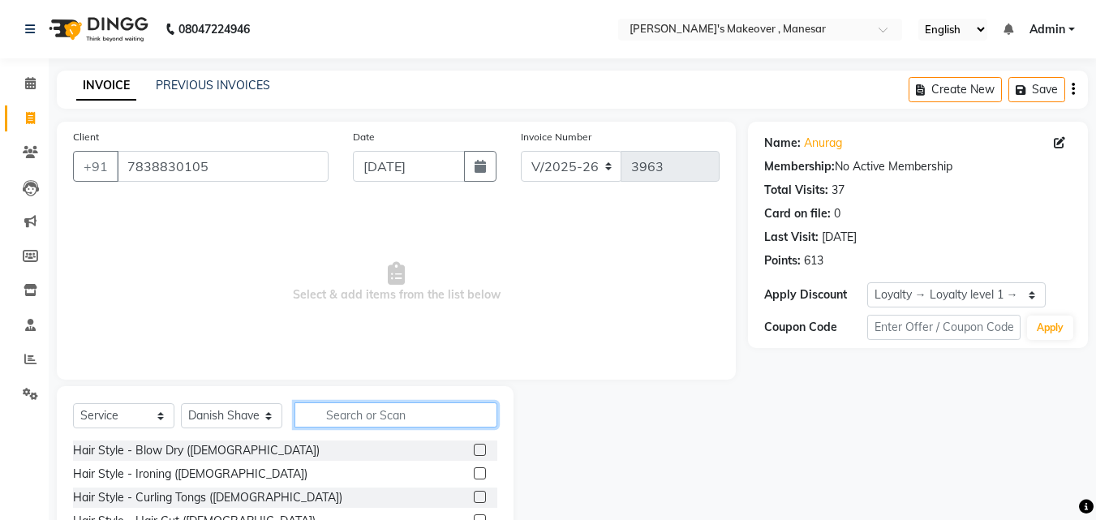
click at [344, 419] on input "text" at bounding box center [396, 415] width 203 height 25
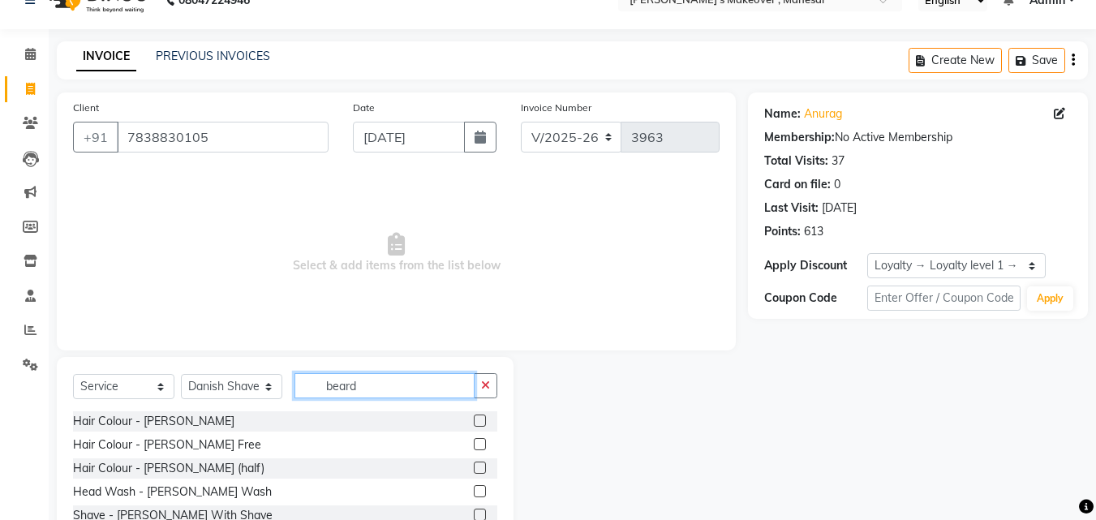
scroll to position [109, 0]
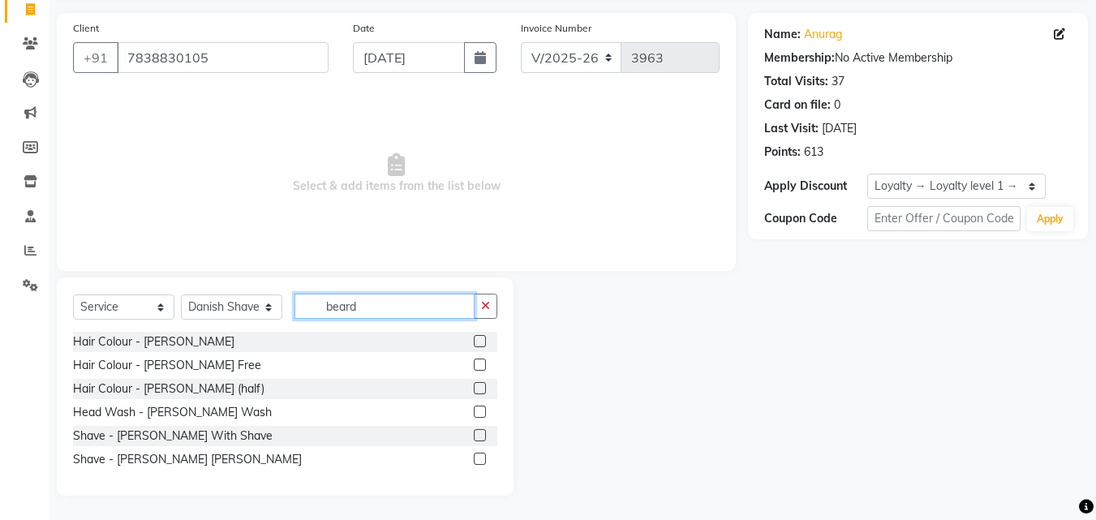
type input "beard"
click at [479, 438] on label at bounding box center [480, 435] width 12 height 12
click at [479, 438] on input "checkbox" at bounding box center [479, 436] width 11 height 11
click at [479, 438] on label at bounding box center [480, 435] width 12 height 12
click at [479, 438] on input "checkbox" at bounding box center [479, 436] width 11 height 11
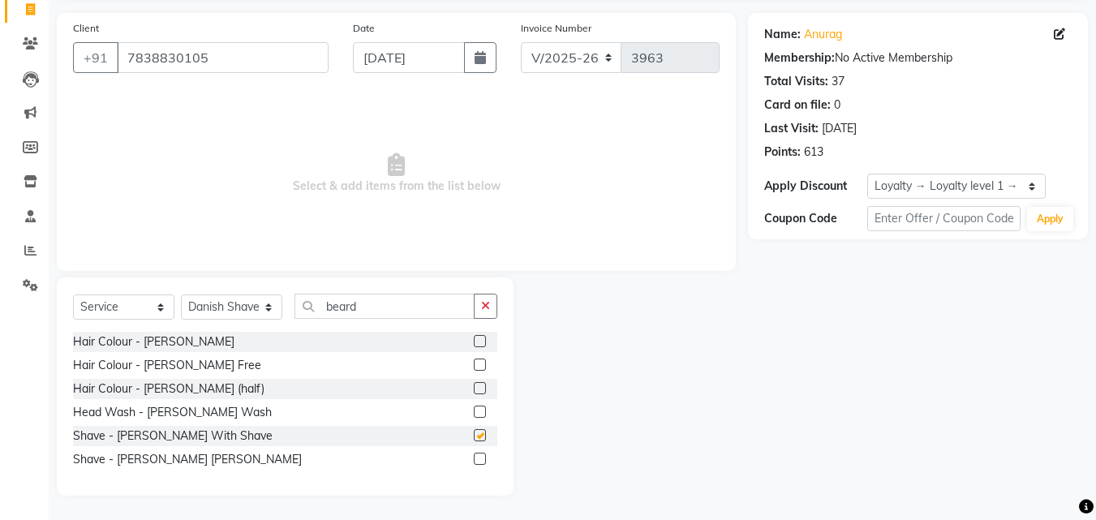
checkbox input "false"
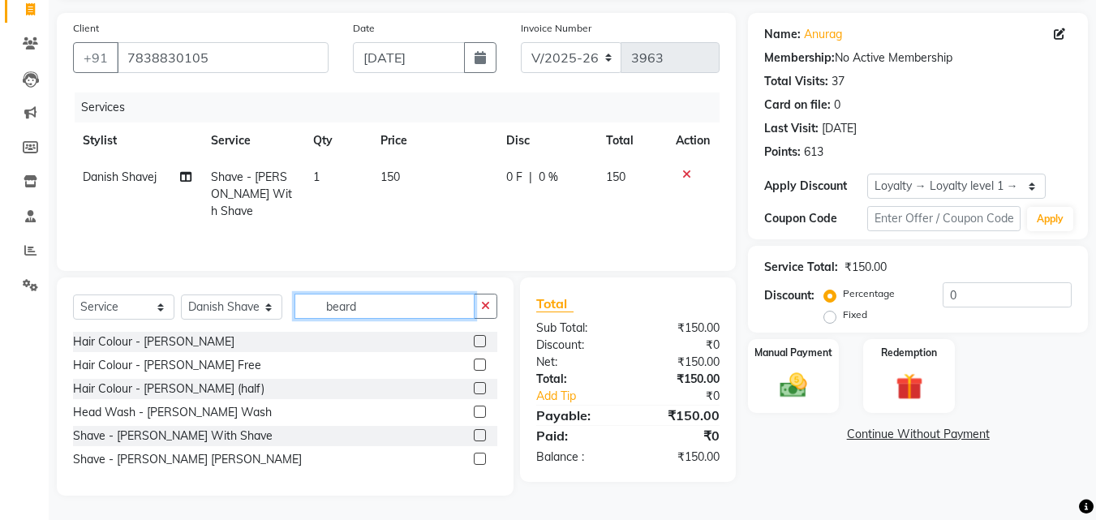
click at [390, 313] on input "beard" at bounding box center [385, 306] width 180 height 25
click at [778, 390] on img at bounding box center [793, 385] width 45 height 32
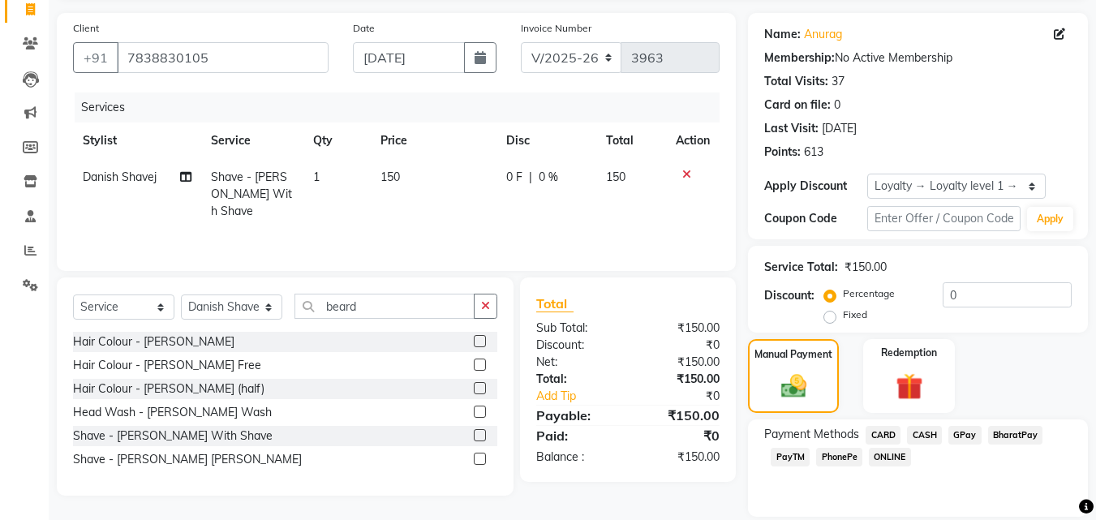
click at [838, 462] on span "PhonePe" at bounding box center [839, 457] width 46 height 19
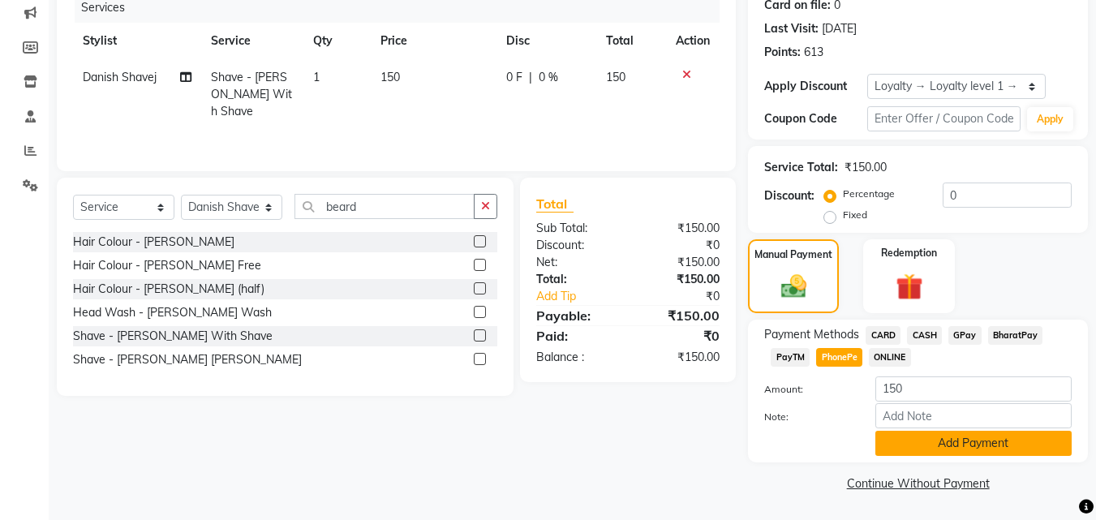
click at [999, 446] on button "Add Payment" at bounding box center [974, 443] width 196 height 25
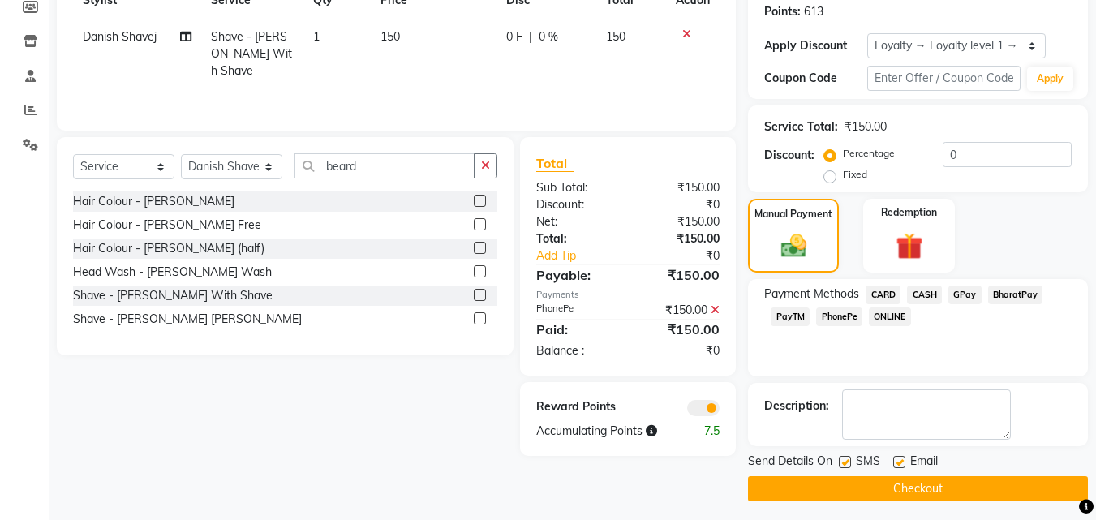
scroll to position [255, 0]
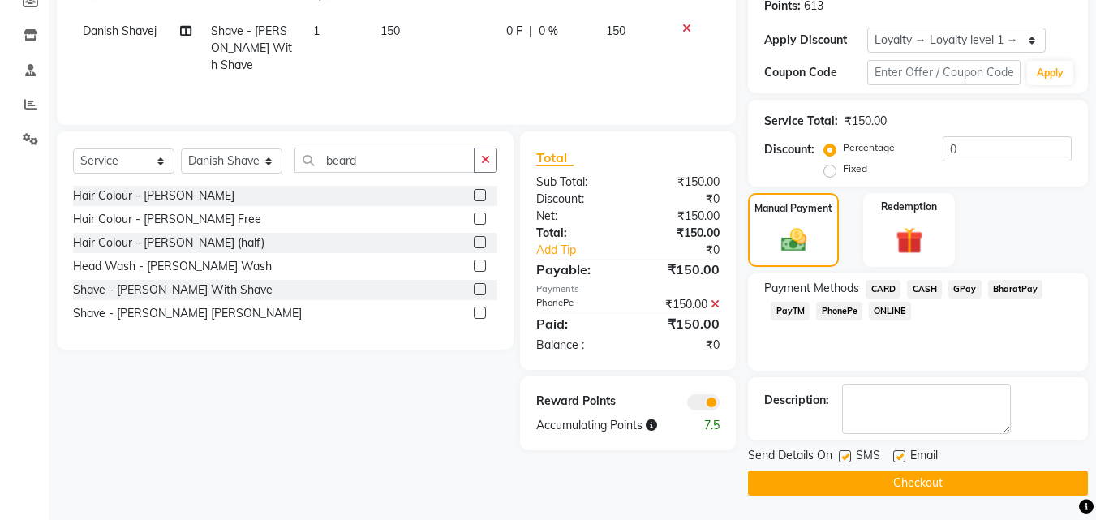
click at [841, 454] on label at bounding box center [845, 456] width 12 height 12
click at [841, 454] on input "checkbox" at bounding box center [844, 457] width 11 height 11
checkbox input "false"
click at [896, 456] on label at bounding box center [899, 456] width 12 height 12
click at [896, 456] on input "checkbox" at bounding box center [898, 457] width 11 height 11
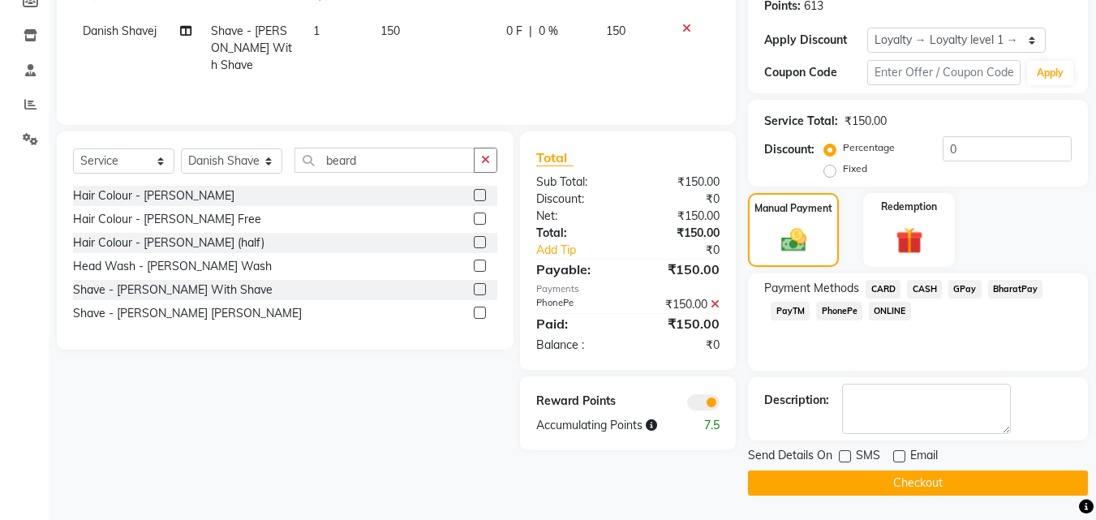
click at [896, 456] on label at bounding box center [899, 456] width 12 height 12
click at [896, 456] on input "checkbox" at bounding box center [898, 457] width 11 height 11
click at [896, 456] on label at bounding box center [899, 456] width 12 height 12
click at [896, 456] on input "checkbox" at bounding box center [898, 457] width 11 height 11
checkbox input "false"
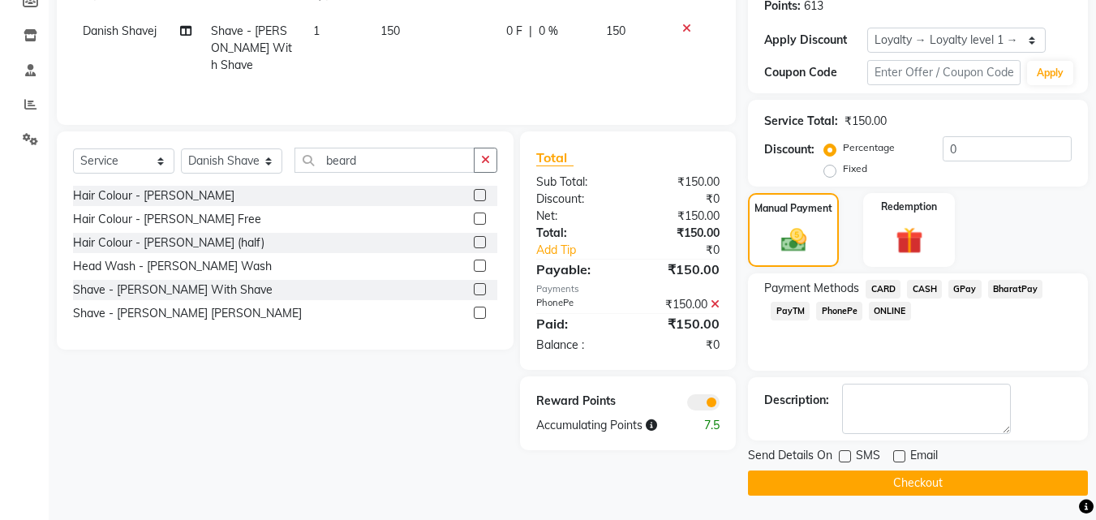
click at [876, 490] on button "Checkout" at bounding box center [918, 483] width 340 height 25
click at [876, 490] on div "Checkout" at bounding box center [918, 483] width 340 height 25
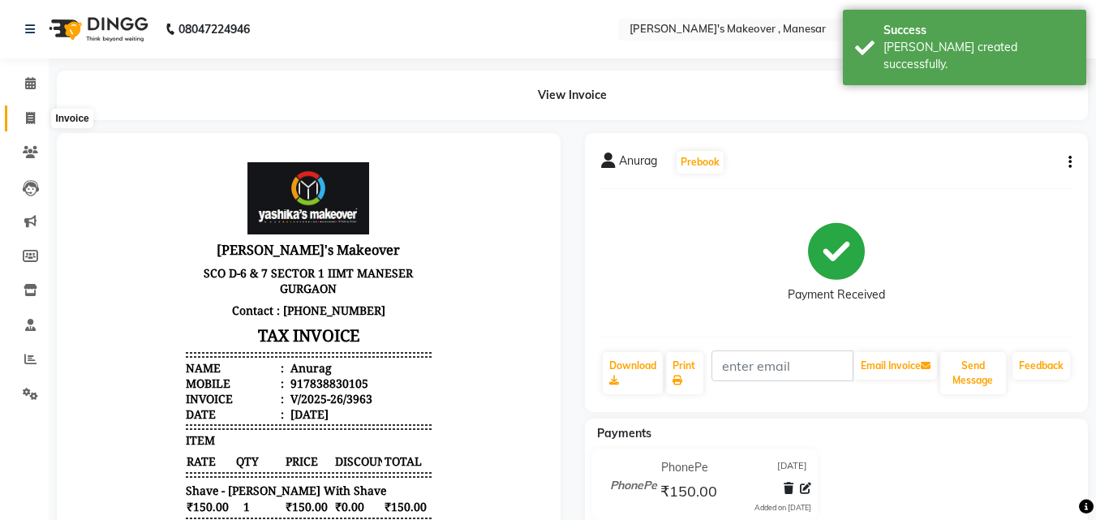
click at [27, 112] on icon at bounding box center [30, 118] width 9 height 12
select select "service"
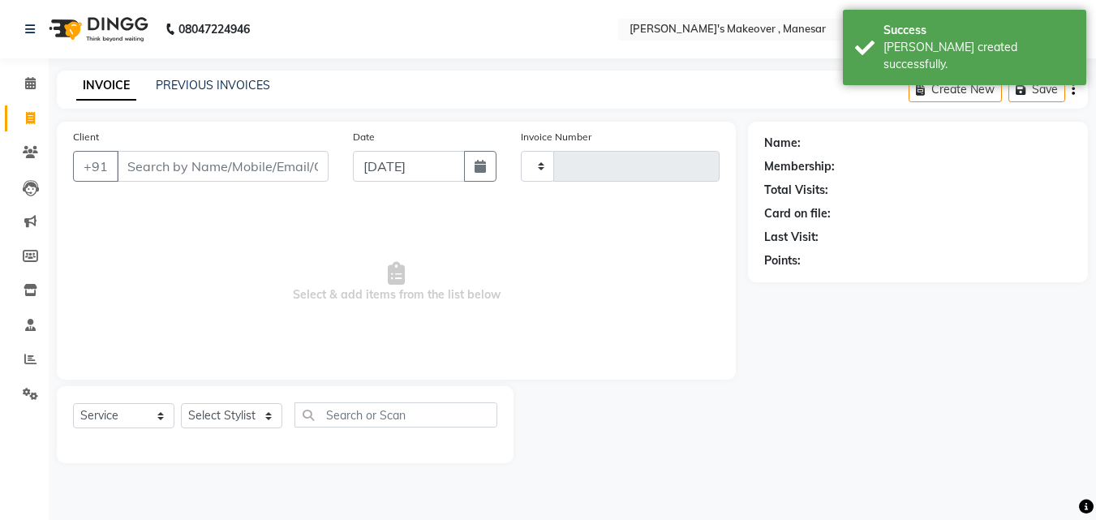
type input "3964"
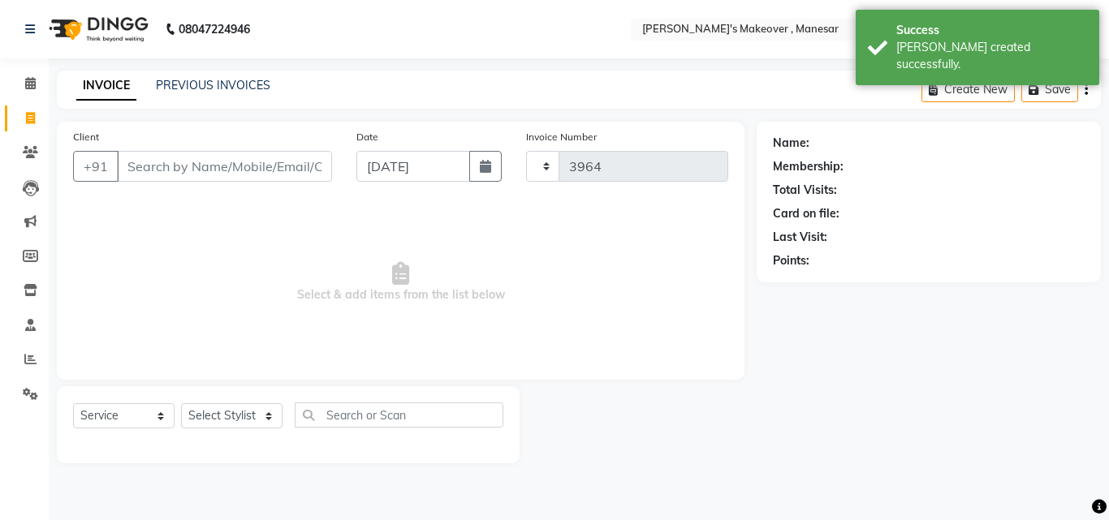
select select "820"
click at [154, 166] on input "Client" at bounding box center [224, 166] width 215 height 31
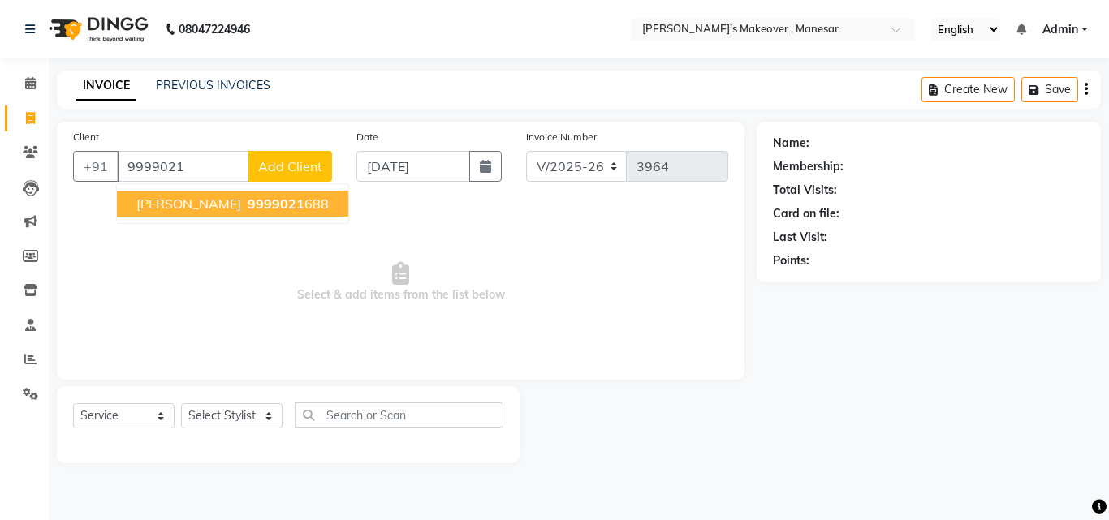
click at [172, 200] on span "[PERSON_NAME]" at bounding box center [188, 204] width 105 height 16
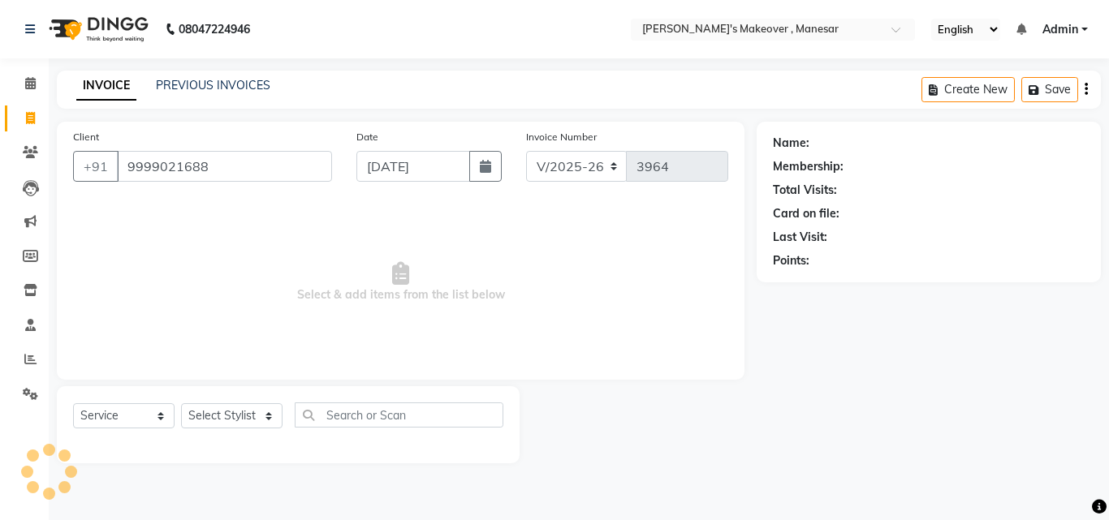
type input "9999021688"
select select "1: Object"
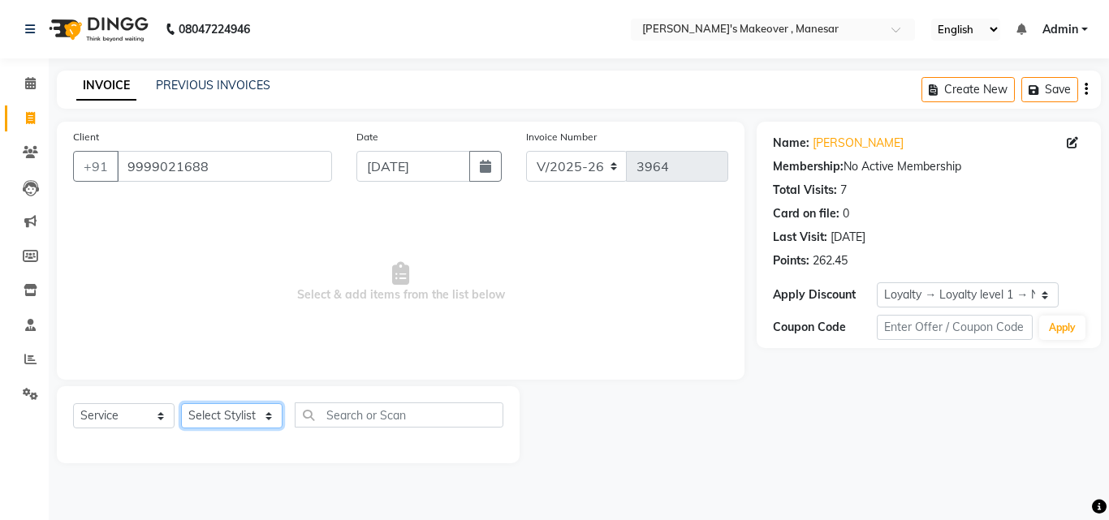
click at [233, 416] on select "Select Stylist Danish Shavej [PERSON_NAME] Krishna [PERSON_NAME] [PERSON_NAME] …" at bounding box center [231, 415] width 101 height 25
drag, startPoint x: 233, startPoint y: 416, endPoint x: 230, endPoint y: 385, distance: 30.9
click at [233, 416] on select "Select Stylist Danish Shavej [PERSON_NAME] Krishna [PERSON_NAME] [PERSON_NAME] …" at bounding box center [231, 415] width 101 height 25
drag, startPoint x: 220, startPoint y: 412, endPoint x: 220, endPoint y: 403, distance: 8.9
click at [220, 412] on select "Select Stylist Danish Shavej [PERSON_NAME] Krishna [PERSON_NAME] [PERSON_NAME] …" at bounding box center [231, 415] width 101 height 25
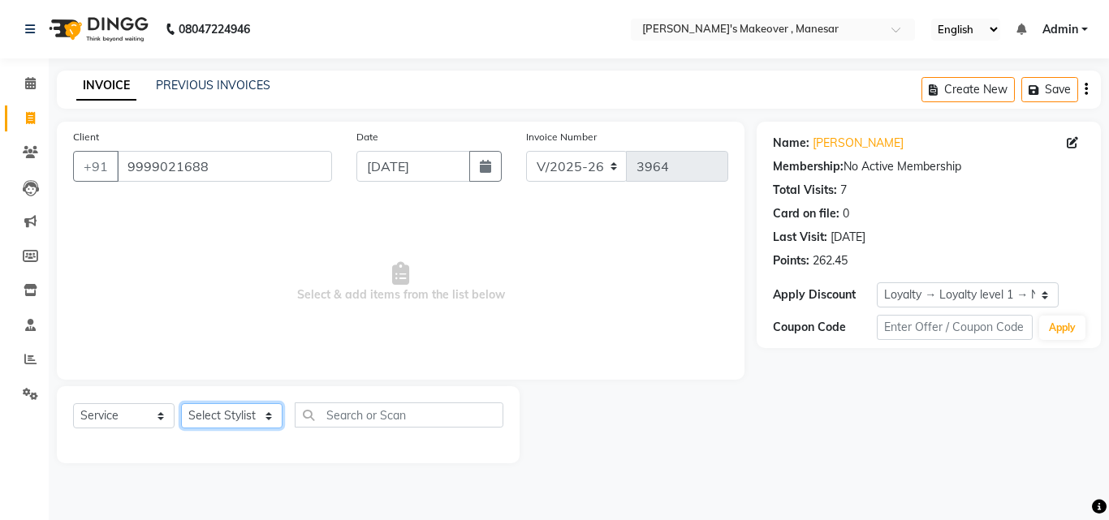
select select "14414"
click at [181, 403] on select "Select Stylist Danish Shavej [PERSON_NAME] Krishna [PERSON_NAME] [PERSON_NAME] …" at bounding box center [231, 415] width 101 height 25
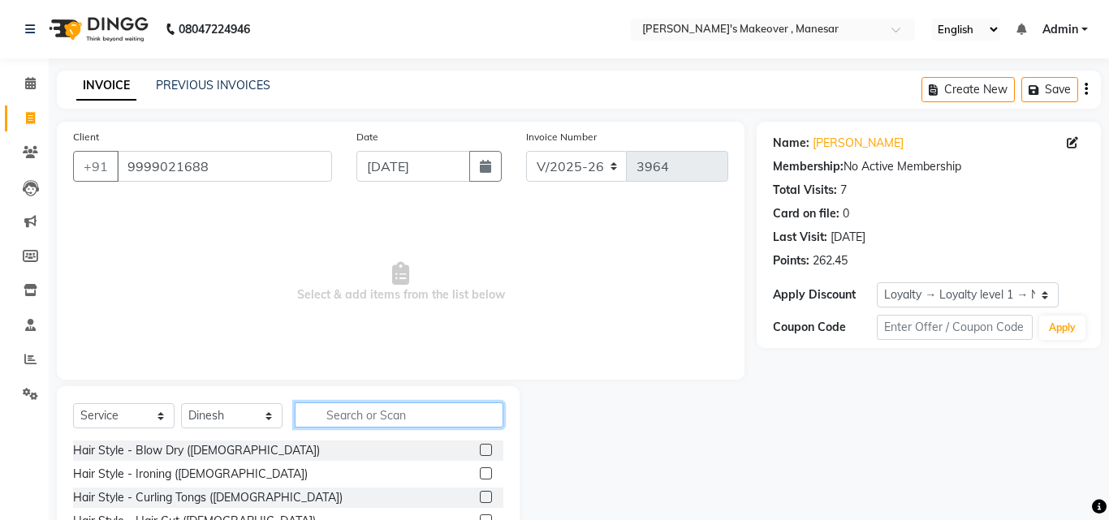
click at [372, 415] on input "text" at bounding box center [399, 415] width 209 height 25
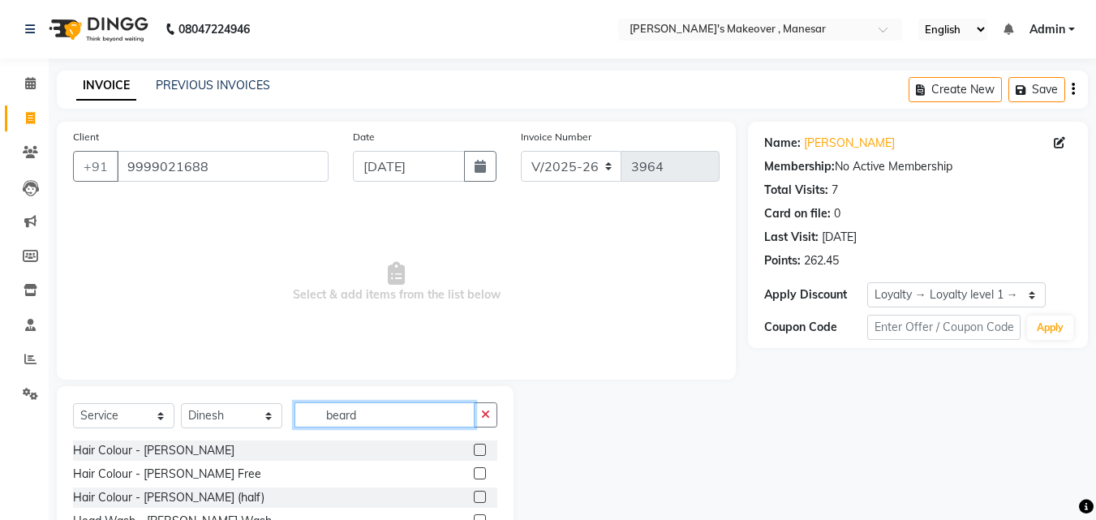
type input "beard"
drag, startPoint x: 1095, startPoint y: 275, endPoint x: 1093, endPoint y: 365, distance: 90.1
click at [1094, 364] on div "Name: [PERSON_NAME] Membership: No Active Membership Total Visits: 7 Card on fi…" at bounding box center [924, 363] width 352 height 483
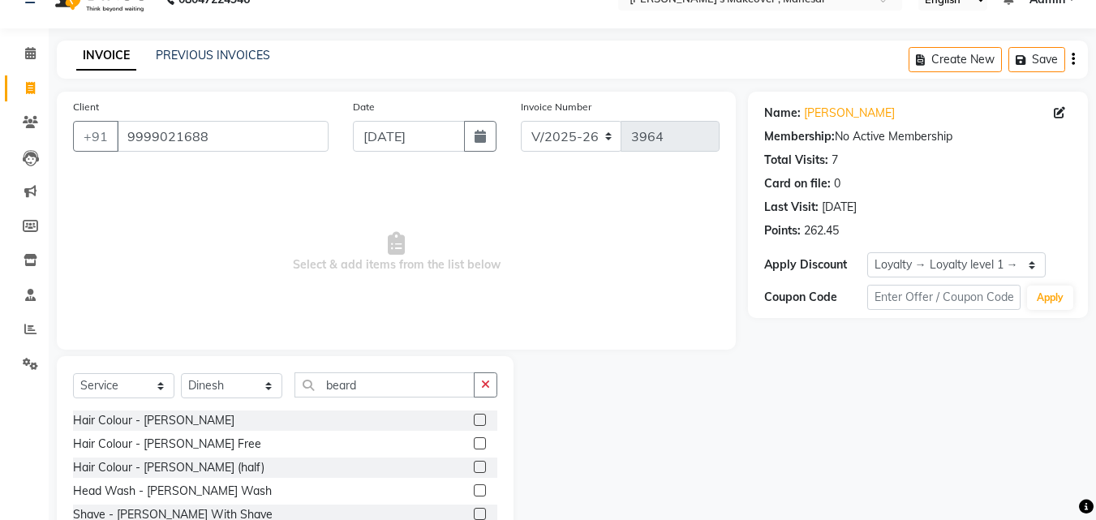
scroll to position [109, 0]
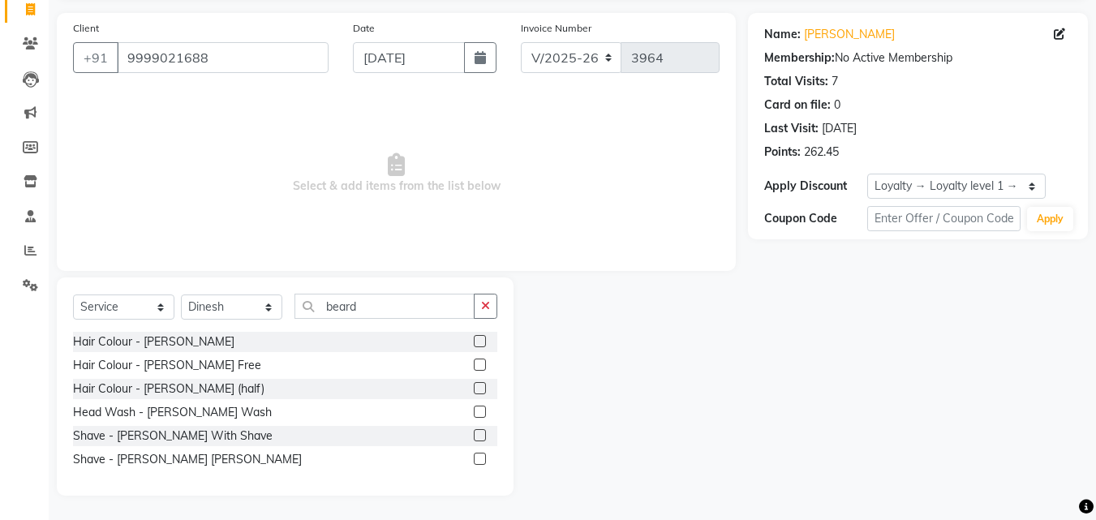
click at [471, 434] on div "Shave - [PERSON_NAME] With Shave" at bounding box center [285, 436] width 424 height 20
click at [481, 433] on label at bounding box center [480, 435] width 12 height 12
click at [481, 433] on input "checkbox" at bounding box center [479, 436] width 11 height 11
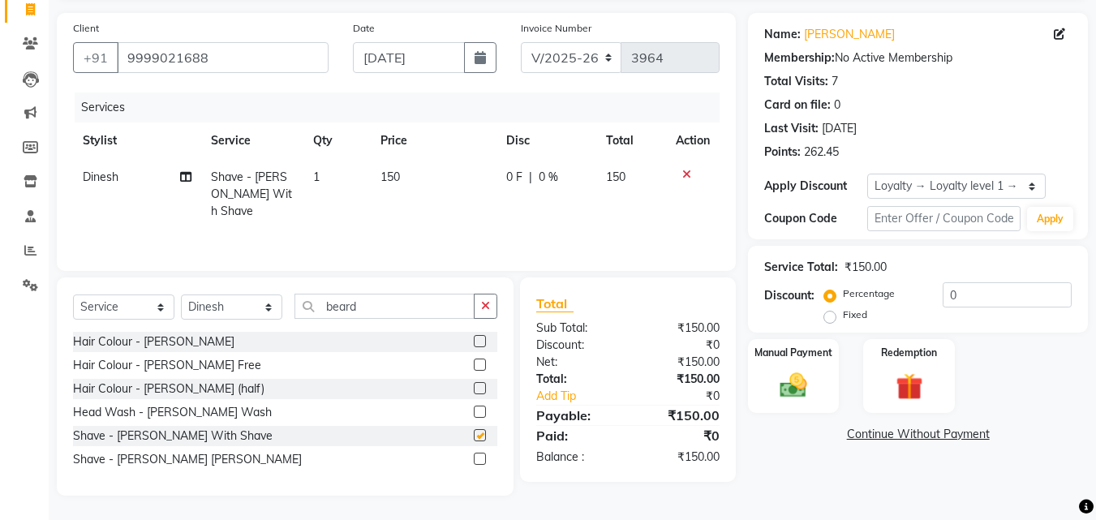
checkbox input "false"
click at [810, 367] on div "Manual Payment" at bounding box center [794, 376] width 95 height 77
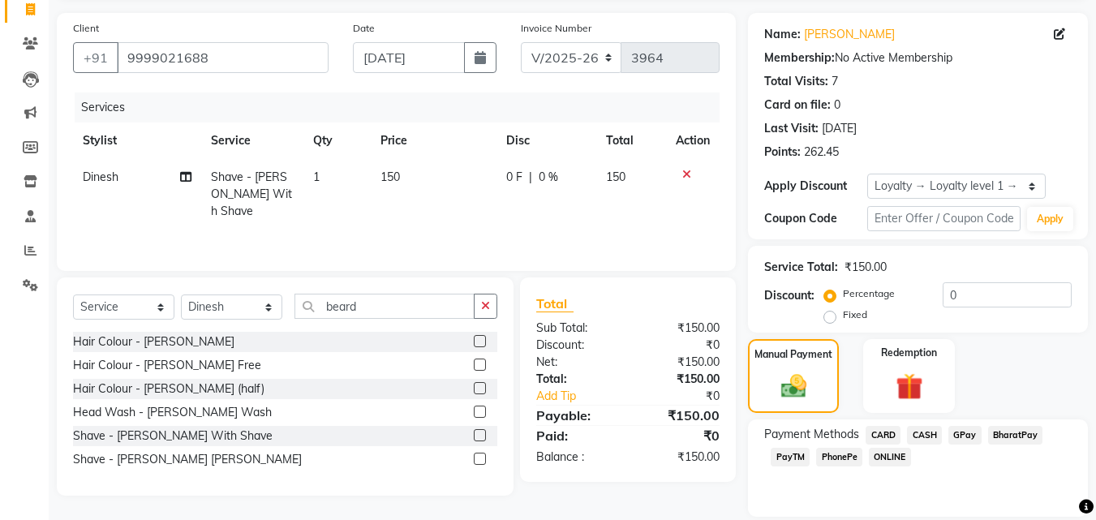
click at [842, 454] on span "PhonePe" at bounding box center [839, 457] width 46 height 19
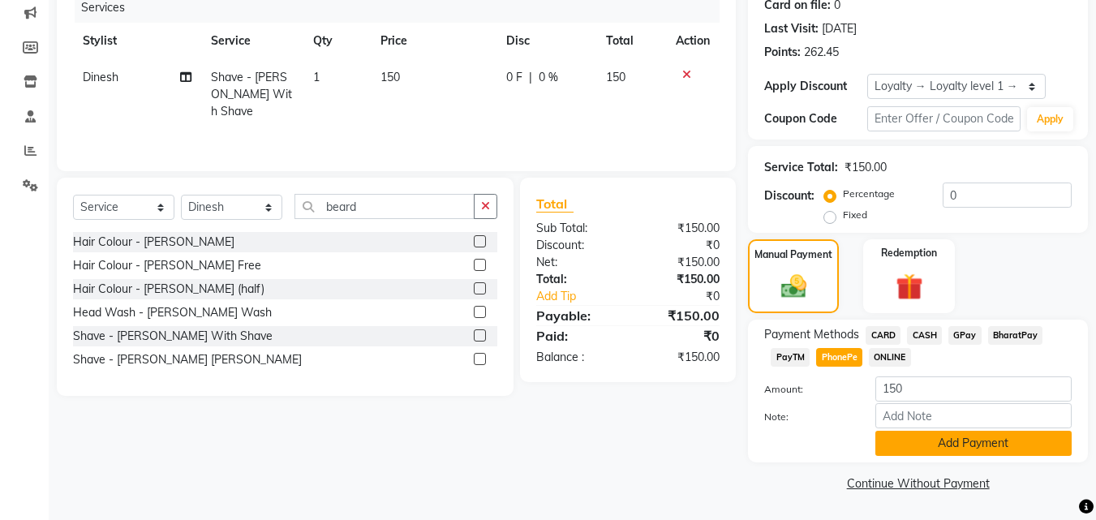
click at [937, 442] on button "Add Payment" at bounding box center [974, 443] width 196 height 25
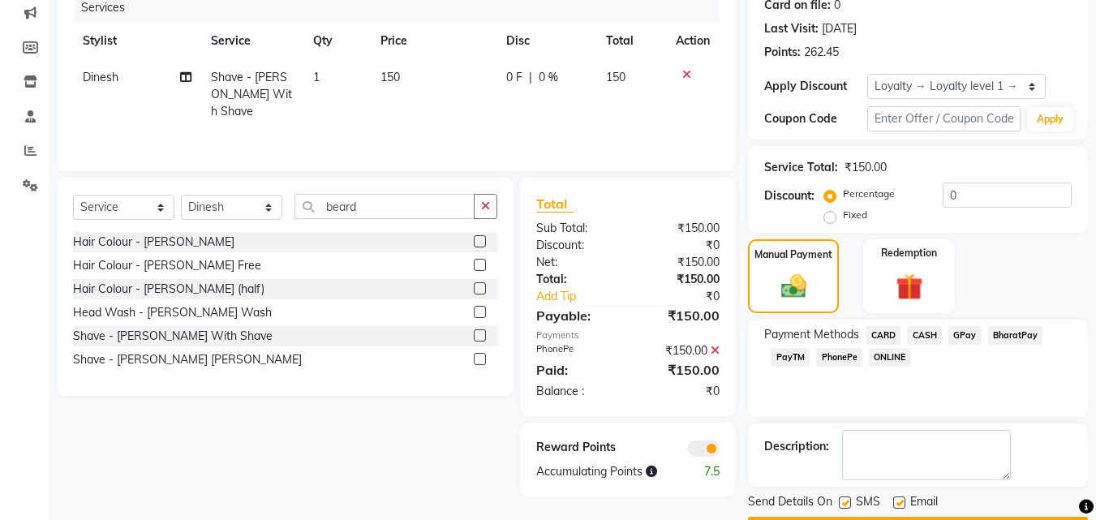
scroll to position [255, 0]
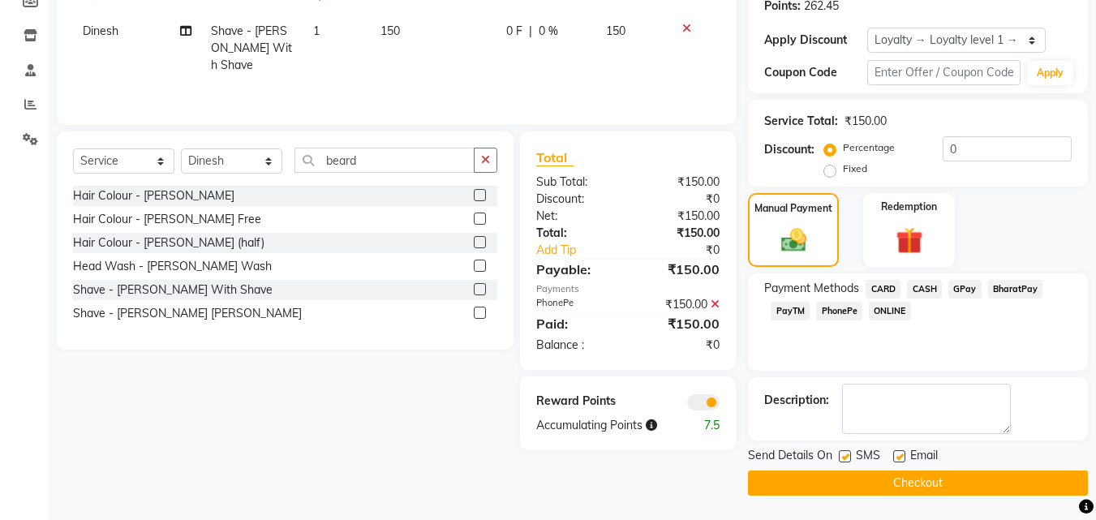
click at [846, 456] on label at bounding box center [845, 456] width 12 height 12
click at [846, 456] on input "checkbox" at bounding box center [844, 457] width 11 height 11
click at [846, 456] on label at bounding box center [845, 456] width 12 height 12
click at [846, 456] on input "checkbox" at bounding box center [844, 457] width 11 height 11
click at [846, 456] on label at bounding box center [845, 456] width 12 height 12
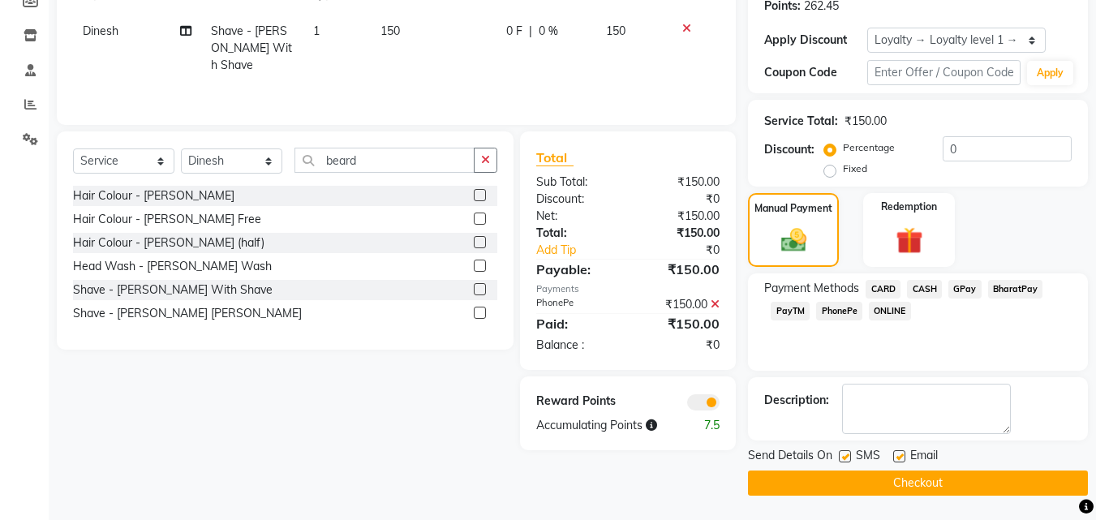
click at [846, 456] on input "checkbox" at bounding box center [844, 457] width 11 height 11
checkbox input "false"
click at [898, 457] on label at bounding box center [899, 456] width 12 height 12
click at [898, 457] on input "checkbox" at bounding box center [898, 457] width 11 height 11
checkbox input "false"
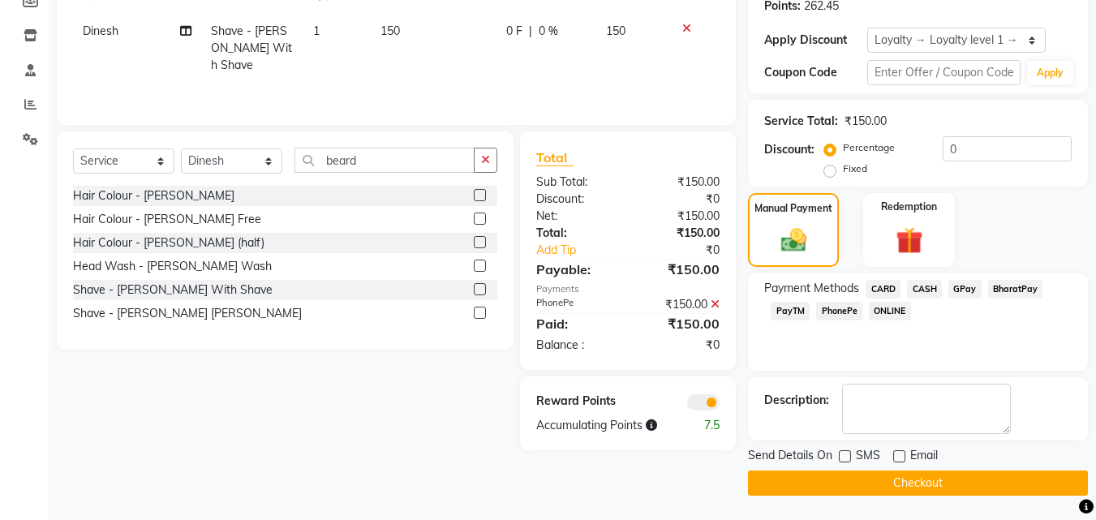
click at [877, 489] on button "Checkout" at bounding box center [918, 483] width 340 height 25
click at [877, 489] on div "Checkout" at bounding box center [918, 483] width 340 height 25
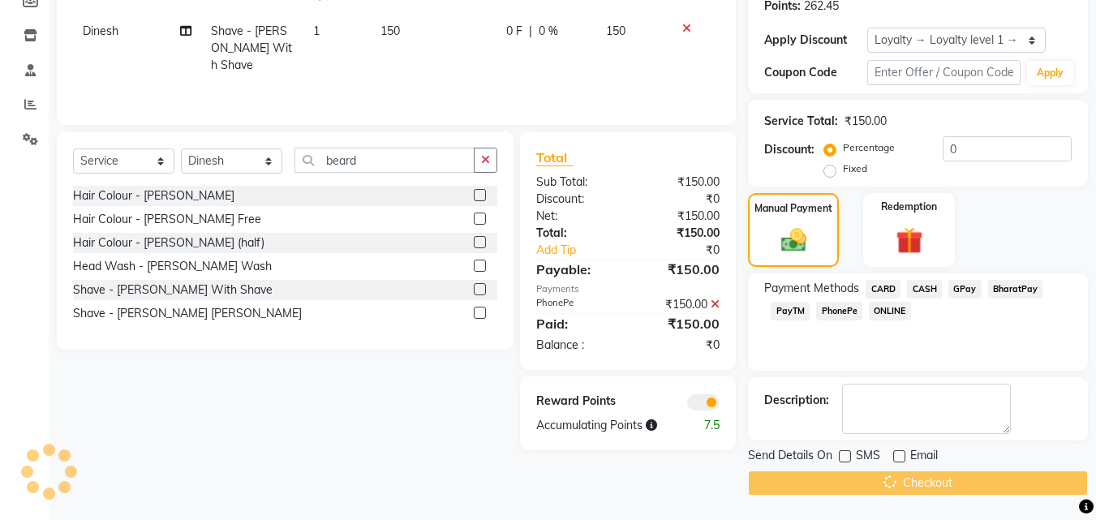
click at [877, 489] on div "Checkout" at bounding box center [918, 483] width 340 height 25
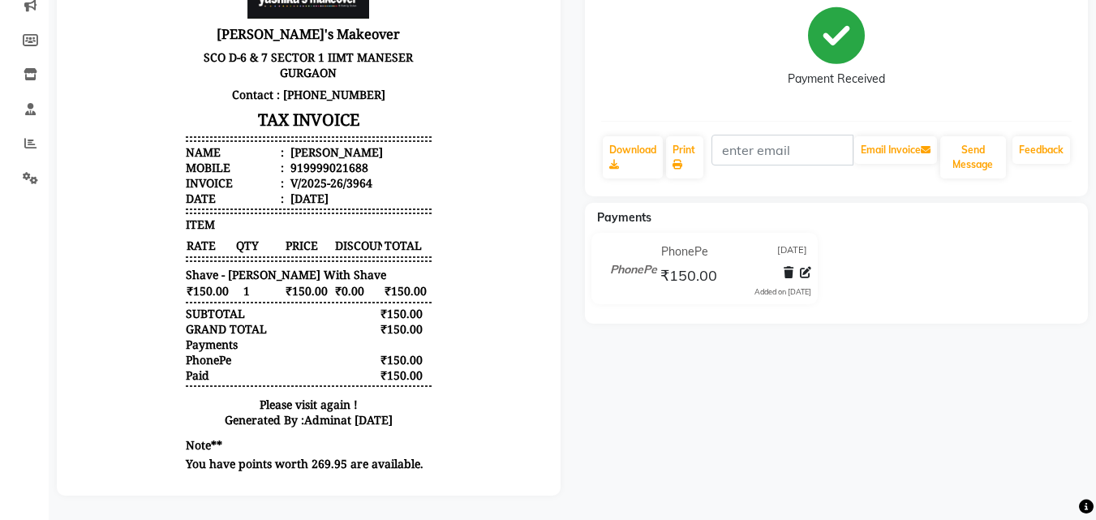
scroll to position [228, 0]
drag, startPoint x: 1104, startPoint y: 234, endPoint x: 1066, endPoint y: 450, distance: 219.2
click at [1066, 450] on div "[PERSON_NAME] Prebook Payment Received Download Print Email Invoice Send Messag…" at bounding box center [837, 206] width 528 height 579
drag, startPoint x: 1070, startPoint y: 446, endPoint x: 1108, endPoint y: 394, distance: 64.4
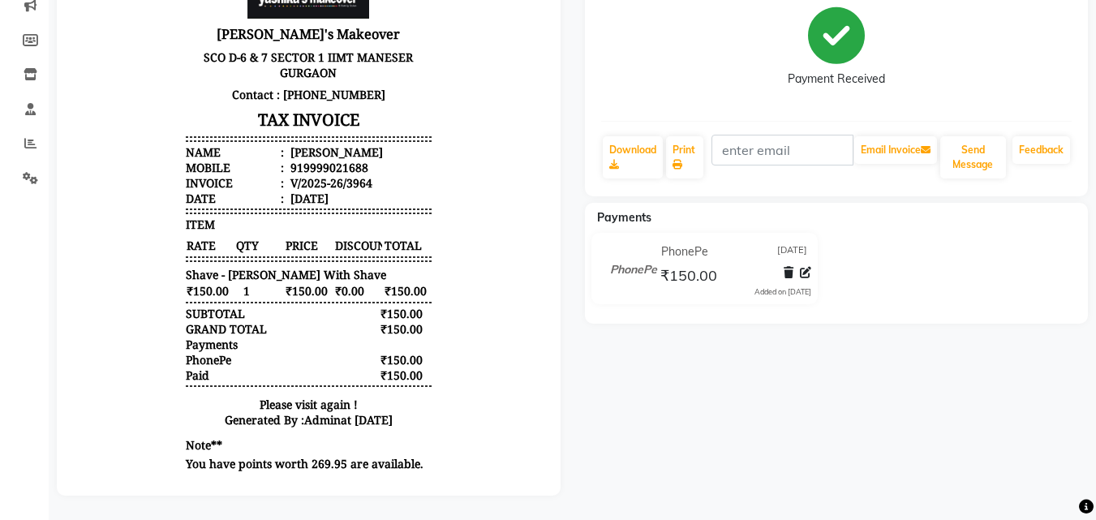
click at [1084, 418] on div "[PERSON_NAME] Prebook Payment Received Download Print Email Invoice Send Messag…" at bounding box center [837, 206] width 528 height 579
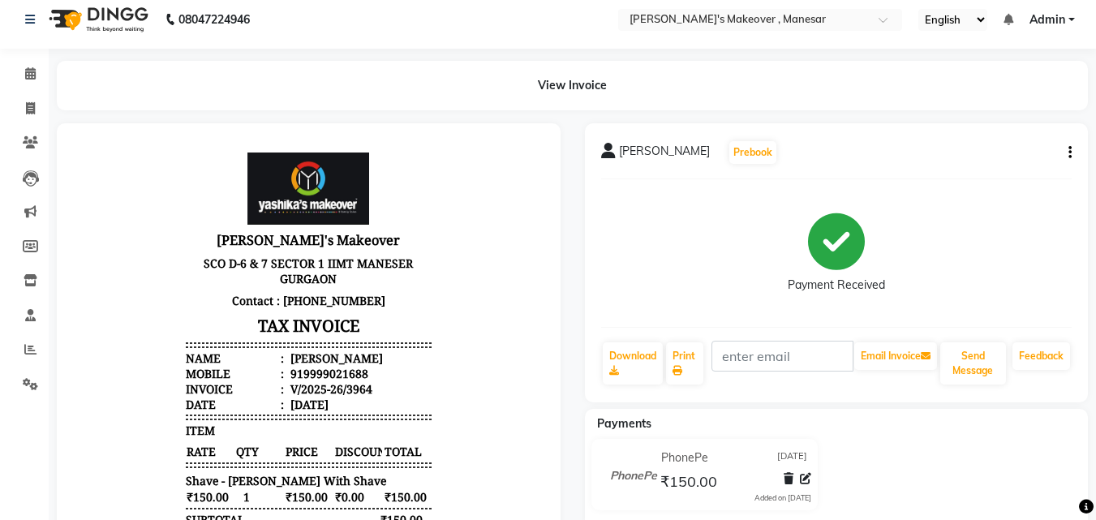
scroll to position [0, 0]
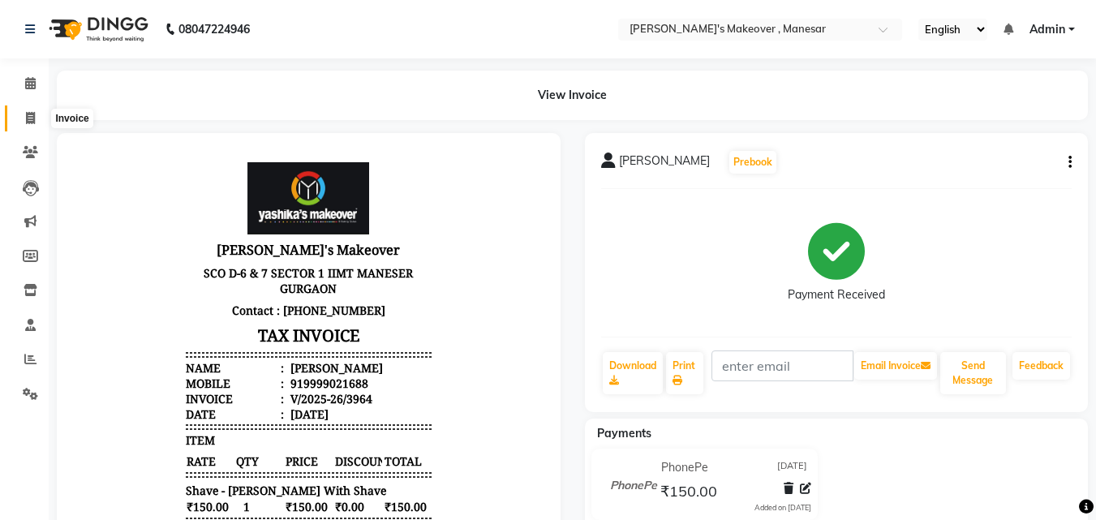
click at [41, 123] on span at bounding box center [30, 119] width 28 height 19
select select "service"
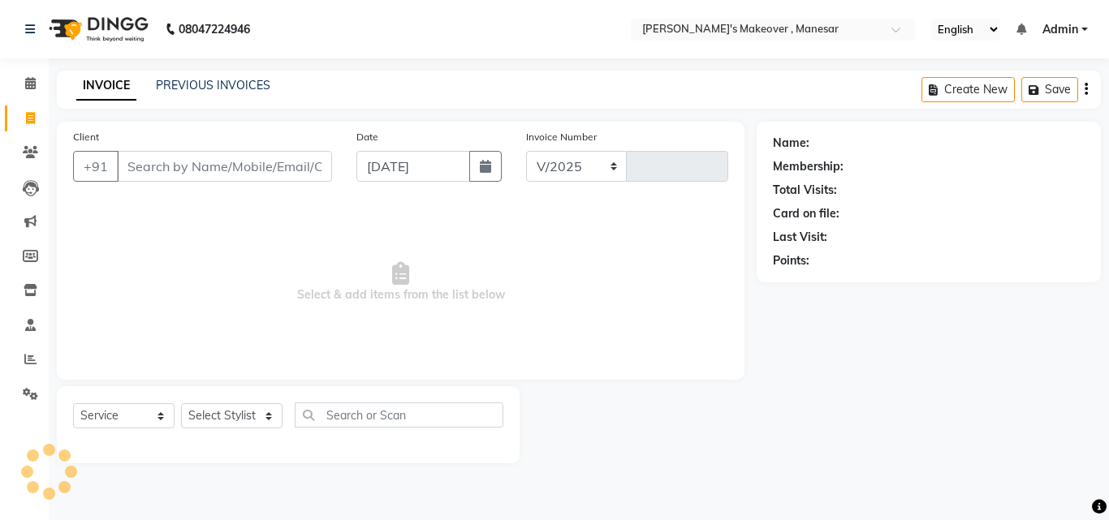
select select "820"
type input "3965"
click at [31, 360] on icon at bounding box center [30, 359] width 12 height 12
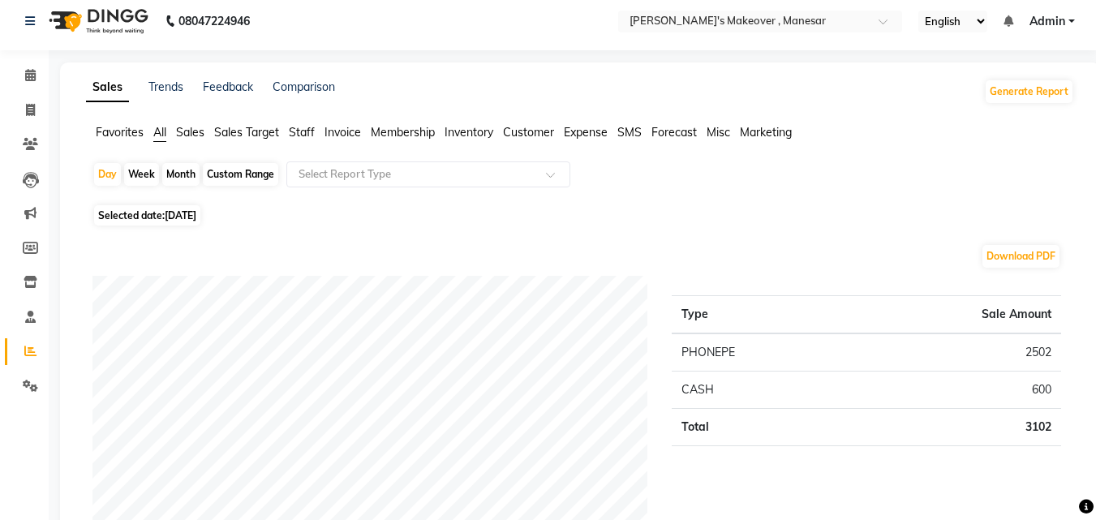
scroll to position [4, 0]
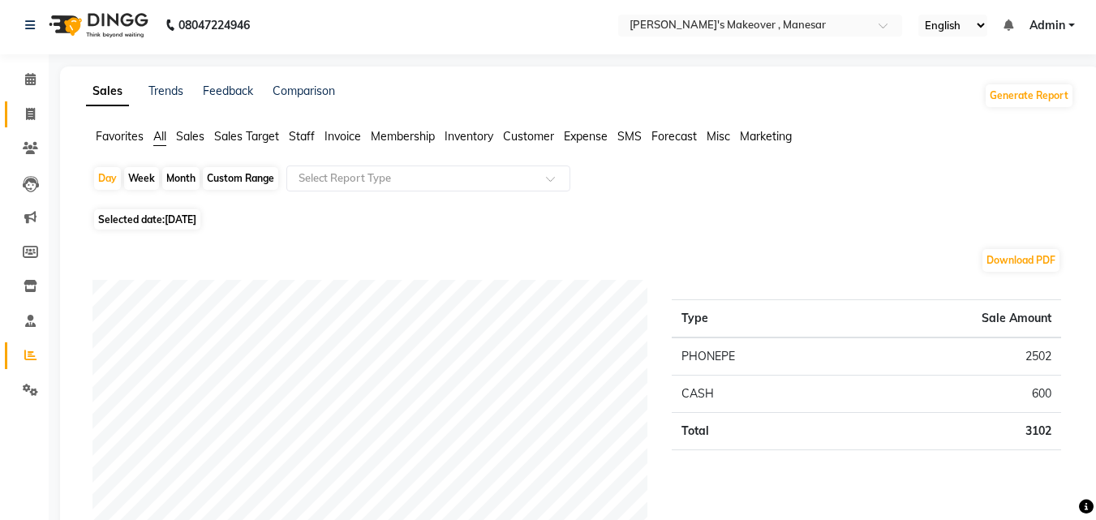
click at [35, 108] on icon at bounding box center [30, 114] width 9 height 12
select select "service"
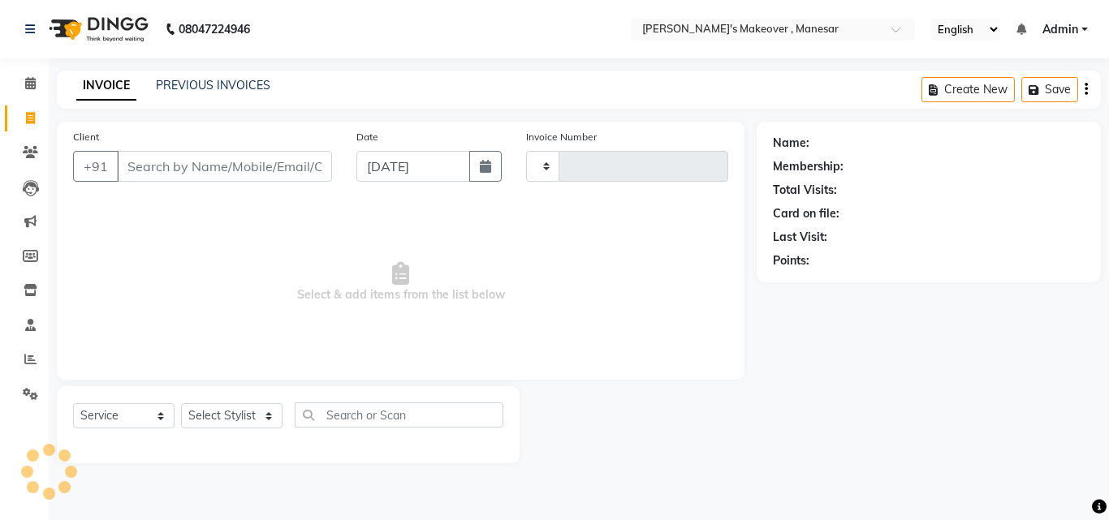
type input "3965"
select select "820"
click at [200, 75] on div "INVOICE PREVIOUS INVOICES Create New Save" at bounding box center [579, 90] width 1044 height 38
click at [200, 78] on link "PREVIOUS INVOICES" at bounding box center [213, 85] width 114 height 15
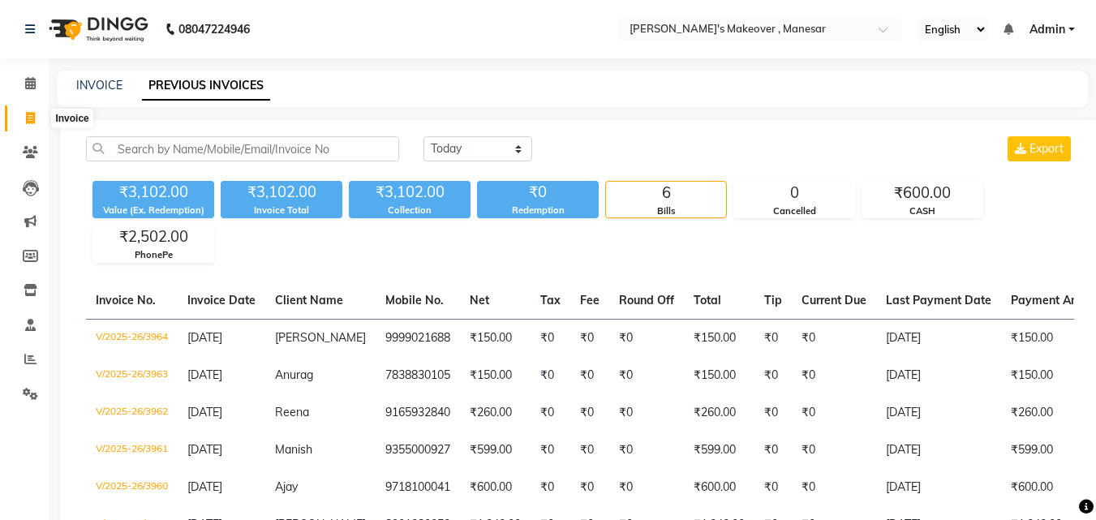
click at [24, 117] on span at bounding box center [30, 119] width 28 height 19
select select "service"
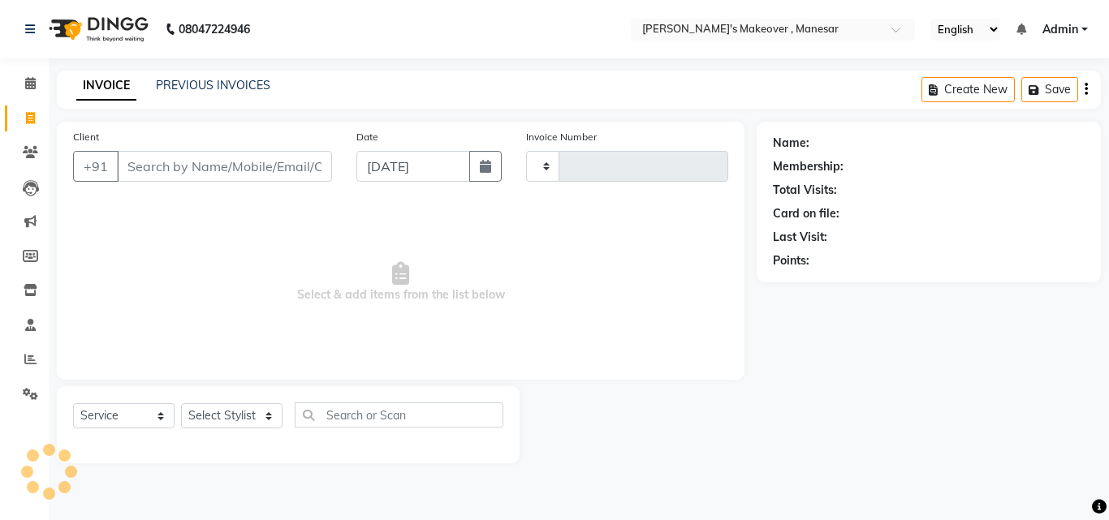
type input "3965"
select select "820"
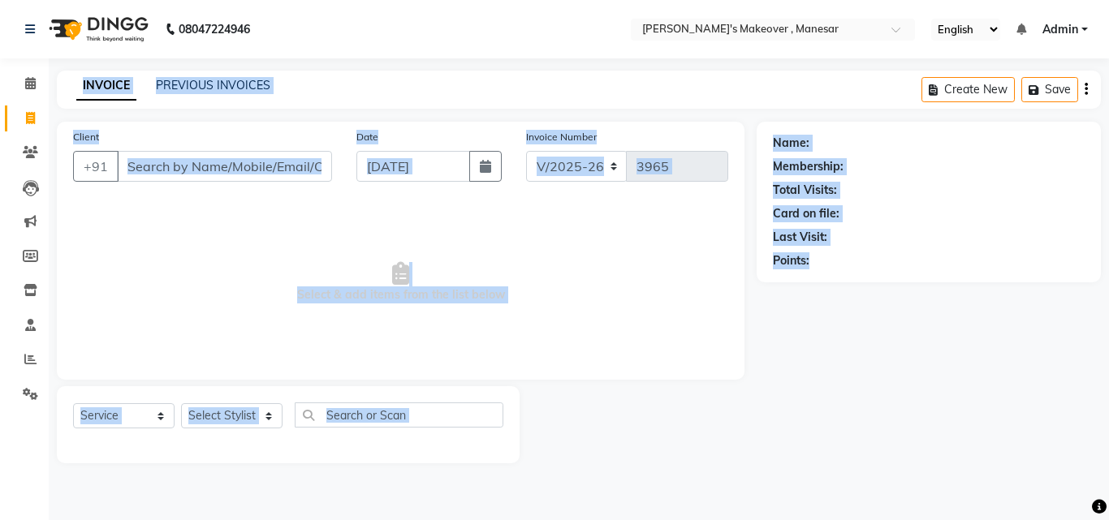
drag, startPoint x: 1108, startPoint y: 58, endPoint x: 1108, endPoint y: 552, distance: 494.2
click at [1108, 519] on html "08047224946 Select Location × [PERSON_NAME]'s Makeover , Manesar English ENGLIS…" at bounding box center [554, 260] width 1109 height 520
click at [983, 390] on div "Name: Membership: Total Visits: Card on file: Last Visit: Points:" at bounding box center [934, 293] width 356 height 342
click at [185, 167] on input "Client" at bounding box center [224, 166] width 215 height 31
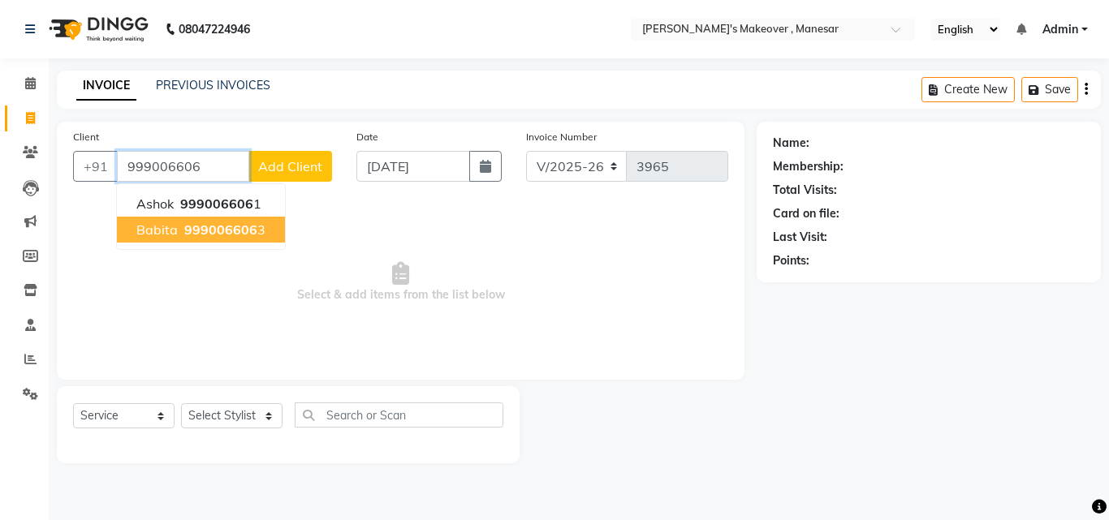
click at [213, 231] on span "999006606" at bounding box center [220, 230] width 73 height 16
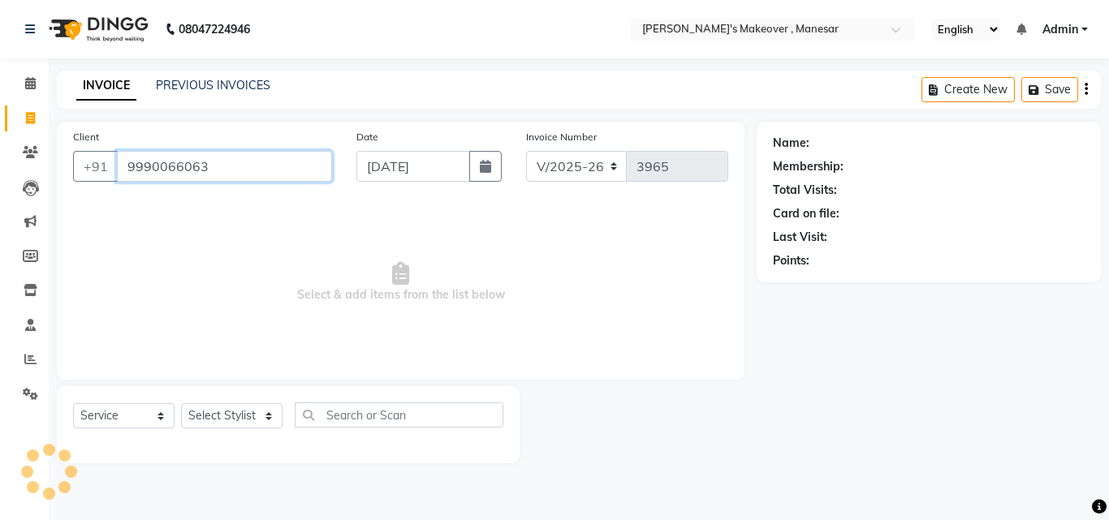
type input "9990066063"
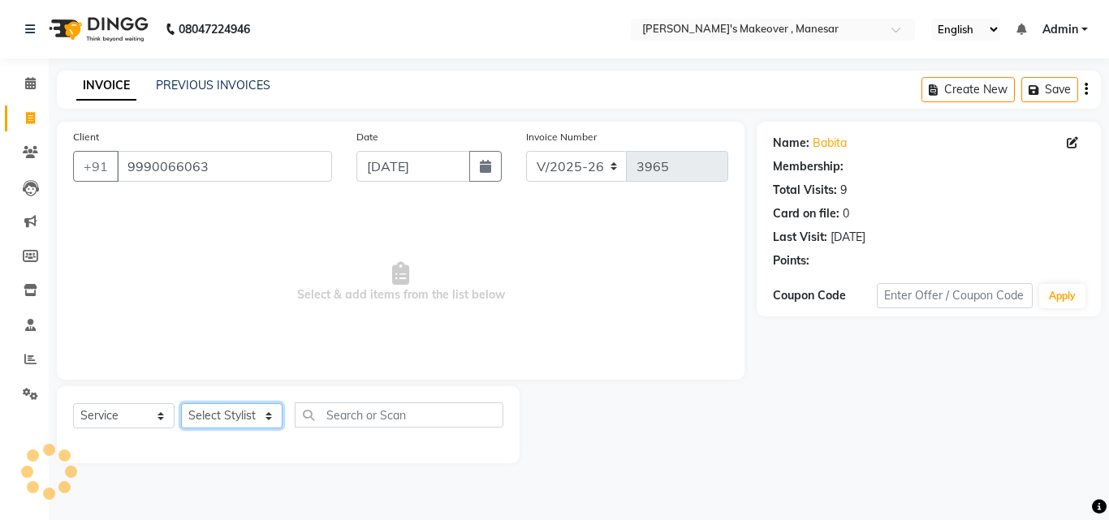
click at [234, 427] on select "Select Stylist Danish Shavej [PERSON_NAME] Krishna [PERSON_NAME] [PERSON_NAME] …" at bounding box center [231, 415] width 101 height 25
select select "1: Object"
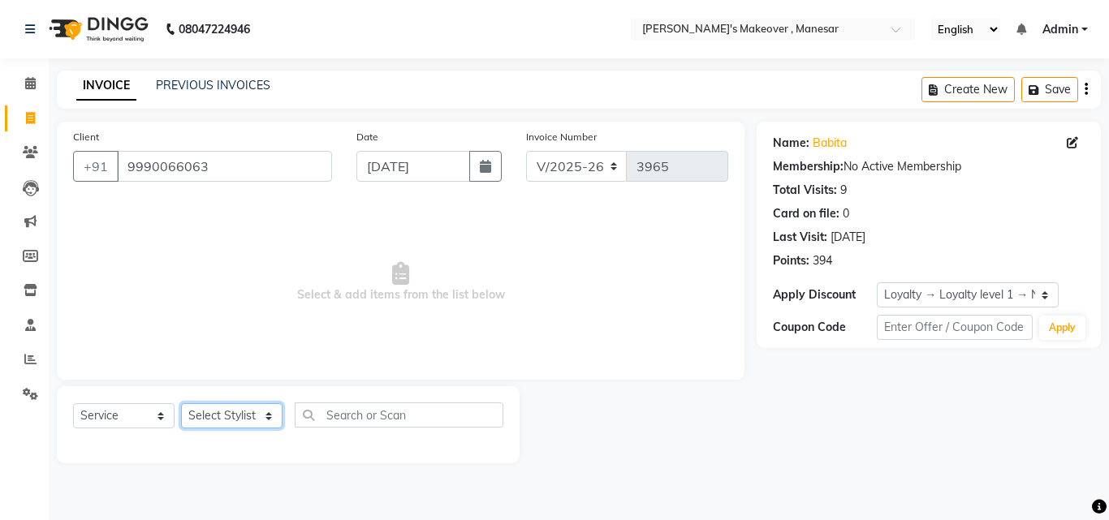
click at [234, 427] on select "Select Stylist Danish Shavej [PERSON_NAME] Krishna [PERSON_NAME] [PERSON_NAME] …" at bounding box center [231, 415] width 101 height 25
click at [181, 403] on select "Select Stylist Danish Shavej [PERSON_NAME] Krishna [PERSON_NAME] [PERSON_NAME] …" at bounding box center [231, 415] width 101 height 25
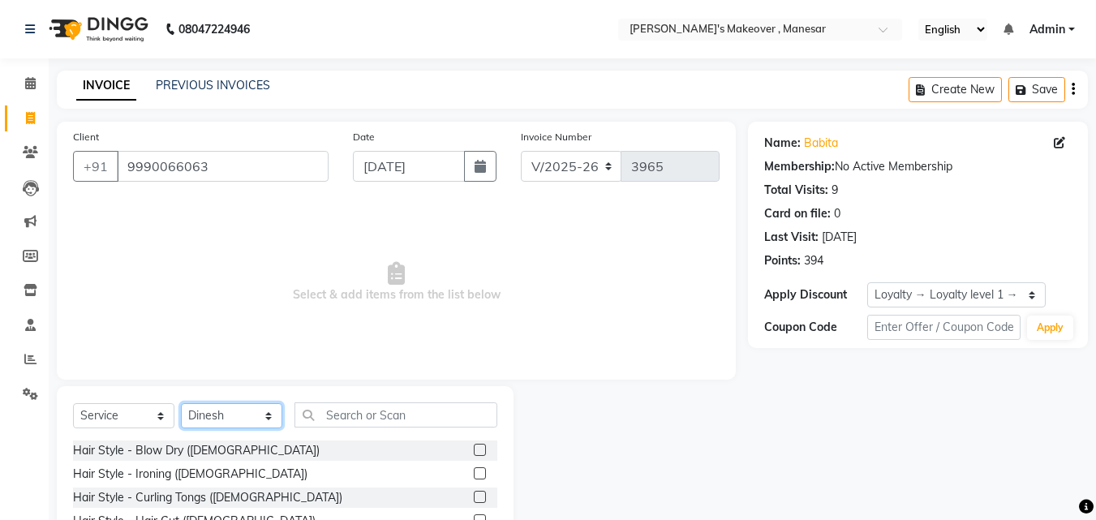
click at [243, 407] on select "Select Stylist Danish Shavej [PERSON_NAME] Krishna [PERSON_NAME] [PERSON_NAME] …" at bounding box center [231, 415] width 101 height 25
click at [239, 409] on select "Select Stylist Danish Shavej [PERSON_NAME] Krishna [PERSON_NAME] [PERSON_NAME] …" at bounding box center [231, 415] width 101 height 25
click at [239, 410] on select "Select Stylist Danish Shavej [PERSON_NAME] Krishna [PERSON_NAME] [PERSON_NAME] …" at bounding box center [231, 415] width 101 height 25
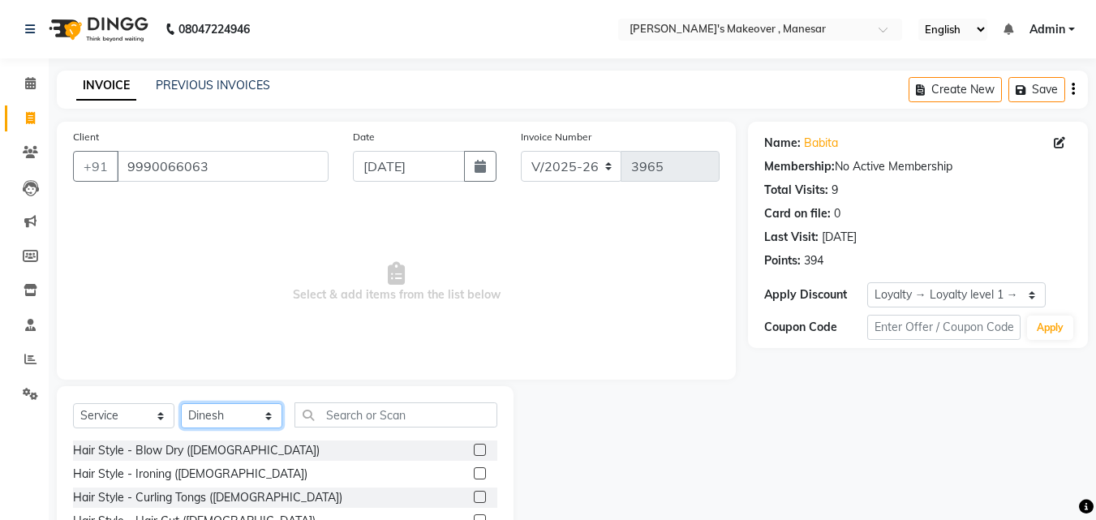
click at [236, 414] on select "Select Stylist Danish Shavej [PERSON_NAME] Krishna [PERSON_NAME] [PERSON_NAME] …" at bounding box center [231, 415] width 101 height 25
select select "87304"
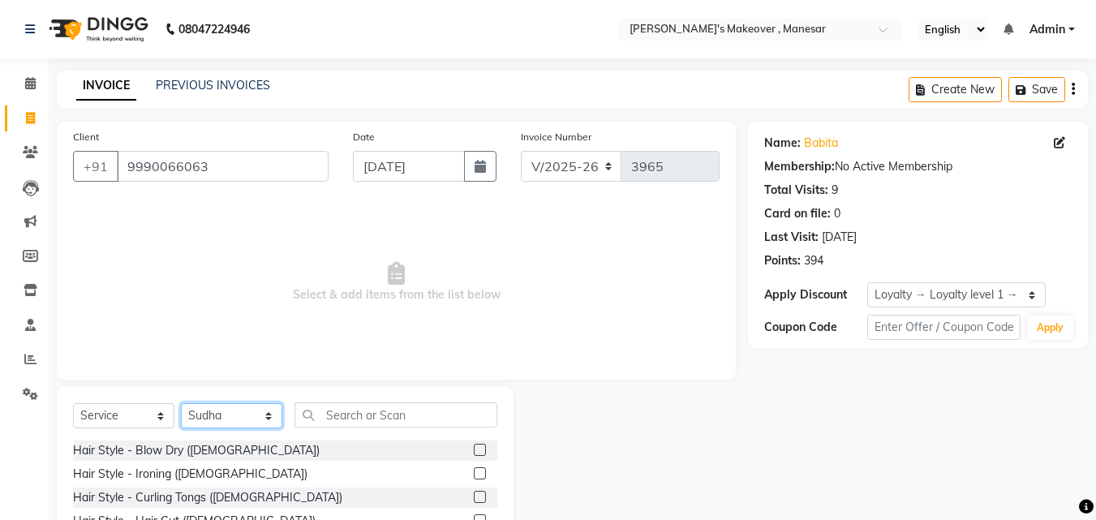
click at [181, 403] on select "Select Stylist Danish Shavej [PERSON_NAME] Krishna [PERSON_NAME] [PERSON_NAME] …" at bounding box center [231, 415] width 101 height 25
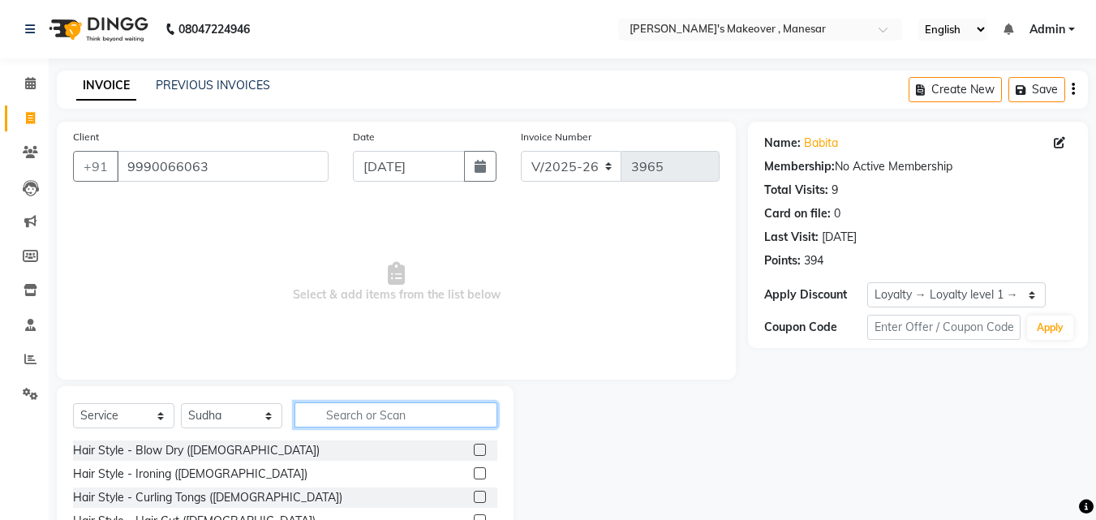
click at [355, 413] on input "text" at bounding box center [396, 415] width 203 height 25
type input "thre"
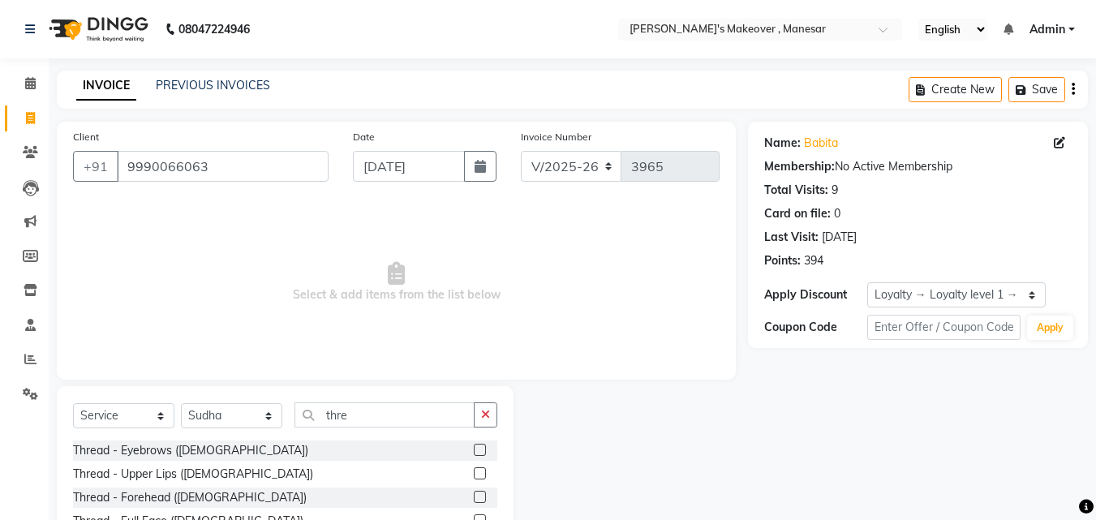
click at [474, 449] on label at bounding box center [480, 450] width 12 height 12
click at [474, 449] on input "checkbox" at bounding box center [479, 451] width 11 height 11
click at [474, 449] on label at bounding box center [480, 450] width 12 height 12
click at [474, 449] on input "checkbox" at bounding box center [479, 451] width 11 height 11
click at [474, 449] on label at bounding box center [480, 450] width 12 height 12
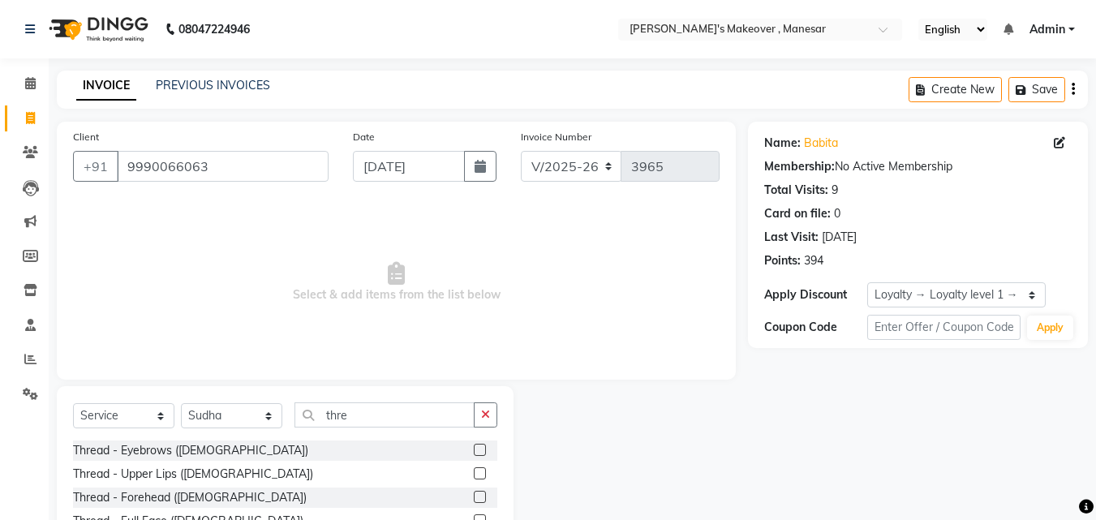
click at [474, 449] on input "checkbox" at bounding box center [479, 451] width 11 height 11
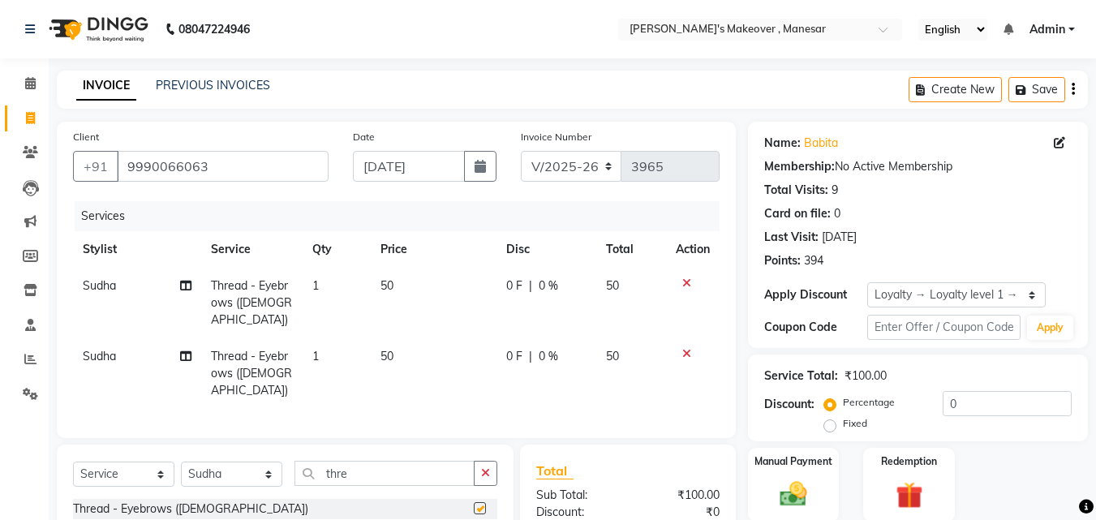
checkbox input "false"
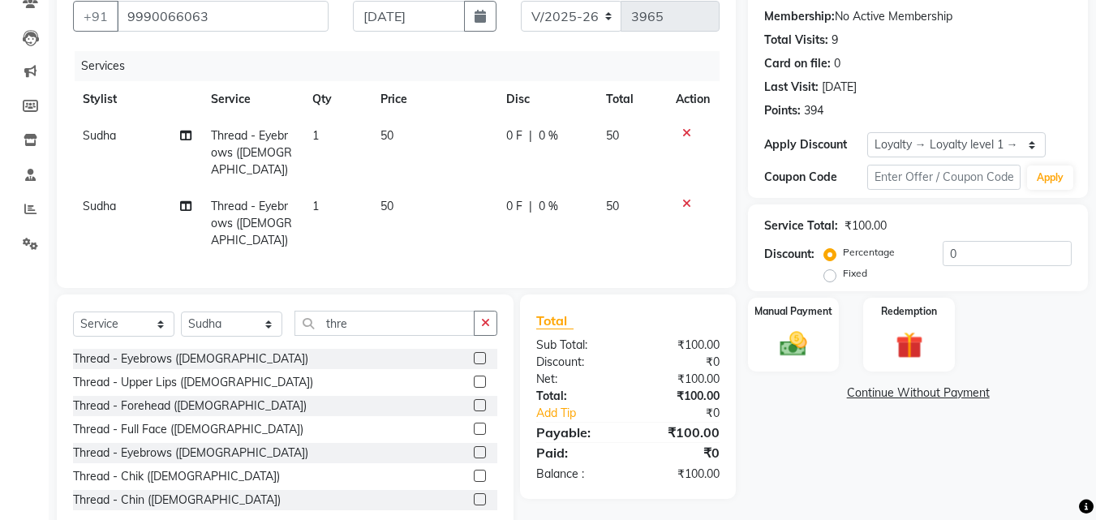
scroll to position [153, 0]
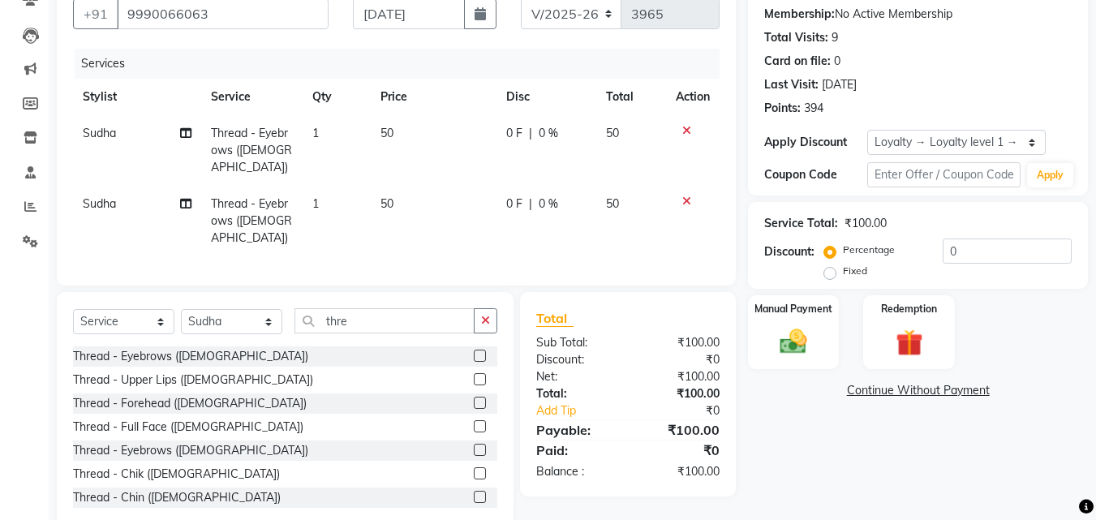
click at [474, 397] on label at bounding box center [480, 403] width 12 height 12
click at [474, 398] on input "checkbox" at bounding box center [479, 403] width 11 height 11
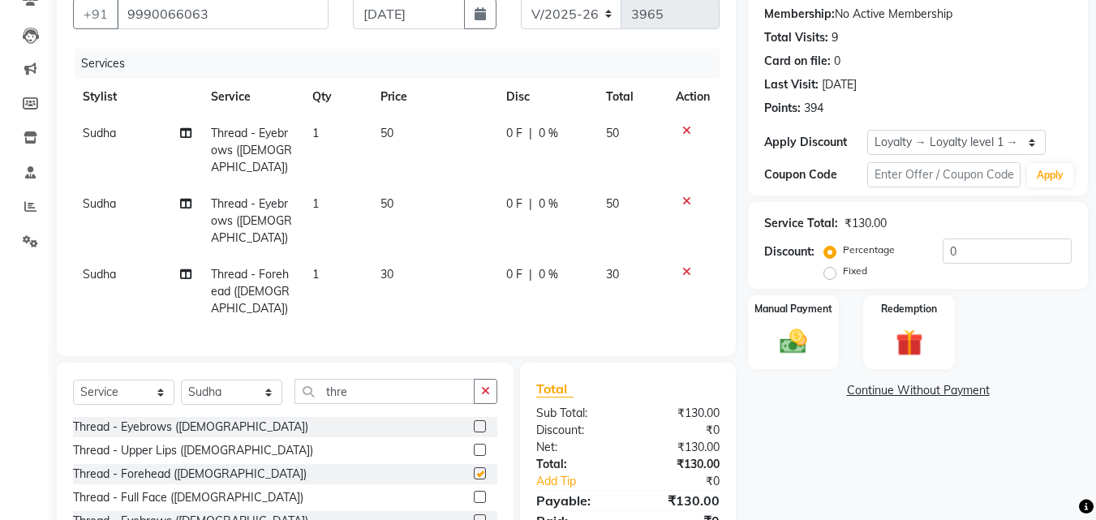
checkbox input "false"
click at [232, 380] on select "Select Stylist Danish Shavej [PERSON_NAME] Krishna [PERSON_NAME] [PERSON_NAME] …" at bounding box center [231, 392] width 101 height 25
select select "14414"
click at [181, 380] on select "Select Stylist Danish Shavej [PERSON_NAME] Krishna [PERSON_NAME] [PERSON_NAME] …" at bounding box center [231, 392] width 101 height 25
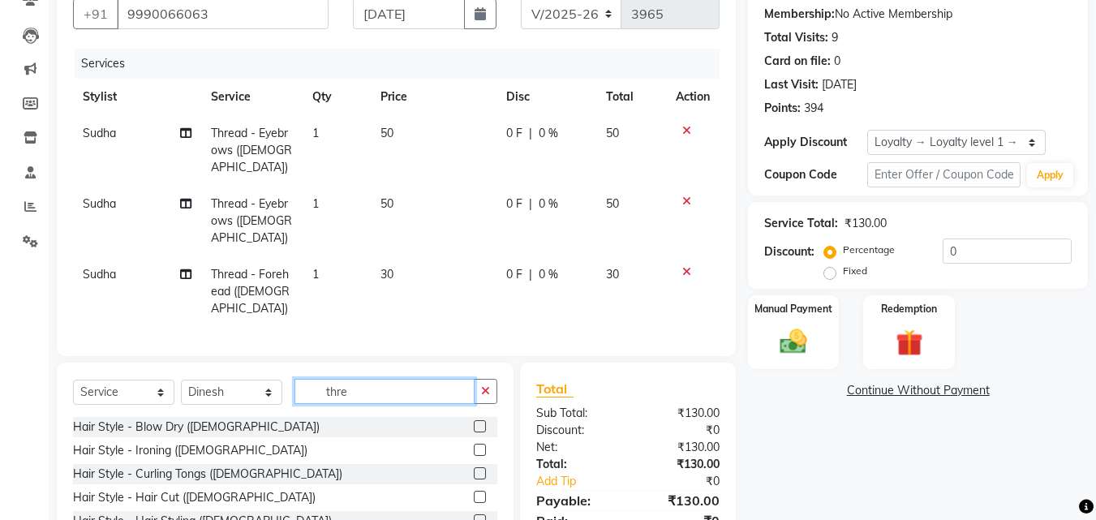
click at [366, 379] on input "thre" at bounding box center [385, 391] width 180 height 25
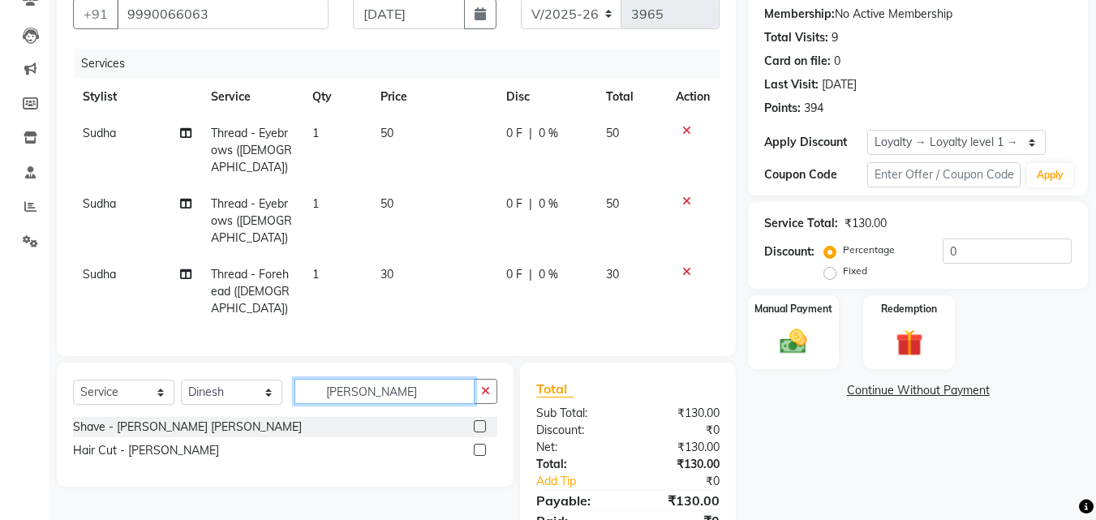
type input "[PERSON_NAME]"
click at [480, 444] on label at bounding box center [480, 450] width 12 height 12
click at [480, 446] on input "checkbox" at bounding box center [479, 451] width 11 height 11
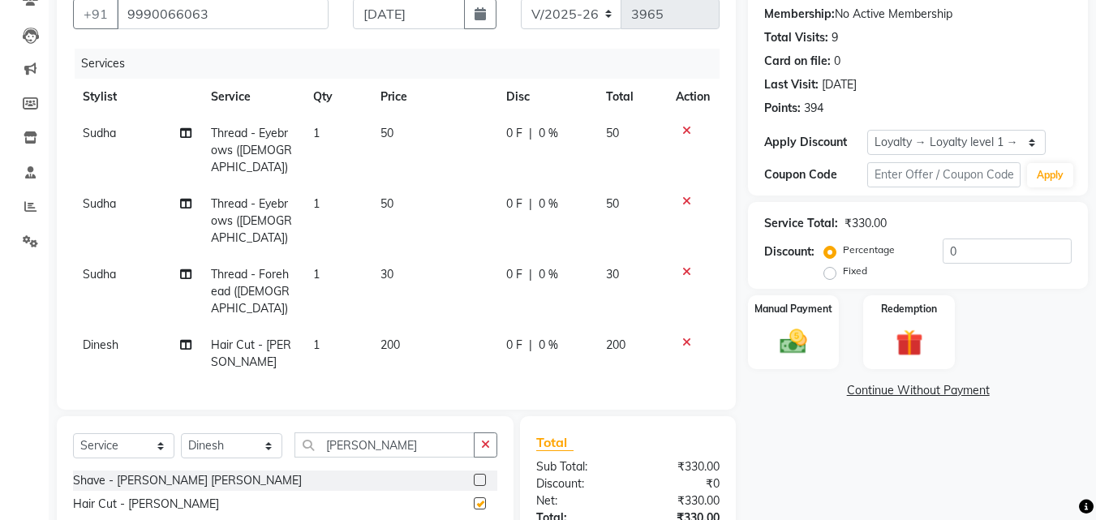
checkbox input "false"
click at [323, 327] on td "1" at bounding box center [338, 354] width 68 height 54
select select "14414"
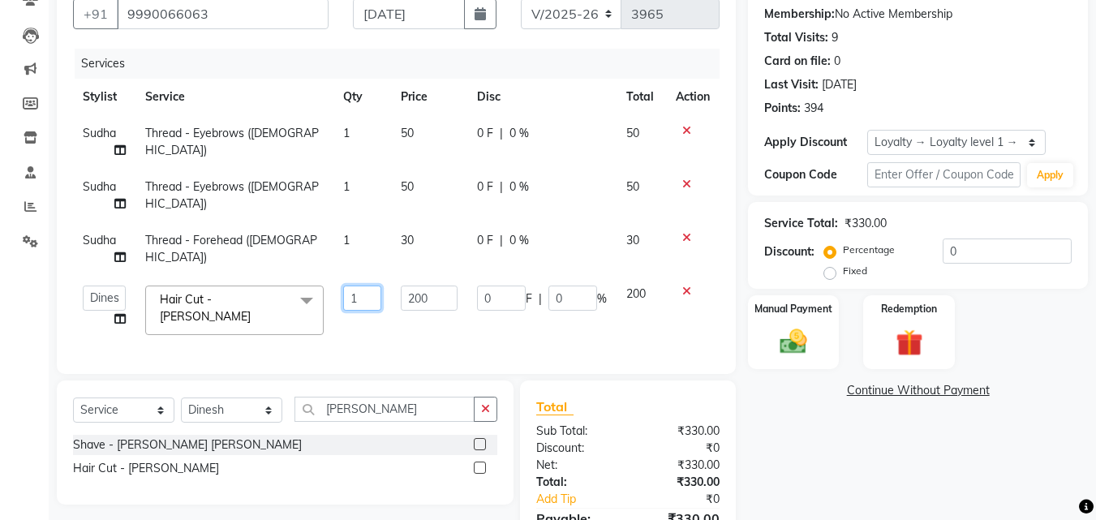
click at [365, 302] on input "1" at bounding box center [362, 298] width 39 height 25
type input "5"
type input "2"
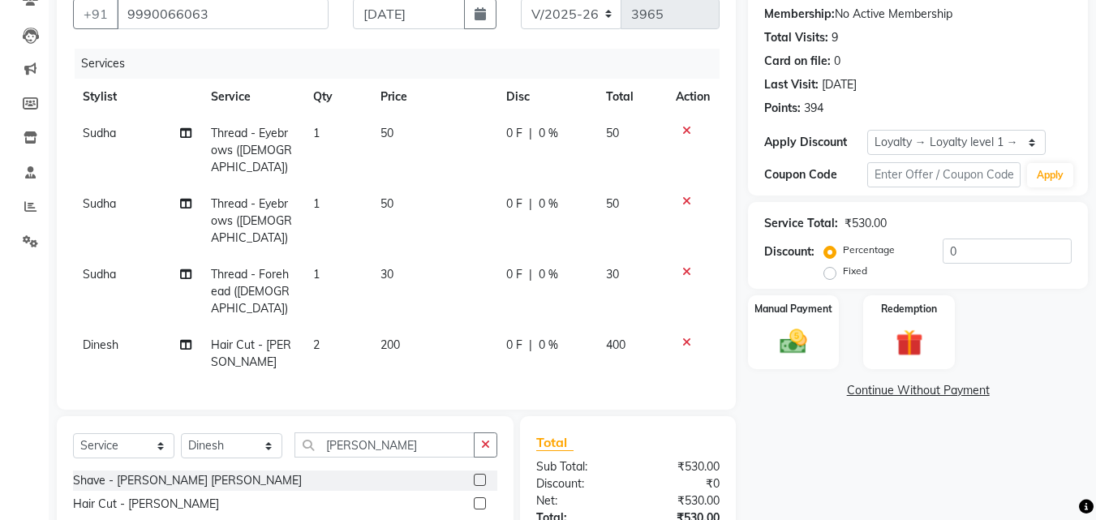
click at [406, 327] on td "200" at bounding box center [434, 354] width 126 height 54
select select "14414"
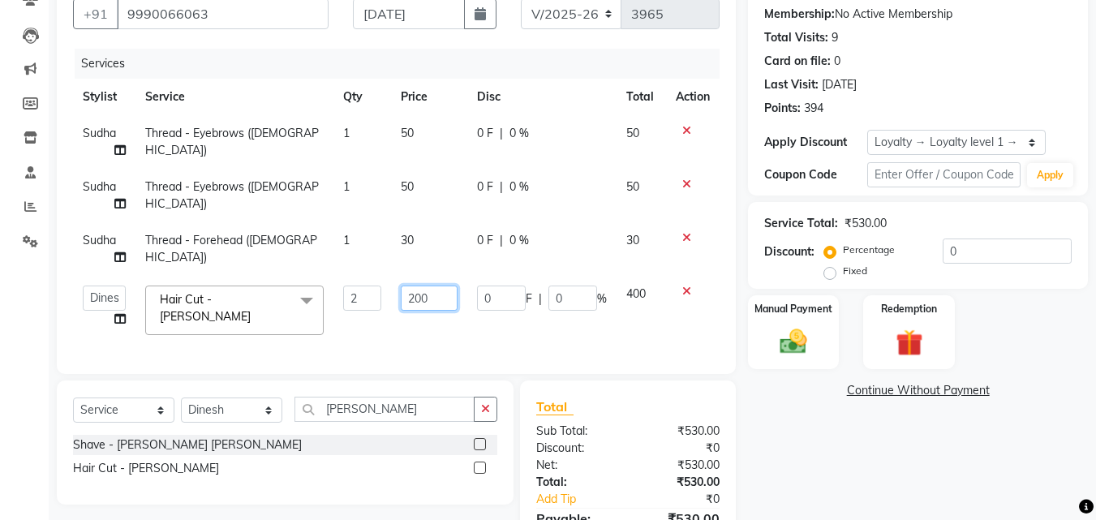
click at [430, 297] on input "200" at bounding box center [429, 298] width 56 height 25
type input "250"
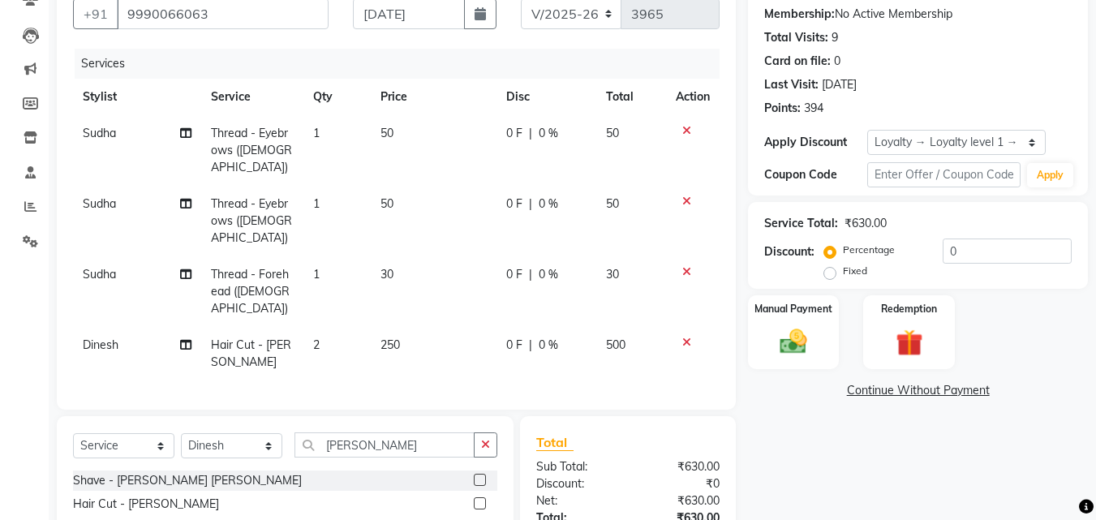
click at [454, 337] on div "Services Stylist Service Qty Price Disc Total Action Sudha Thread - Eyebrows ([…" at bounding box center [396, 221] width 647 height 345
click at [690, 196] on icon at bounding box center [686, 201] width 9 height 11
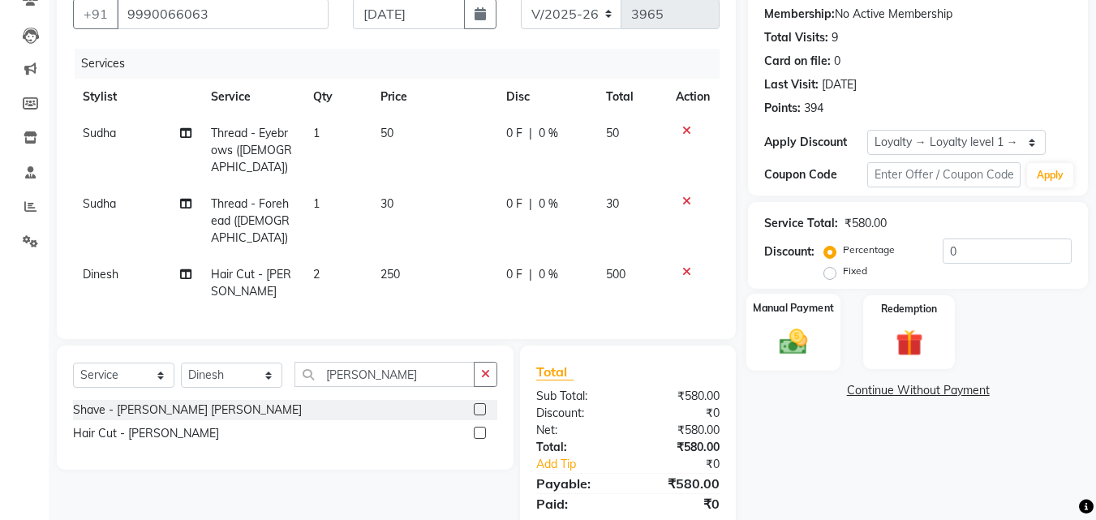
click at [811, 343] on img at bounding box center [793, 341] width 45 height 32
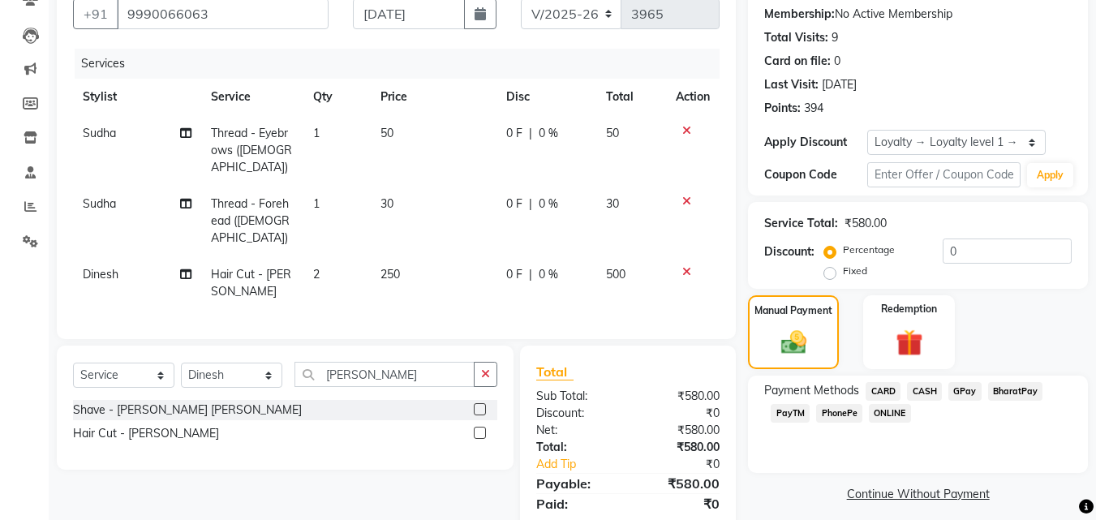
scroll to position [185, 0]
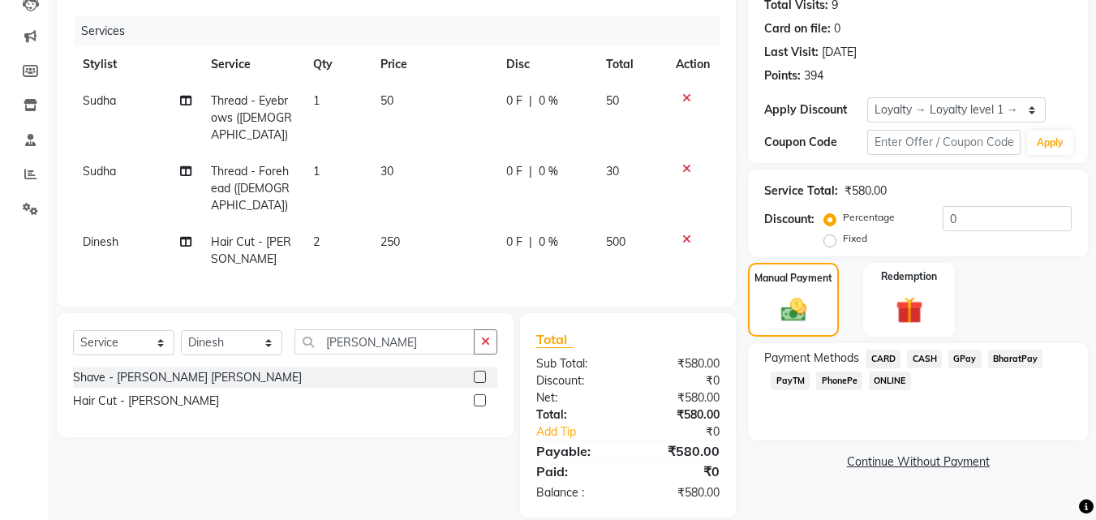
click at [922, 358] on span "CASH" at bounding box center [924, 359] width 35 height 19
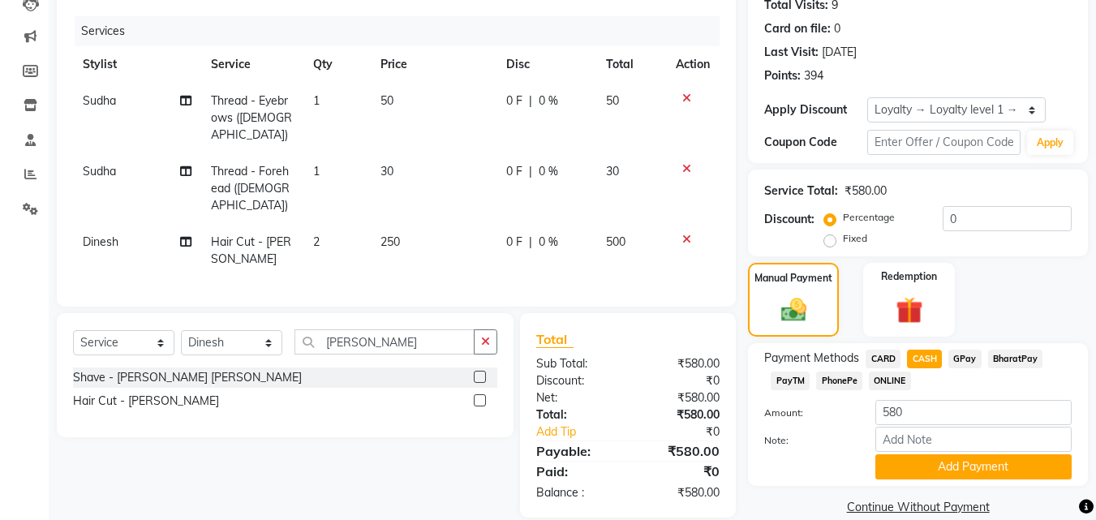
scroll to position [209, 0]
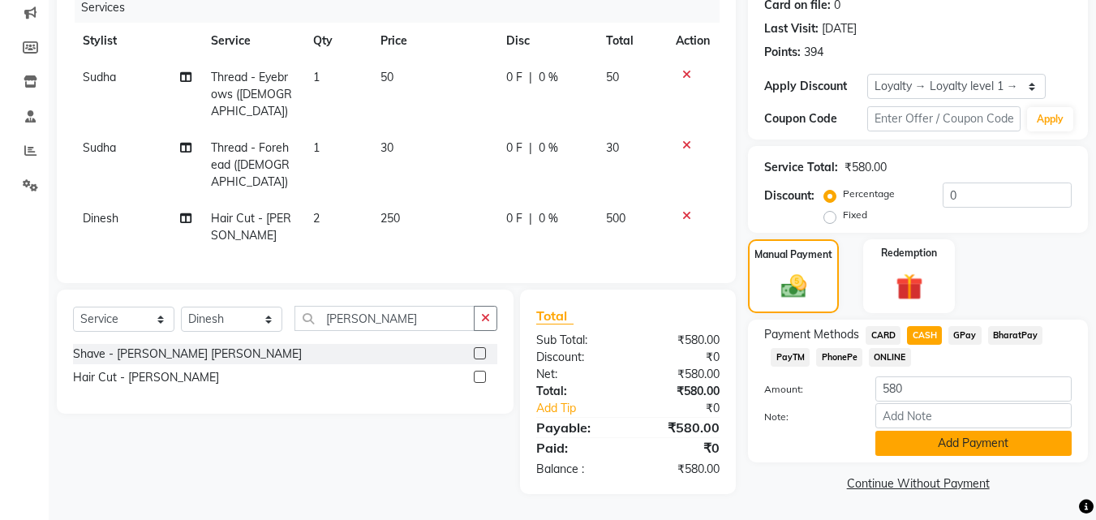
click at [975, 438] on button "Add Payment" at bounding box center [974, 443] width 196 height 25
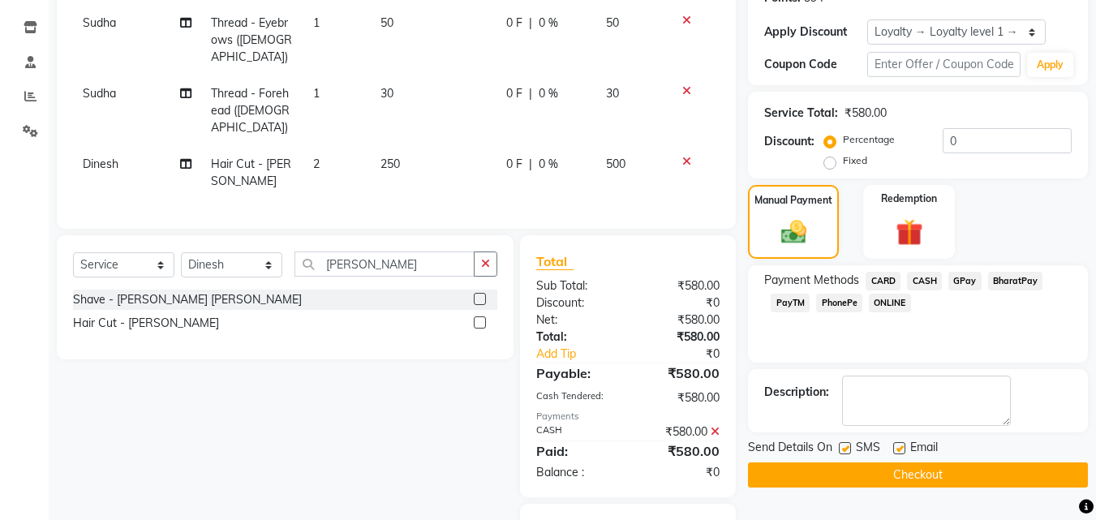
scroll to position [267, 0]
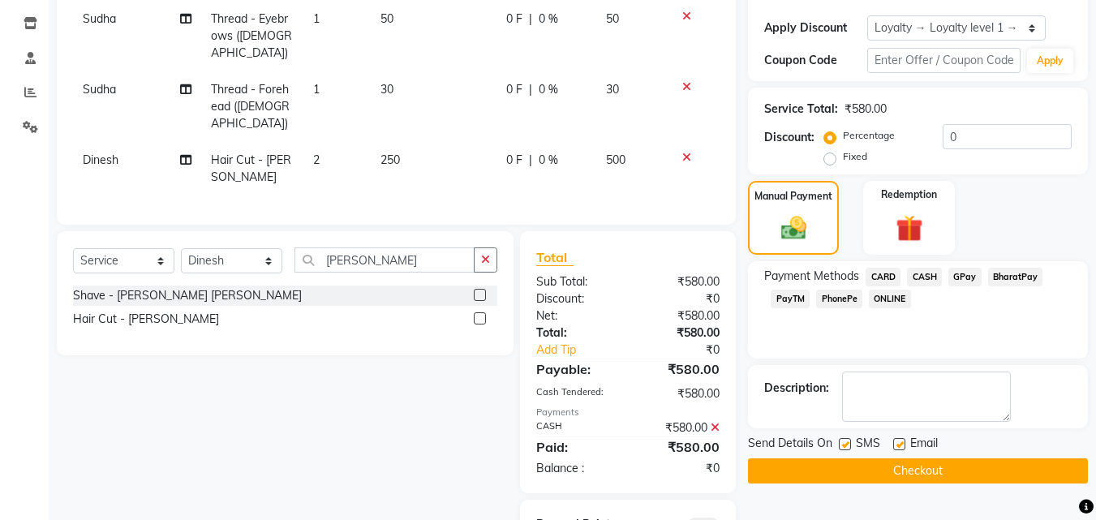
click at [847, 444] on label at bounding box center [845, 444] width 12 height 12
click at [847, 444] on input "checkbox" at bounding box center [844, 445] width 11 height 11
checkbox input "false"
click at [898, 442] on label at bounding box center [899, 444] width 12 height 12
click at [898, 442] on input "checkbox" at bounding box center [898, 445] width 11 height 11
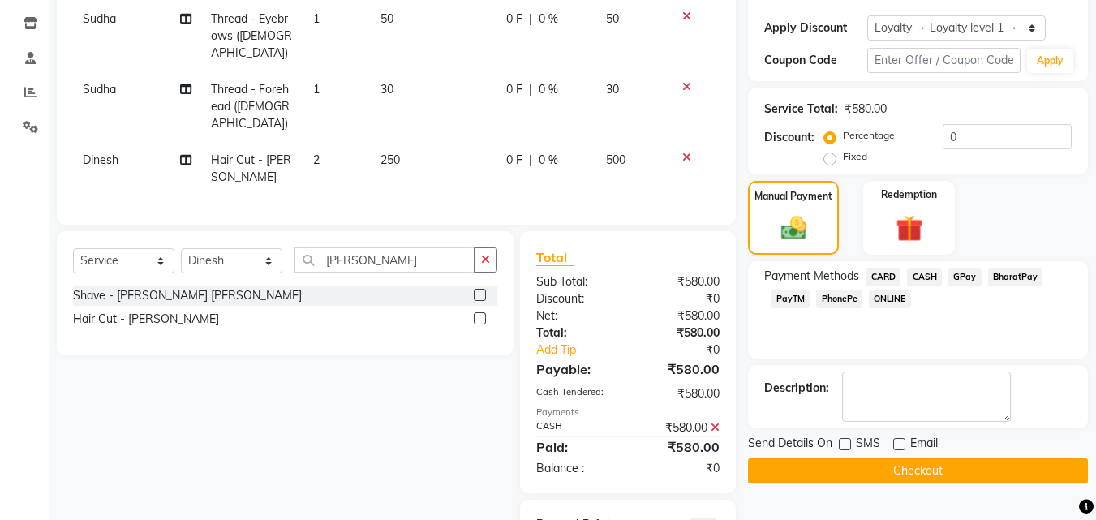
click at [898, 442] on label at bounding box center [899, 444] width 12 height 12
click at [898, 442] on input "checkbox" at bounding box center [898, 445] width 11 height 11
click at [898, 442] on label at bounding box center [899, 444] width 12 height 12
click at [898, 442] on input "checkbox" at bounding box center [898, 445] width 11 height 11
checkbox input "false"
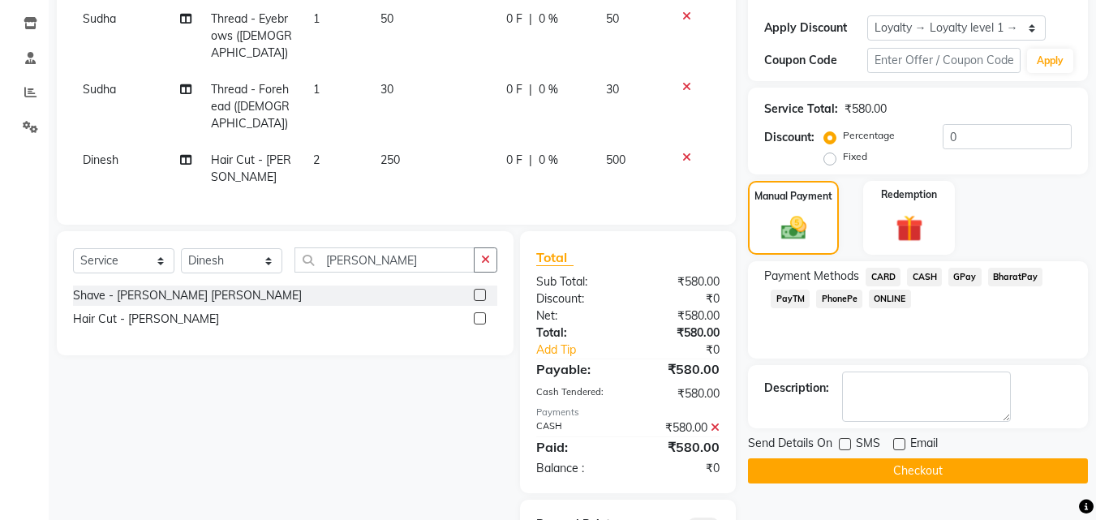
click at [886, 462] on button "Checkout" at bounding box center [918, 471] width 340 height 25
click at [886, 462] on div "Checkout" at bounding box center [918, 471] width 340 height 25
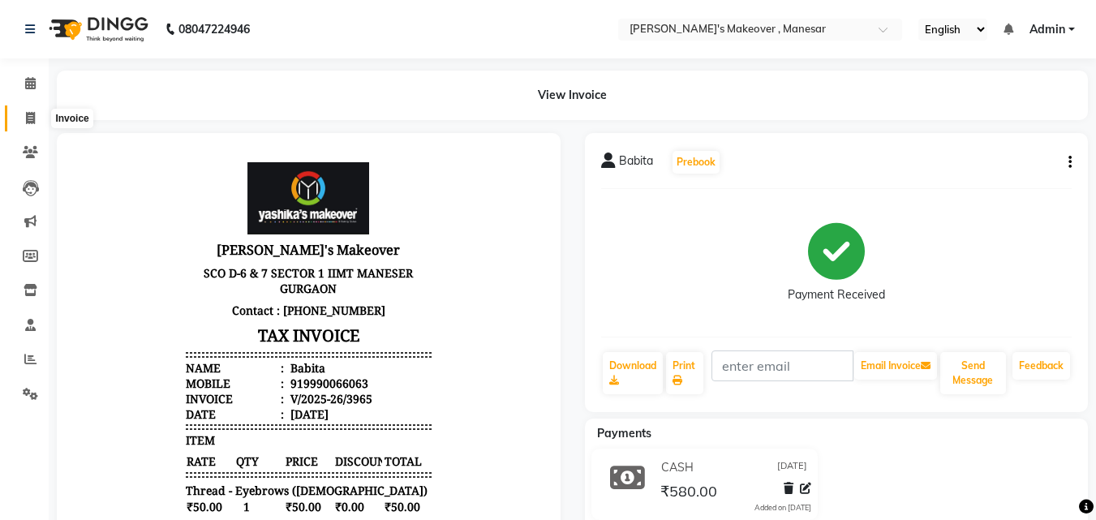
click at [26, 110] on span at bounding box center [30, 119] width 28 height 19
select select "service"
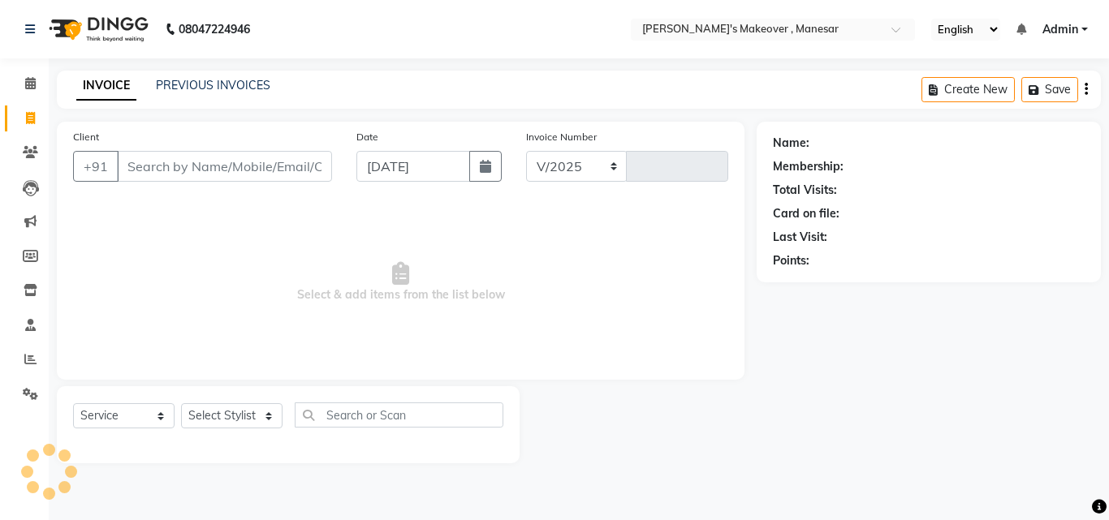
select select "820"
type input "3966"
click at [178, 173] on input "Client" at bounding box center [224, 166] width 215 height 31
type input "9718100041"
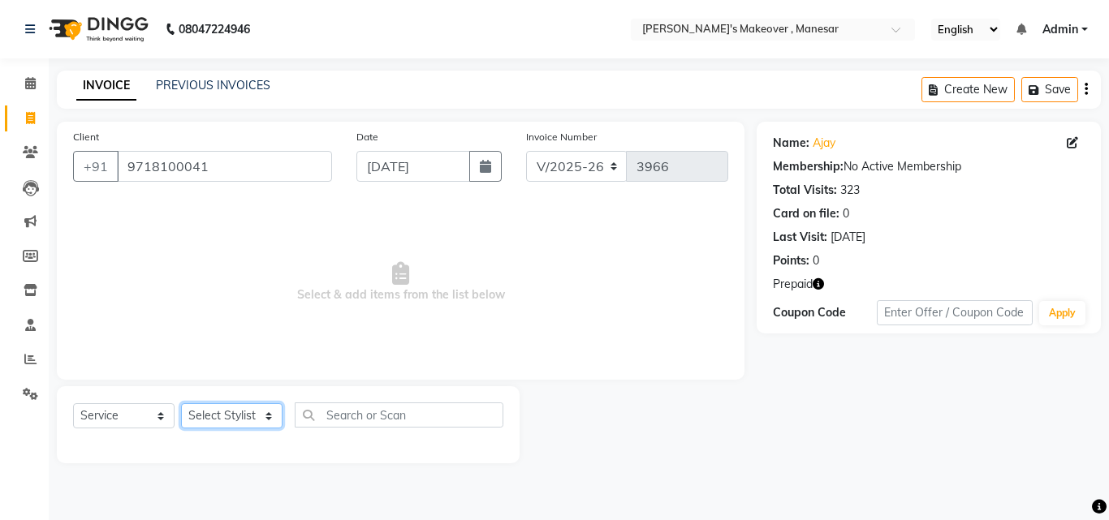
click at [234, 411] on select "Select Stylist Danish Shavej [PERSON_NAME] Krishna [PERSON_NAME] [PERSON_NAME] …" at bounding box center [231, 415] width 101 height 25
select select "69485"
click at [181, 403] on select "Select Stylist Danish Shavej [PERSON_NAME] Krishna [PERSON_NAME] [PERSON_NAME] …" at bounding box center [231, 415] width 101 height 25
drag, startPoint x: 235, startPoint y: 408, endPoint x: 405, endPoint y: 419, distance: 169.9
click at [236, 94] on div "INVOICE PREVIOUS INVOICES" at bounding box center [173, 86] width 233 height 19
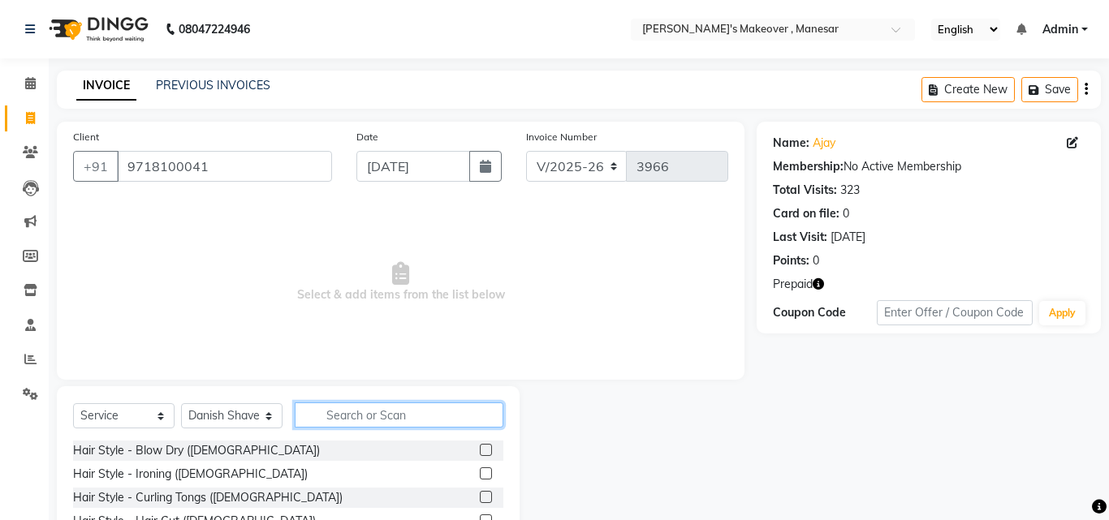
click at [404, 417] on input "text" at bounding box center [399, 415] width 209 height 25
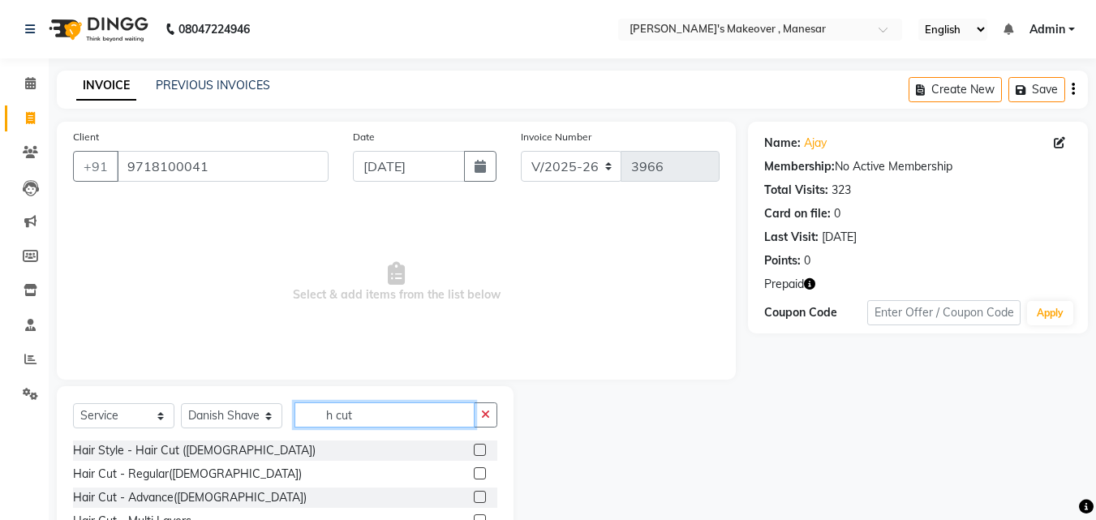
type input "h cut"
click at [474, 474] on label at bounding box center [480, 473] width 12 height 12
click at [474, 474] on input "checkbox" at bounding box center [479, 474] width 11 height 11
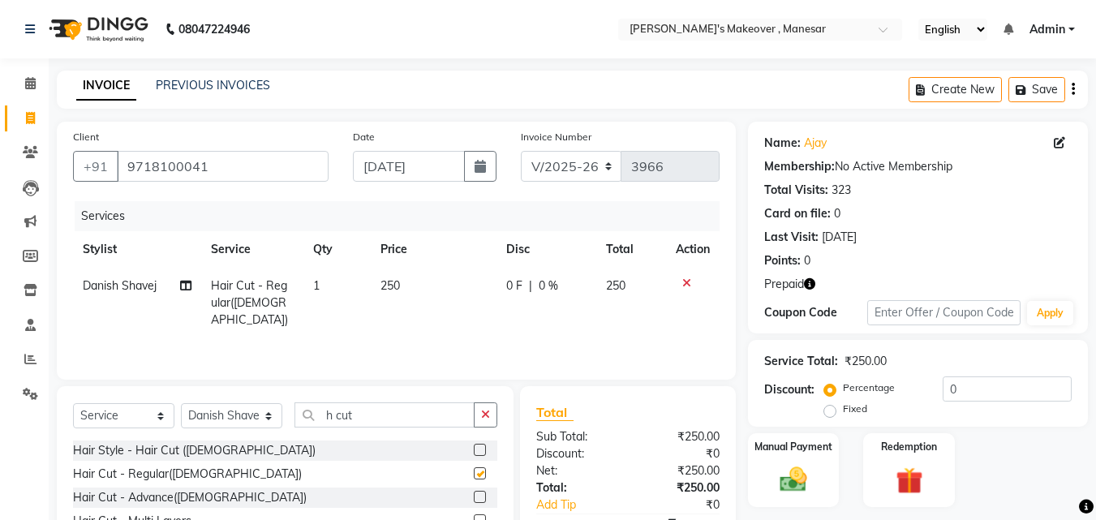
checkbox input "false"
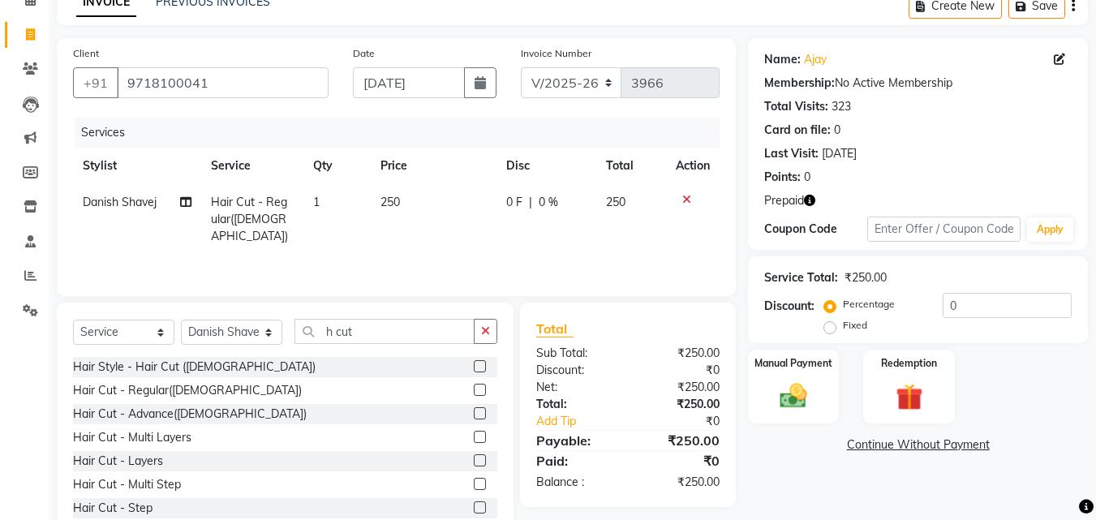
scroll to position [130, 0]
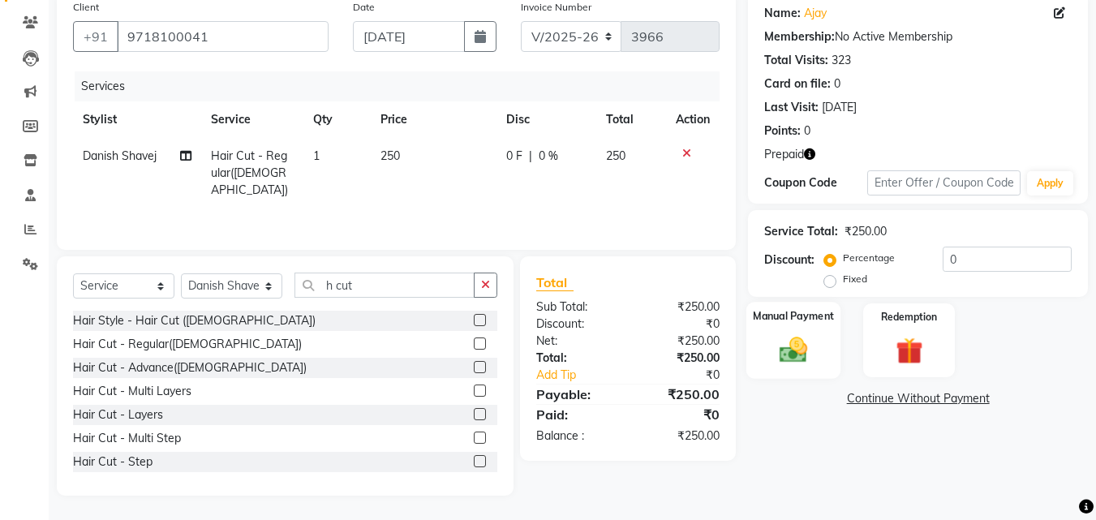
click at [800, 343] on img at bounding box center [793, 350] width 45 height 32
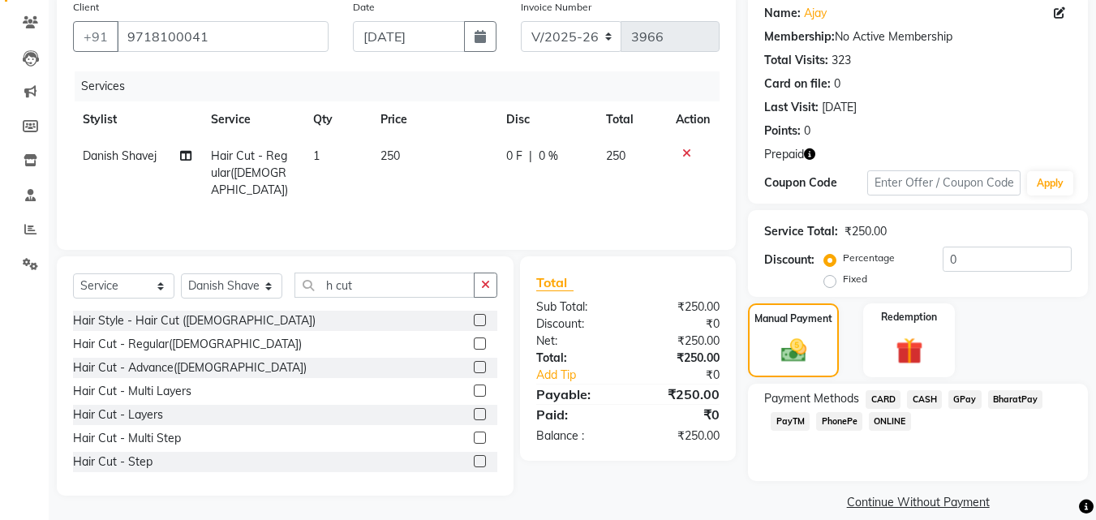
click at [850, 420] on span "PhonePe" at bounding box center [839, 421] width 46 height 19
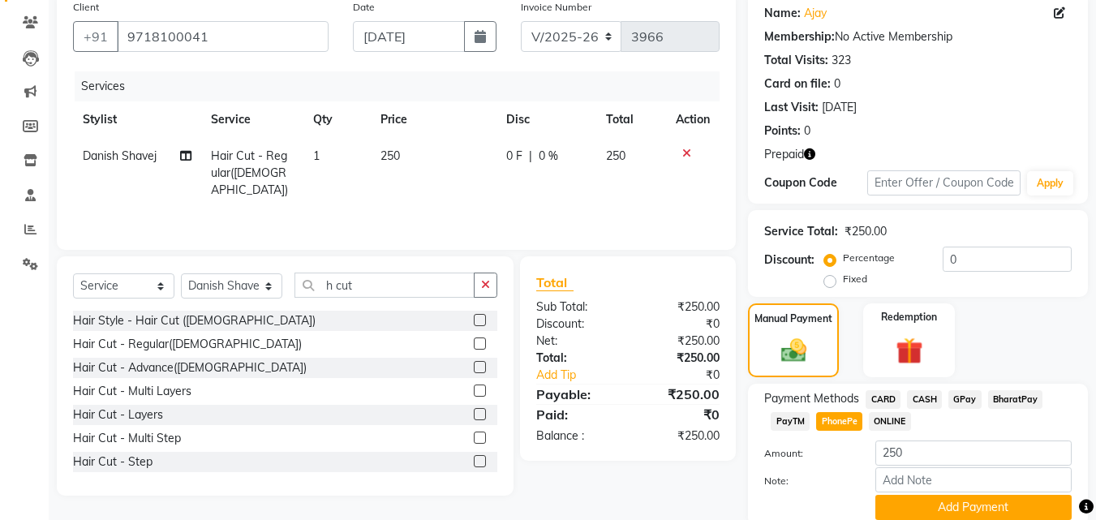
click at [850, 420] on span "PhonePe" at bounding box center [839, 421] width 46 height 19
click at [919, 396] on span "CASH" at bounding box center [924, 399] width 35 height 19
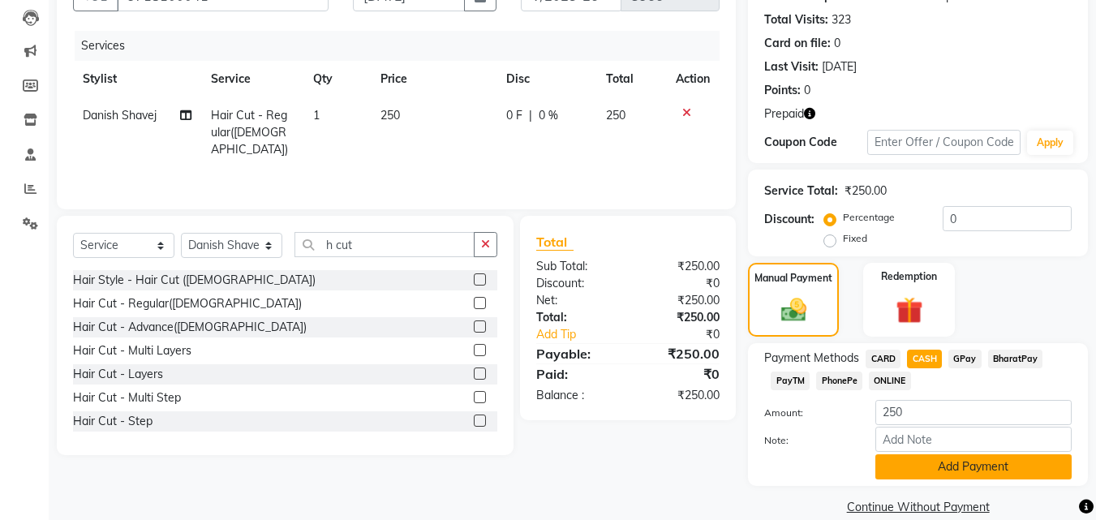
click at [975, 468] on button "Add Payment" at bounding box center [974, 466] width 196 height 25
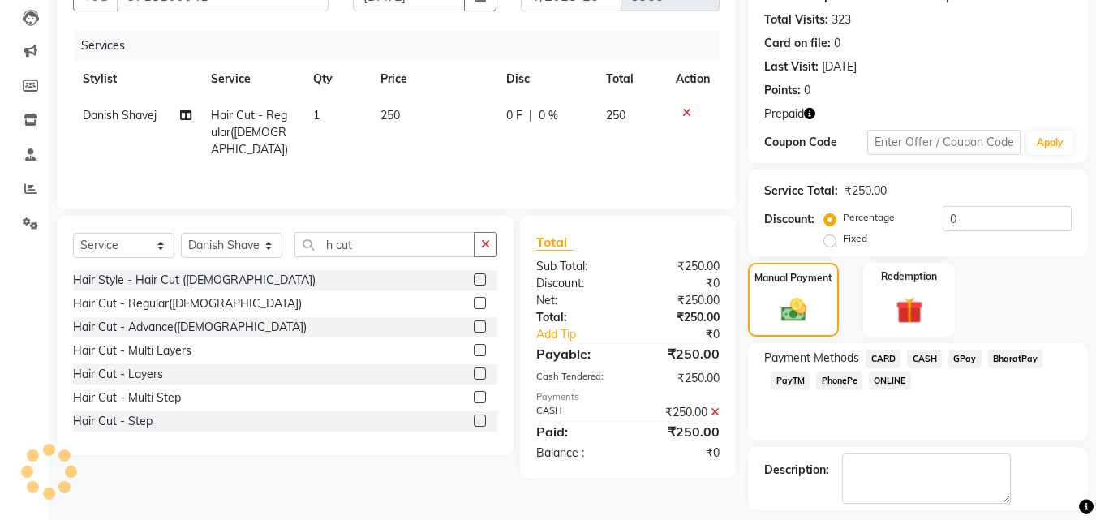
scroll to position [240, 0]
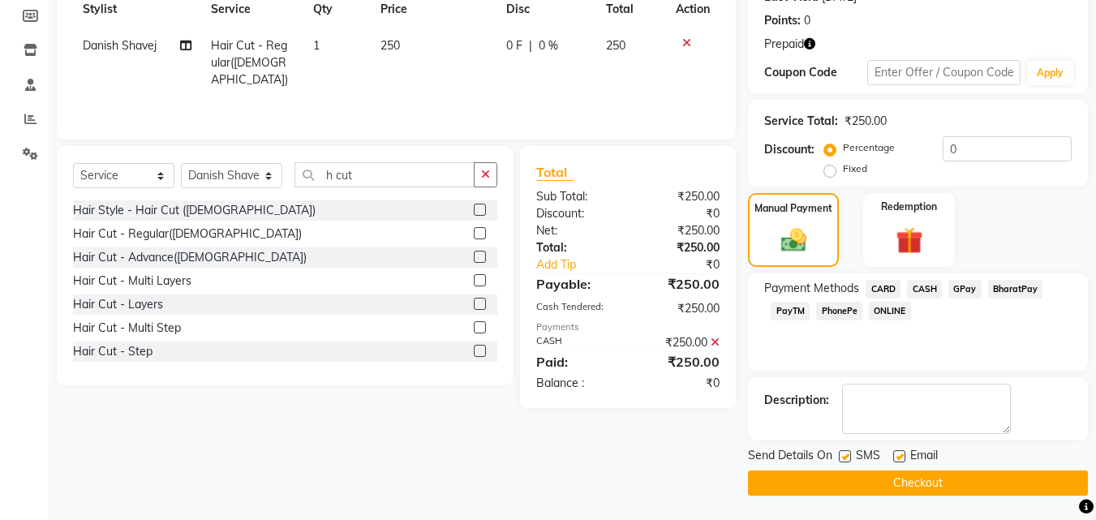
click at [842, 454] on label at bounding box center [845, 456] width 12 height 12
click at [842, 454] on input "checkbox" at bounding box center [844, 457] width 11 height 11
checkbox input "false"
click at [900, 456] on label at bounding box center [899, 456] width 12 height 12
click at [900, 456] on input "checkbox" at bounding box center [898, 457] width 11 height 11
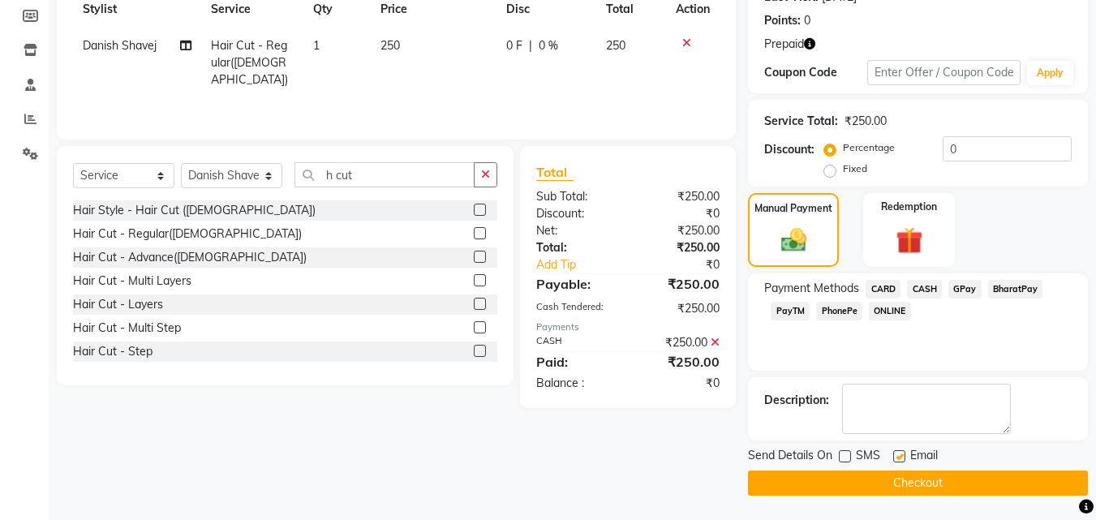
checkbox input "false"
click at [889, 479] on button "Checkout" at bounding box center [918, 483] width 340 height 25
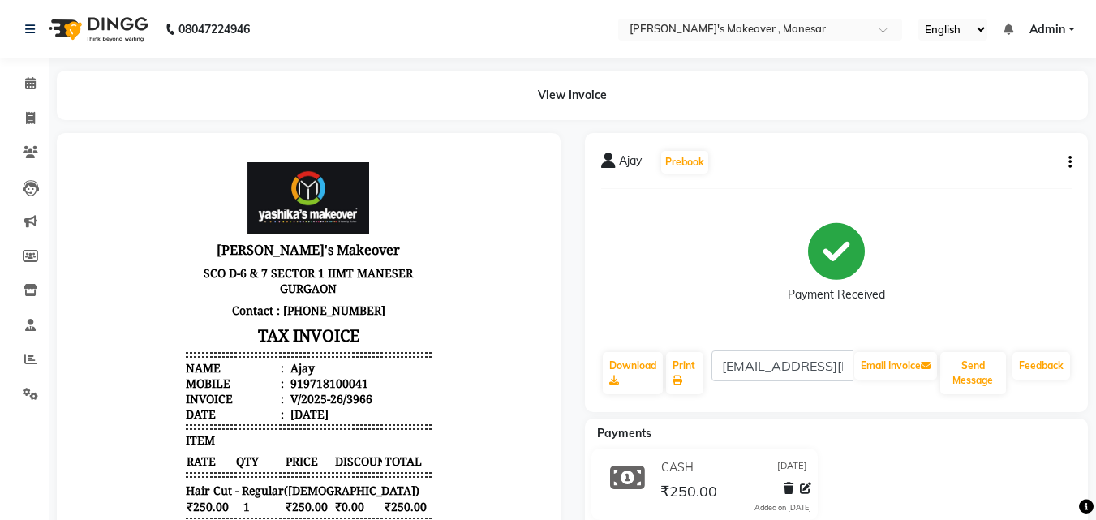
click at [889, 480] on div "CASH [DATE] ₹250.00 Added on [DATE]" at bounding box center [837, 488] width 528 height 78
